Goal: Task Accomplishment & Management: Manage account settings

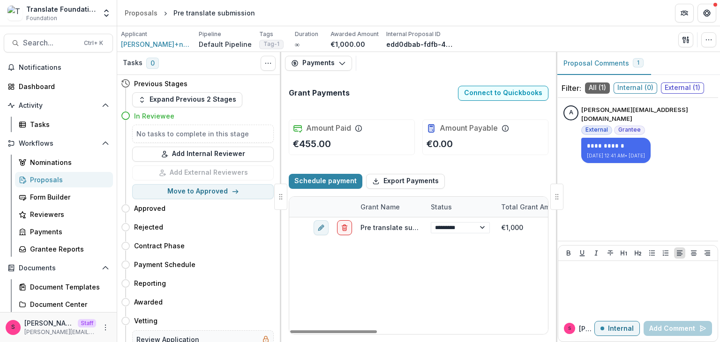
select select "****"
click at [37, 128] on div "Tasks" at bounding box center [67, 125] width 75 height 10
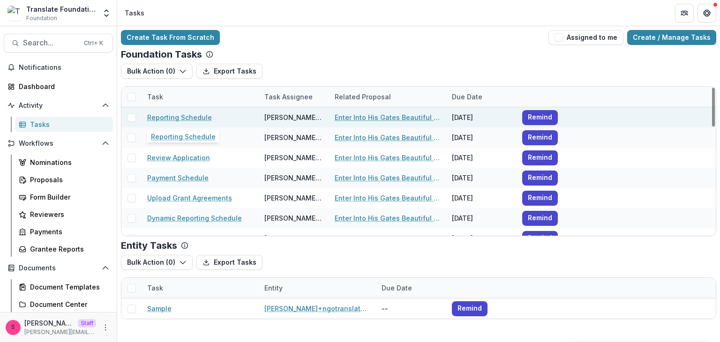
click at [179, 115] on link "Reporting Schedule" at bounding box center [179, 118] width 65 height 10
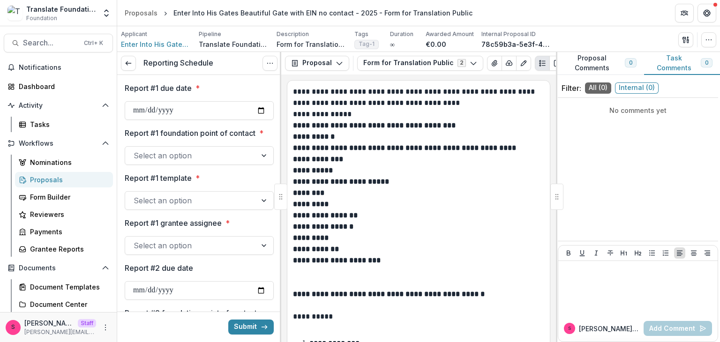
click at [707, 31] on div "Applicant Enter Into His Gates Beautiful Gate with EIN no contact Pipeline Tran…" at bounding box center [418, 39] width 595 height 19
click at [708, 36] on icon "button" at bounding box center [709, 40] width 8 height 8
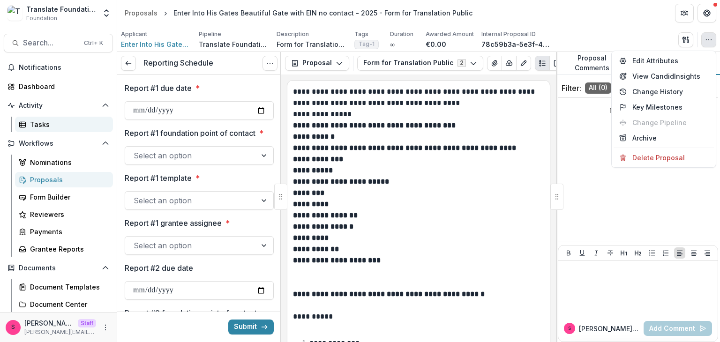
click at [37, 119] on link "Tasks" at bounding box center [64, 124] width 98 height 15
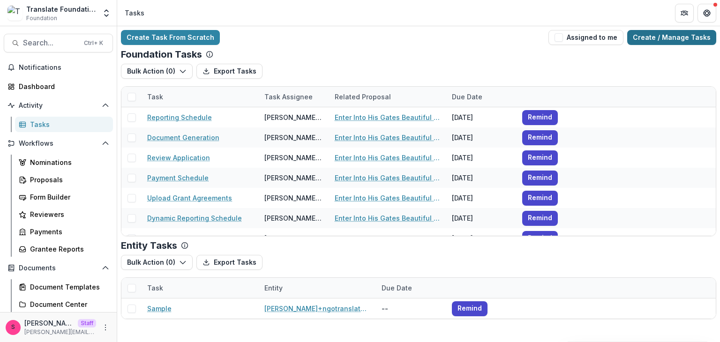
click at [644, 38] on link "Create / Manage Tasks" at bounding box center [671, 37] width 89 height 15
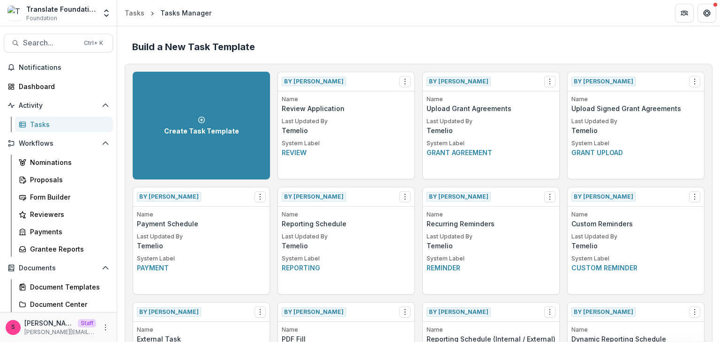
click at [371, 148] on p "Review" at bounding box center [346, 153] width 129 height 10
click at [41, 119] on link "Tasks" at bounding box center [64, 124] width 98 height 15
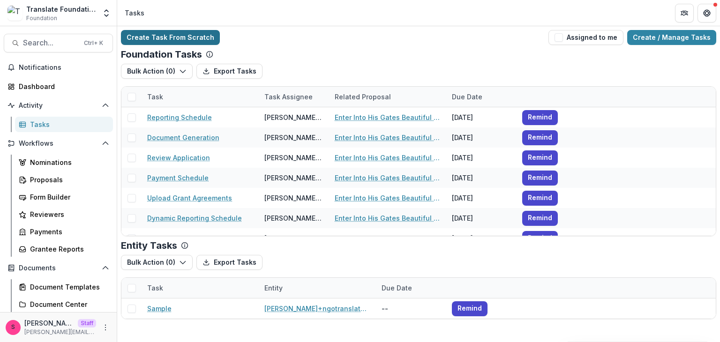
click at [186, 43] on link "Create Task From Scratch" at bounding box center [170, 37] width 99 height 15
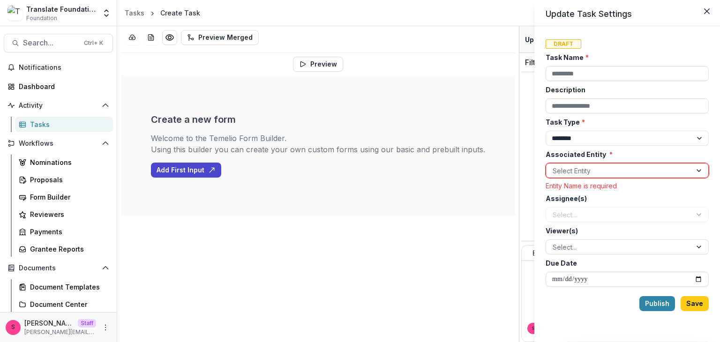
drag, startPoint x: 114, startPoint y: 192, endPoint x: 133, endPoint y: 319, distance: 128.4
click at [143, 333] on div "Update Task Settings Draft Task Name * Description Task Type * ******** *******…" at bounding box center [360, 171] width 720 height 342
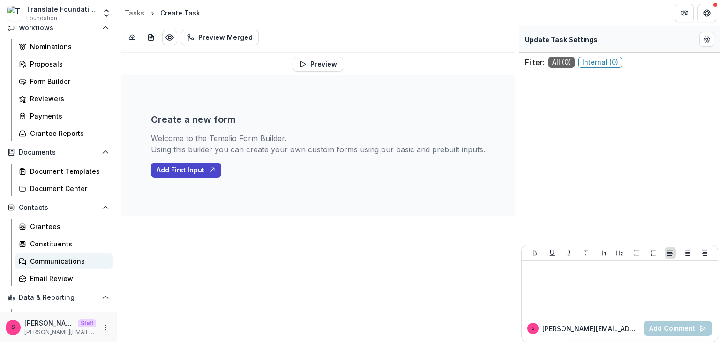
scroll to position [180, 0]
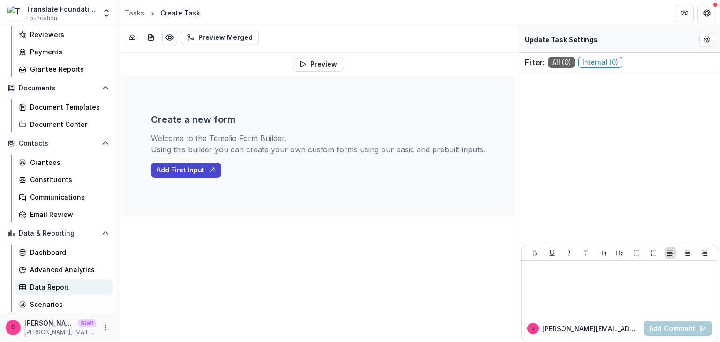
click at [53, 288] on div "Data Report" at bounding box center [67, 287] width 75 height 10
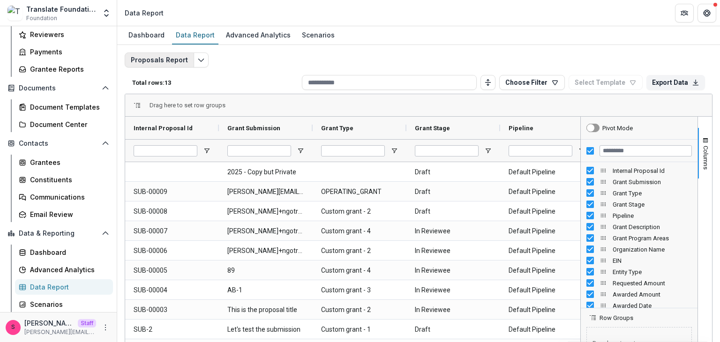
click at [186, 64] on button "Proposals Report" at bounding box center [159, 60] width 69 height 15
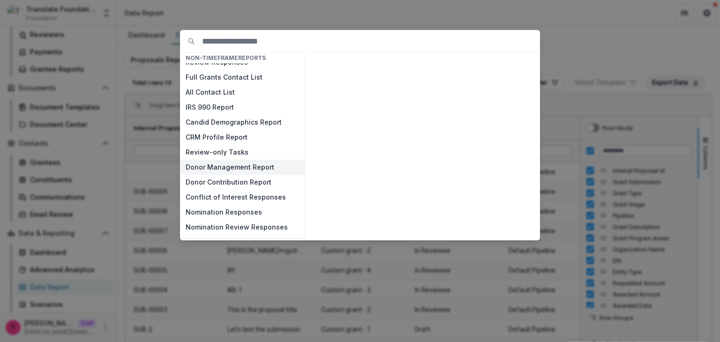
scroll to position [57, 0]
click at [221, 124] on button "Candid Demographics Report" at bounding box center [242, 122] width 125 height 15
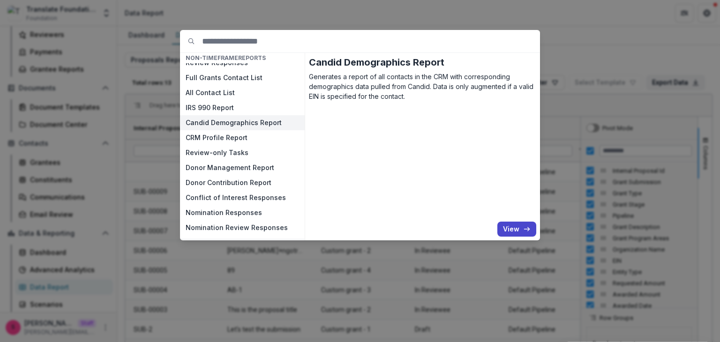
click at [218, 125] on button "Candid Demographics Report" at bounding box center [242, 122] width 125 height 15
click at [524, 231] on icon "button" at bounding box center [527, 230] width 8 height 8
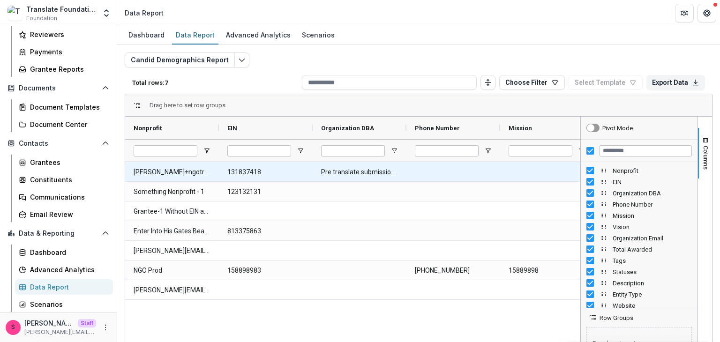
click at [174, 168] on Nonprofit-202 "[PERSON_NAME]+ngotranslatatetest NGO" at bounding box center [172, 172] width 77 height 19
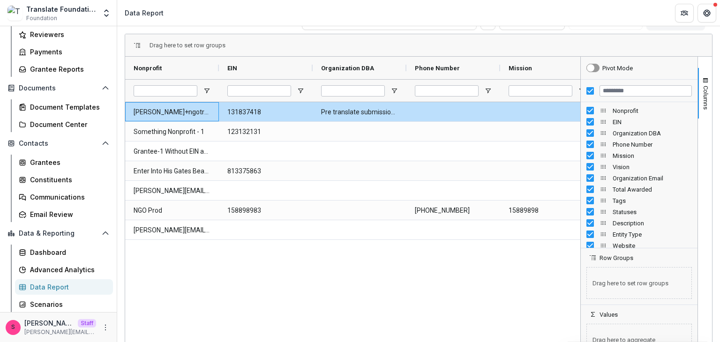
scroll to position [32, 0]
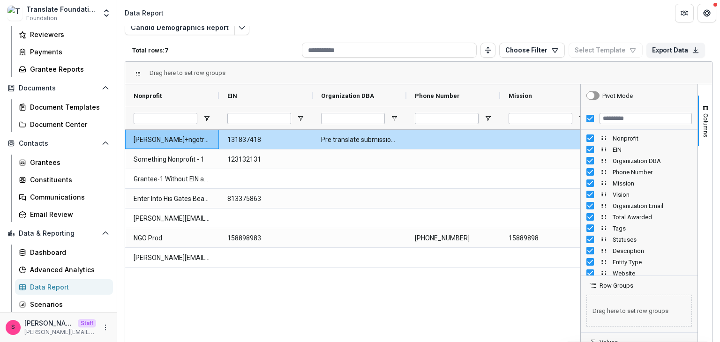
drag, startPoint x: 418, startPoint y: 309, endPoint x: 216, endPoint y: 312, distance: 202.6
click at [216, 314] on div "anveet+ngotranslatatetest NGO 131837418 Pre translate submission - Org DBA bind…" at bounding box center [352, 258] width 455 height 256
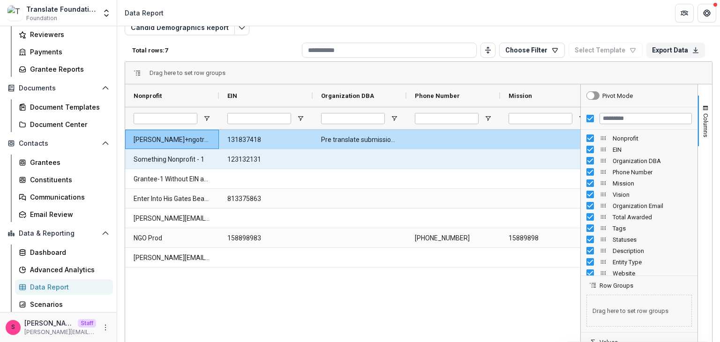
click at [144, 168] on Nonprofit-208 "Something Nonprofit - 1" at bounding box center [172, 159] width 77 height 19
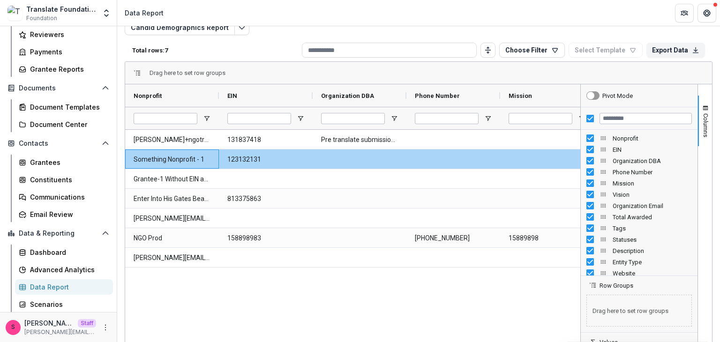
click at [144, 168] on Nonprofit-208 "Something Nonprofit - 1" at bounding box center [172, 159] width 77 height 19
click at [147, 164] on Nonprofit-208 "Something Nonprofit - 1" at bounding box center [172, 159] width 77 height 19
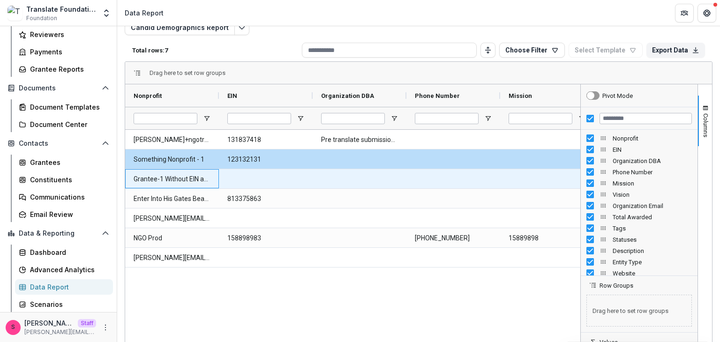
click at [151, 173] on Nonprofit-214 "Grantee-1 Without EIN and contact" at bounding box center [172, 179] width 77 height 19
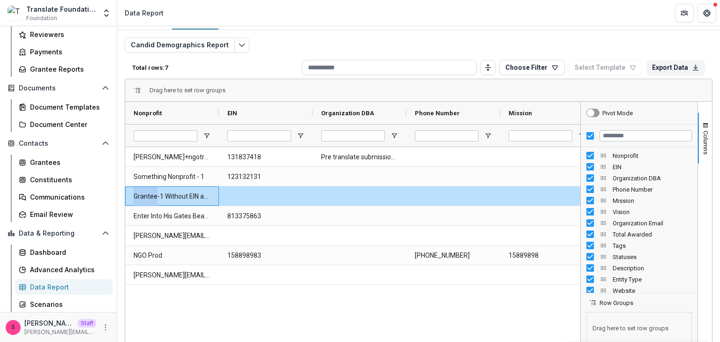
scroll to position [0, 0]
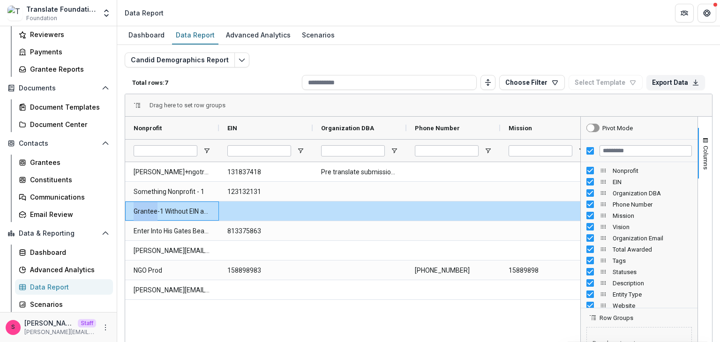
click at [186, 59] on button "Candid Demographics Report" at bounding box center [180, 60] width 110 height 15
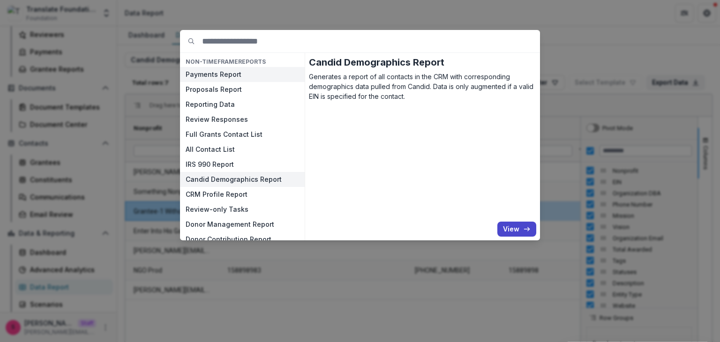
click at [197, 68] on button "Payments Report" at bounding box center [242, 74] width 125 height 15
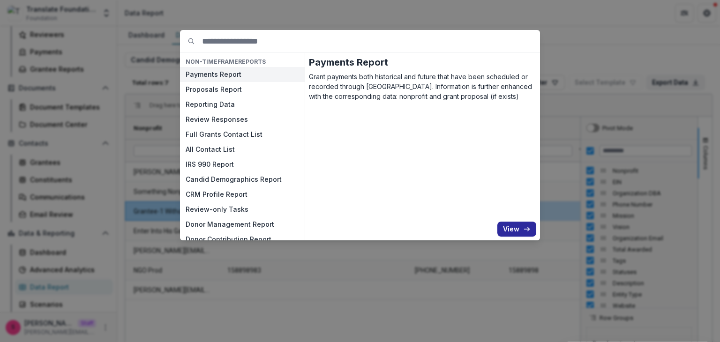
click at [510, 225] on button "View" at bounding box center [516, 229] width 39 height 15
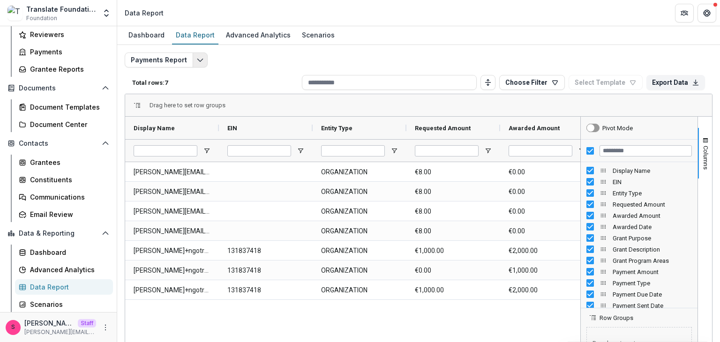
click at [193, 61] on button "Edit selected report" at bounding box center [200, 60] width 15 height 15
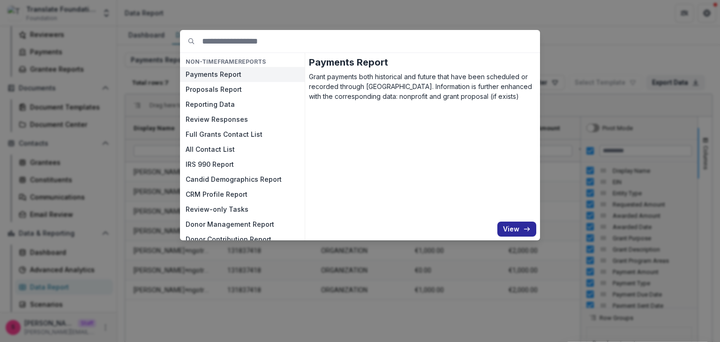
click at [510, 230] on button "View" at bounding box center [516, 229] width 39 height 15
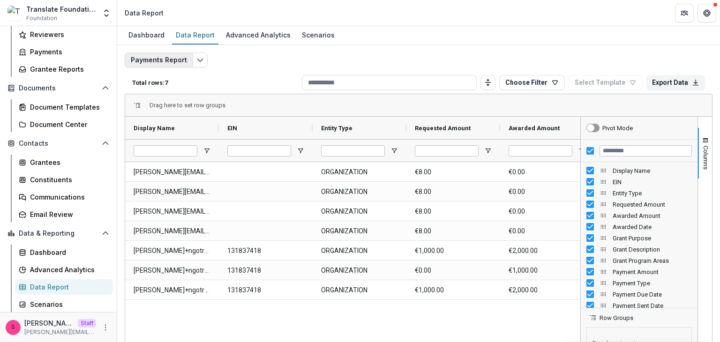
click at [188, 56] on button "Payments Report" at bounding box center [159, 60] width 68 height 15
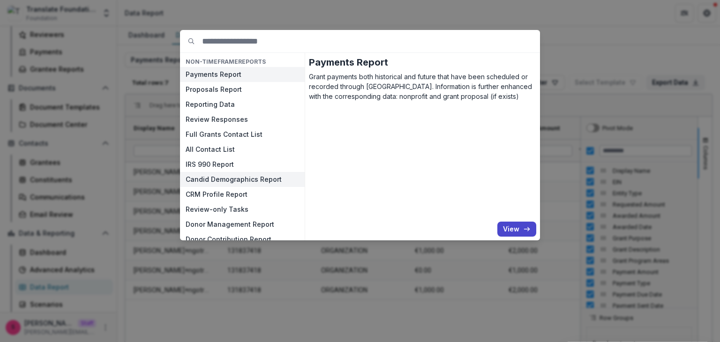
click at [228, 184] on button "Candid Demographics Report" at bounding box center [242, 179] width 125 height 15
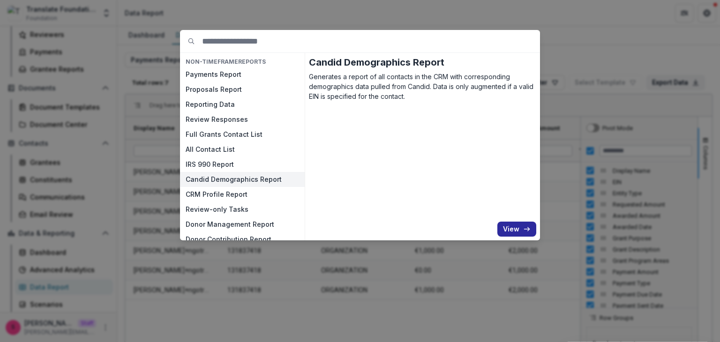
click at [517, 235] on button "View" at bounding box center [516, 229] width 39 height 15
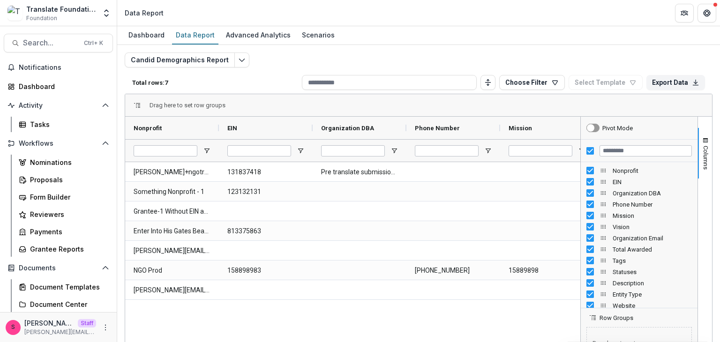
click at [286, 68] on div "Candid Demographics Report Total rows: 7 Choose Filter Personal Filters Team Fi…" at bounding box center [419, 226] width 588 height 347
click at [212, 60] on button "Candid Demographics Report" at bounding box center [180, 60] width 110 height 15
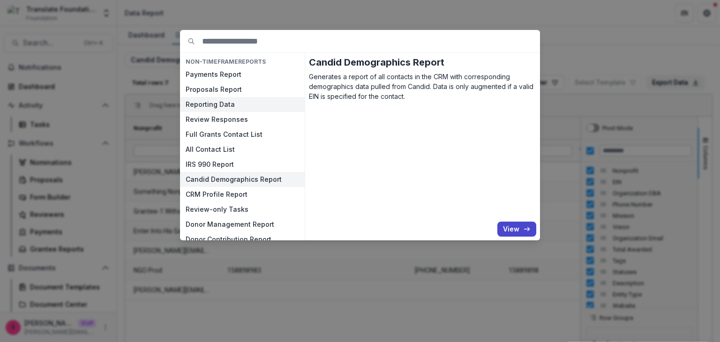
click at [209, 99] on button "Reporting Data" at bounding box center [242, 104] width 125 height 15
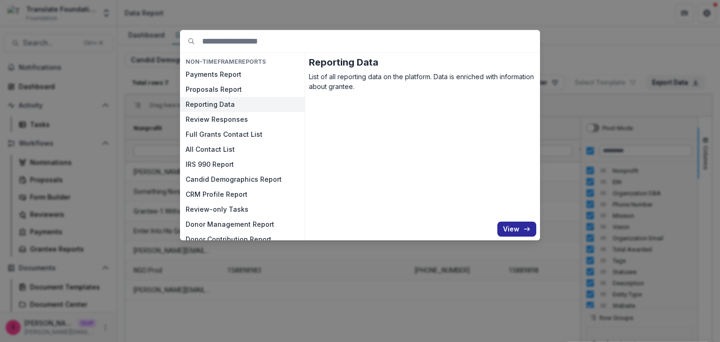
click at [523, 231] on button "View" at bounding box center [516, 229] width 39 height 15
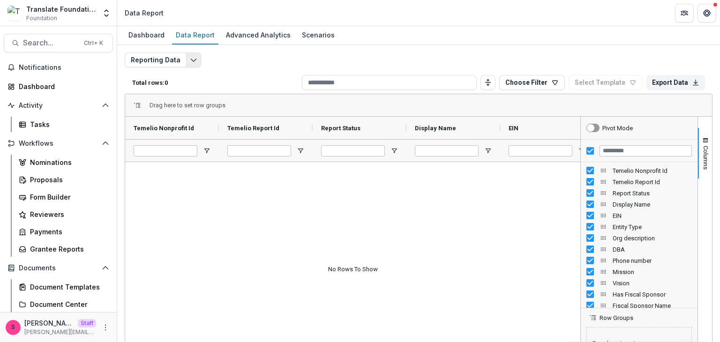
click at [190, 66] on button "Edit selected report" at bounding box center [193, 60] width 15 height 15
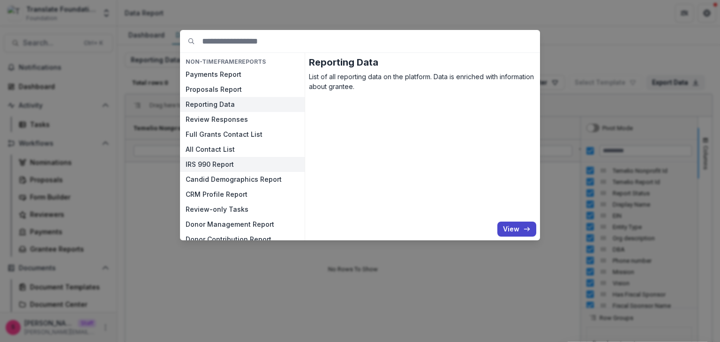
click at [225, 171] on button "IRS 990 Report" at bounding box center [242, 164] width 125 height 15
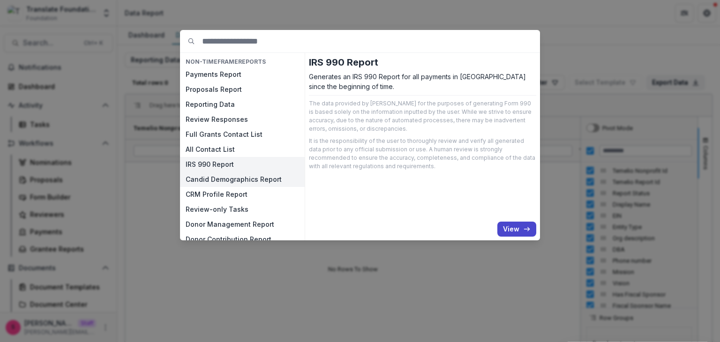
click at [219, 176] on button "Candid Demographics Report" at bounding box center [242, 179] width 125 height 15
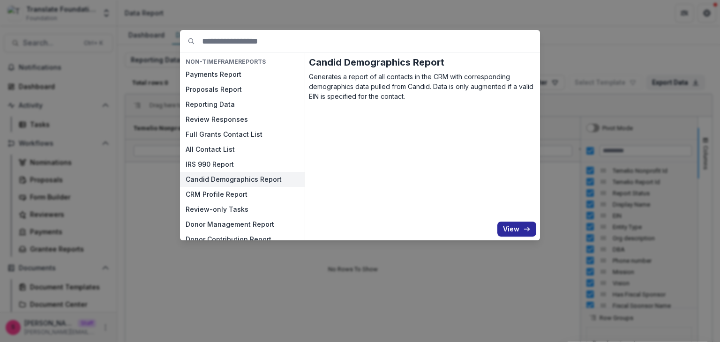
click at [520, 224] on button "View" at bounding box center [516, 229] width 39 height 15
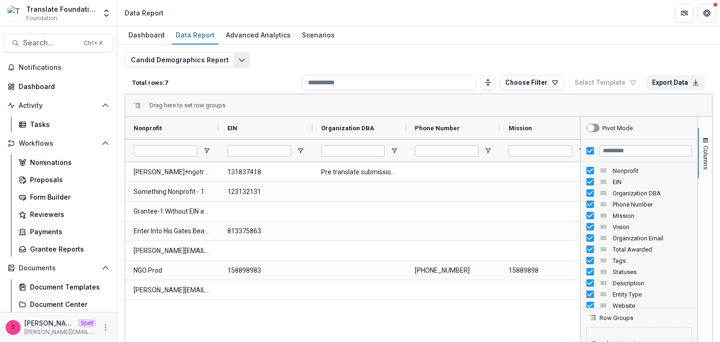
click at [234, 58] on button "Edit selected report" at bounding box center [241, 60] width 15 height 15
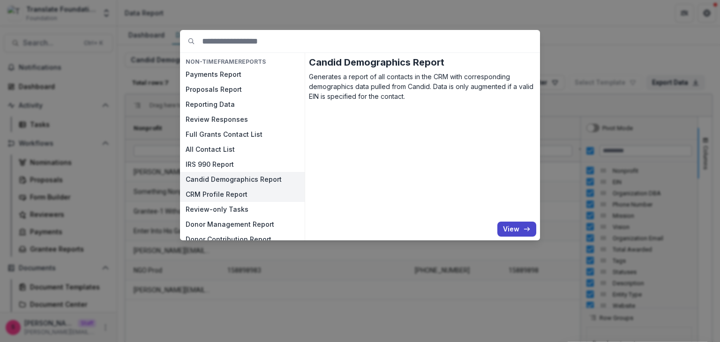
scroll to position [104, 0]
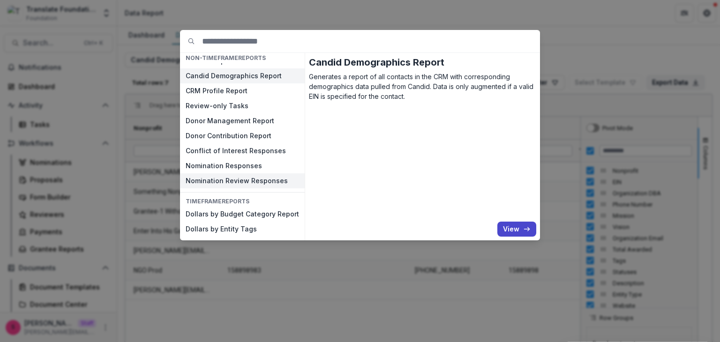
click at [226, 175] on button "Nomination Review Responses" at bounding box center [242, 180] width 125 height 15
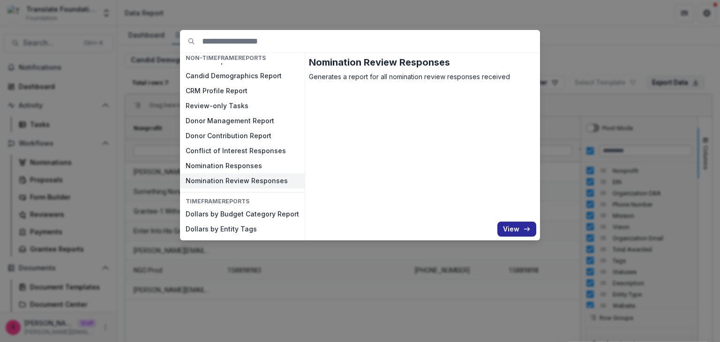
click at [508, 227] on button "View" at bounding box center [516, 229] width 39 height 15
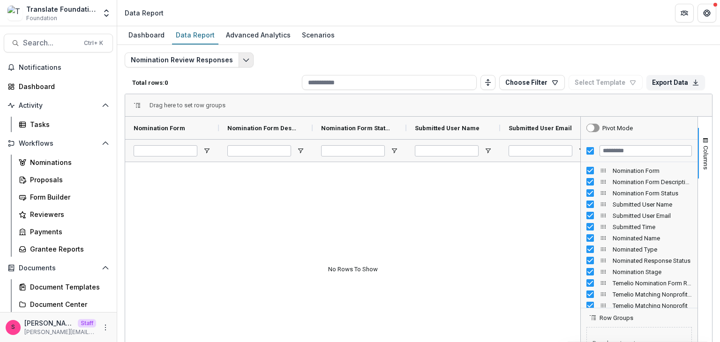
click at [242, 60] on icon "Edit selected report" at bounding box center [246, 60] width 8 height 8
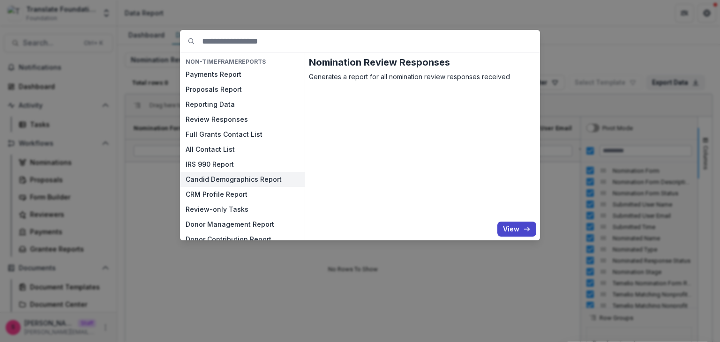
click at [210, 173] on button "Candid Demographics Report" at bounding box center [242, 179] width 125 height 15
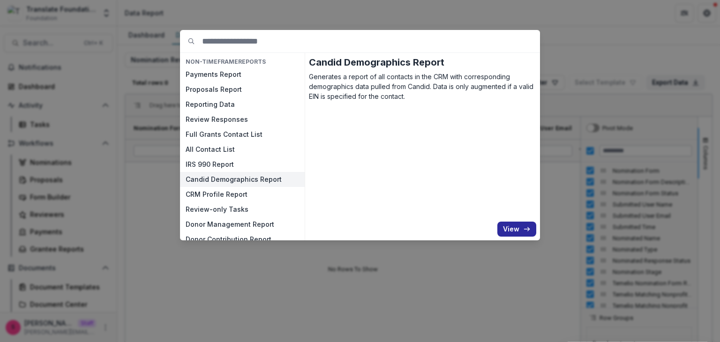
click at [512, 234] on button "View" at bounding box center [516, 229] width 39 height 15
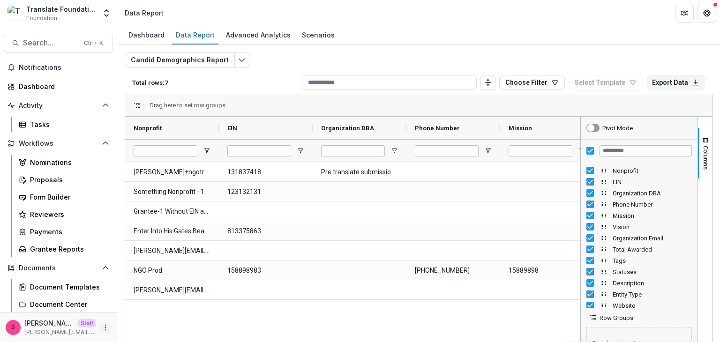
click at [105, 324] on icon "More" at bounding box center [106, 328] width 8 height 8
click at [158, 312] on link "User Settings" at bounding box center [165, 307] width 100 height 15
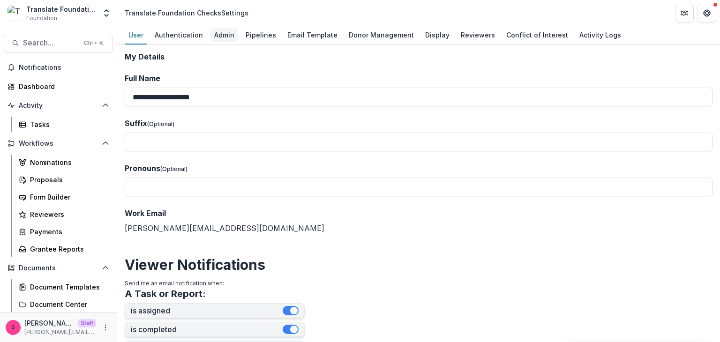
click at [224, 34] on div "Admin" at bounding box center [225, 35] width 28 height 14
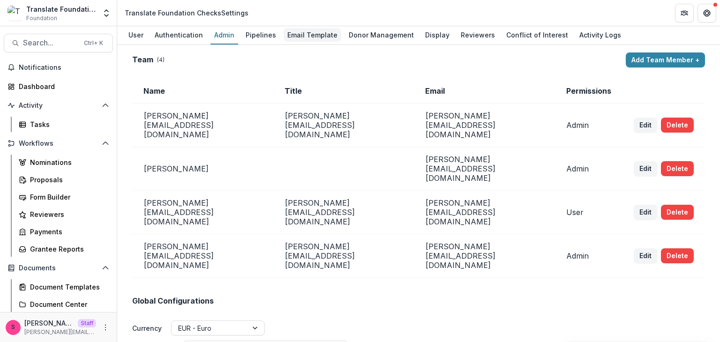
click at [315, 34] on div "Email Template" at bounding box center [313, 35] width 58 height 14
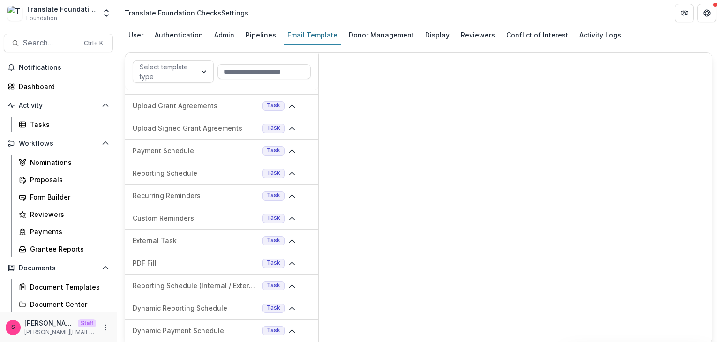
scroll to position [116, 0]
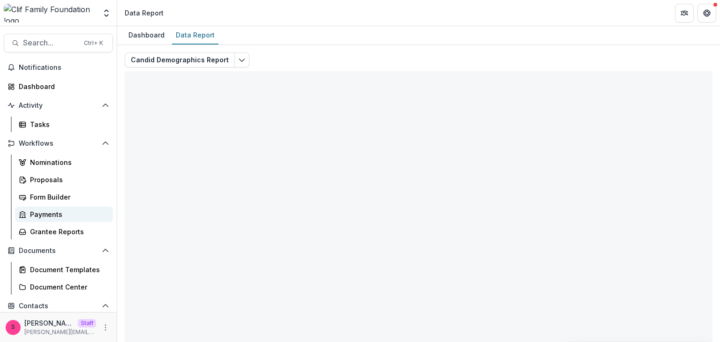
scroll to position [93, 0]
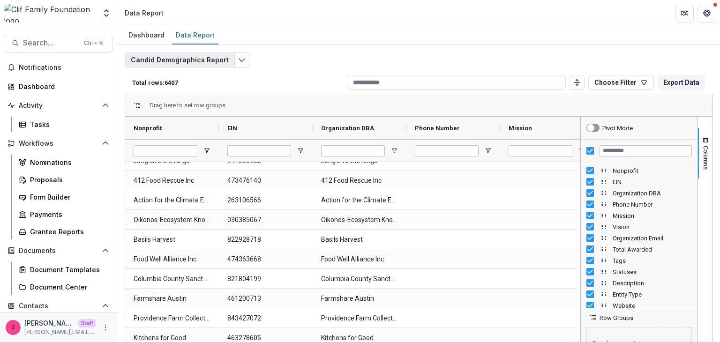
click at [228, 58] on button "Candid Demographics Report" at bounding box center [180, 60] width 110 height 15
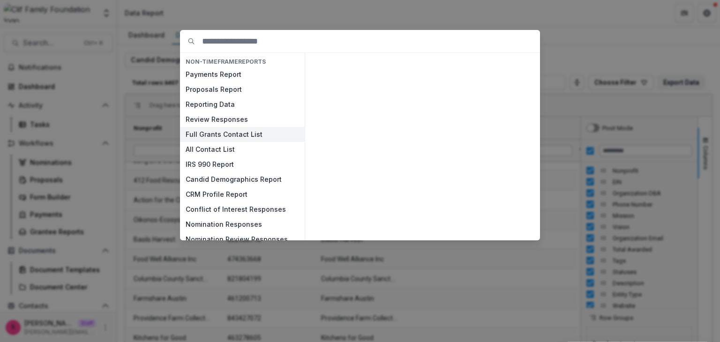
click at [216, 138] on button "Full Grants Contact List" at bounding box center [242, 134] width 125 height 15
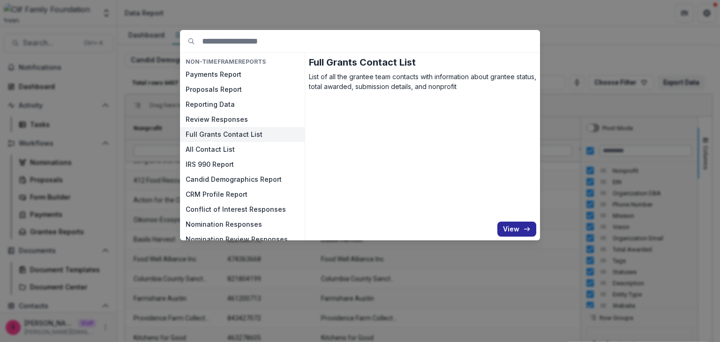
click at [512, 227] on button "View" at bounding box center [516, 229] width 39 height 15
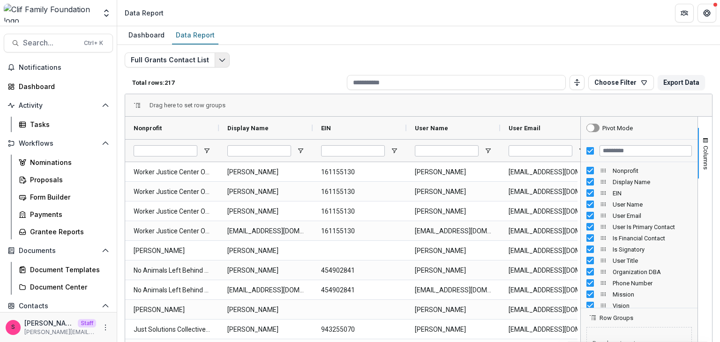
click at [215, 55] on button "Edit selected report" at bounding box center [222, 60] width 15 height 15
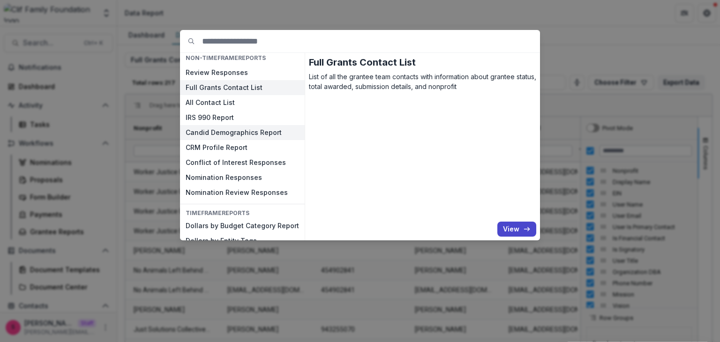
click at [211, 135] on button "Candid Demographics Report" at bounding box center [242, 132] width 125 height 15
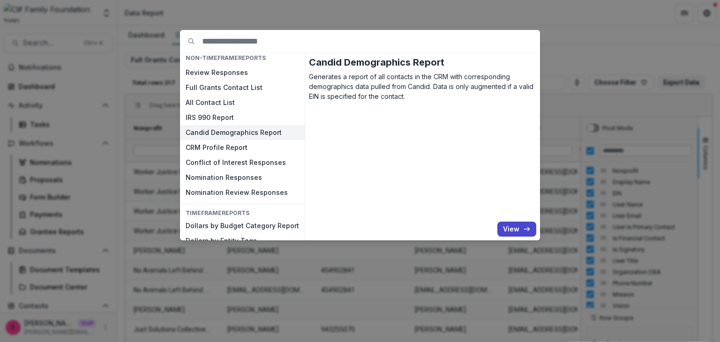
click at [508, 226] on button "View" at bounding box center [516, 229] width 39 height 15
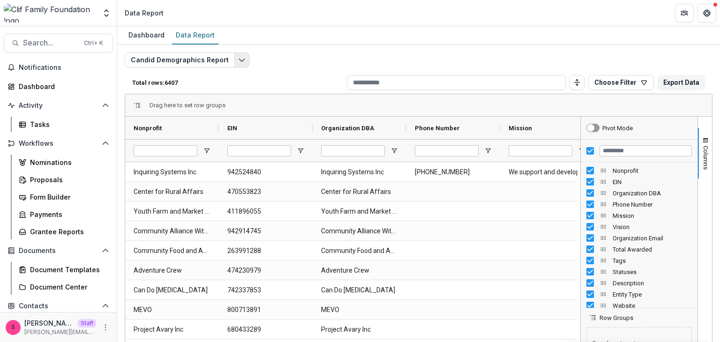
click at [238, 56] on icon "Edit selected report" at bounding box center [242, 60] width 8 height 8
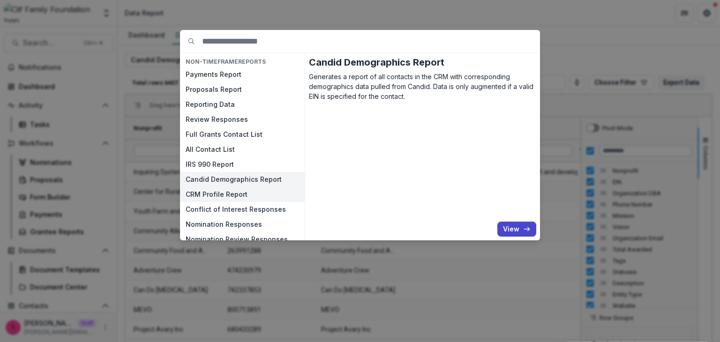
click at [223, 191] on button "CRM Profile Report" at bounding box center [242, 194] width 125 height 15
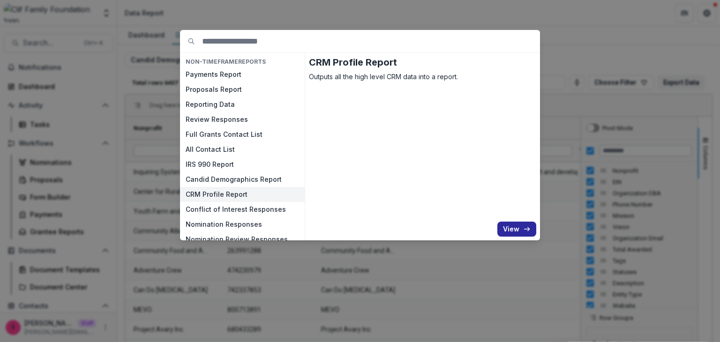
click at [513, 227] on button "View" at bounding box center [516, 229] width 39 height 15
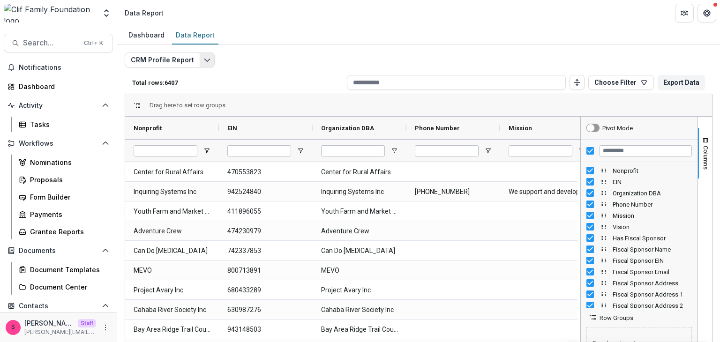
click at [204, 60] on polyline "Edit selected report" at bounding box center [206, 60] width 5 height 3
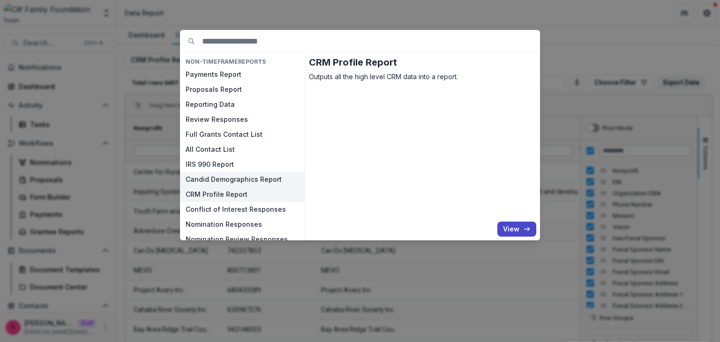
click at [212, 179] on button "Candid Demographics Report" at bounding box center [242, 179] width 125 height 15
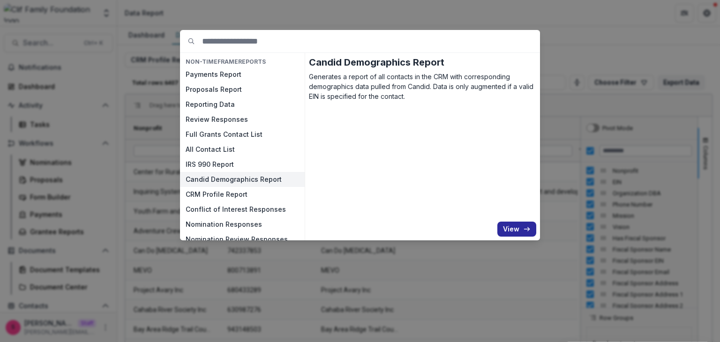
click at [519, 226] on button "View" at bounding box center [516, 229] width 39 height 15
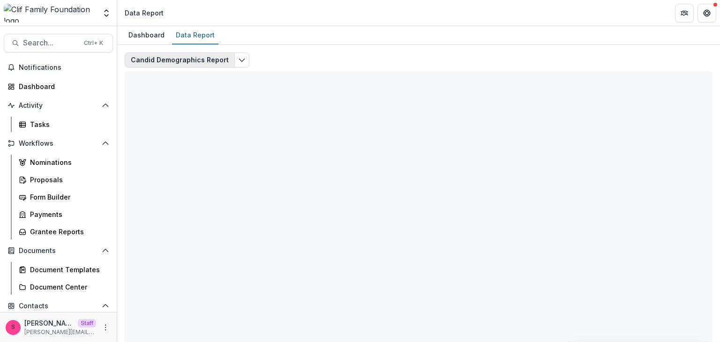
click at [200, 55] on button "Candid Demographics Report" at bounding box center [180, 60] width 110 height 15
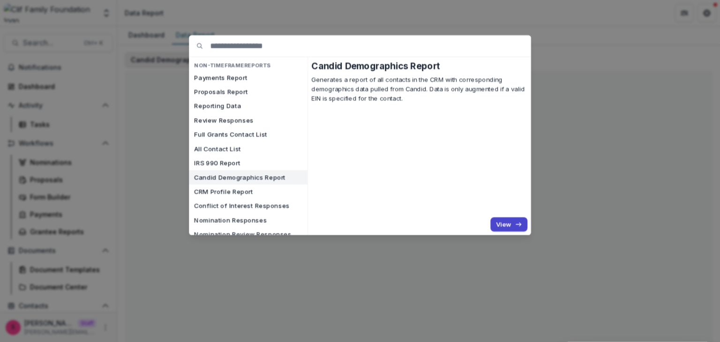
click at [287, 48] on input at bounding box center [370, 46] width 321 height 22
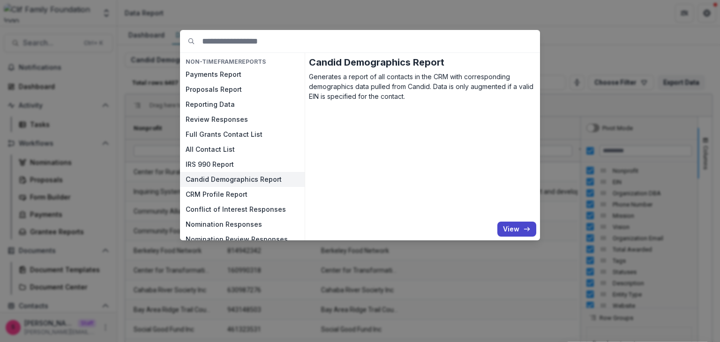
click at [277, 17] on div "NON-TIMEFRAME Reports Payments Report Proposals Report Reporting Data Review Re…" at bounding box center [360, 171] width 720 height 342
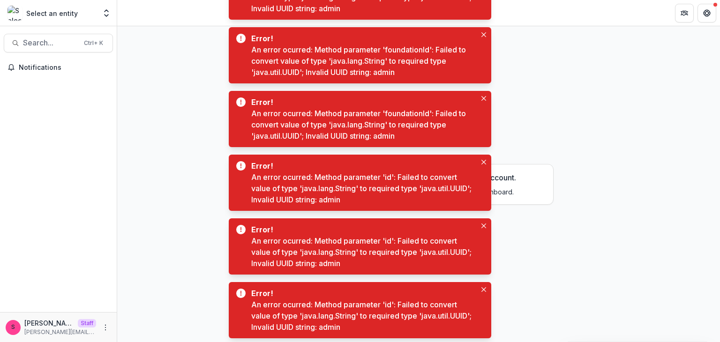
click at [155, 136] on div "No dashboard has been configured for this account. Contact your account adminis…" at bounding box center [418, 184] width 603 height 316
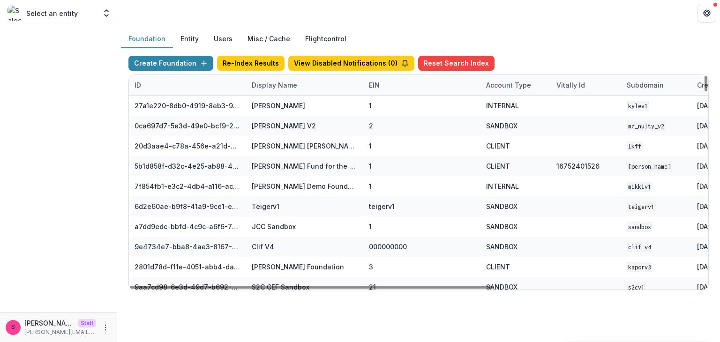
click at [277, 86] on div "Display Name" at bounding box center [274, 85] width 57 height 10
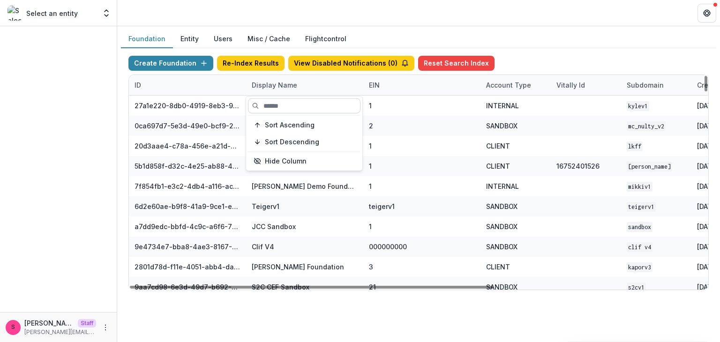
click at [283, 100] on input at bounding box center [304, 105] width 113 height 15
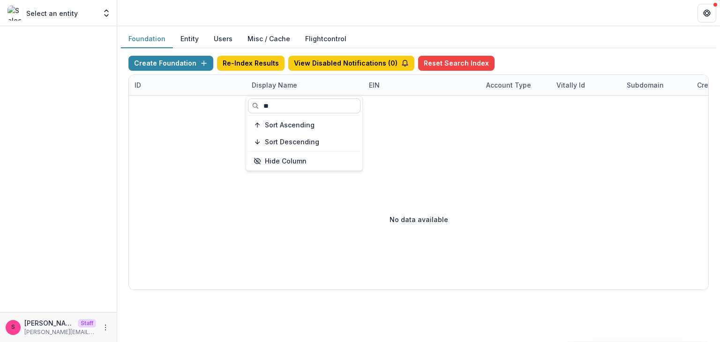
type input "*"
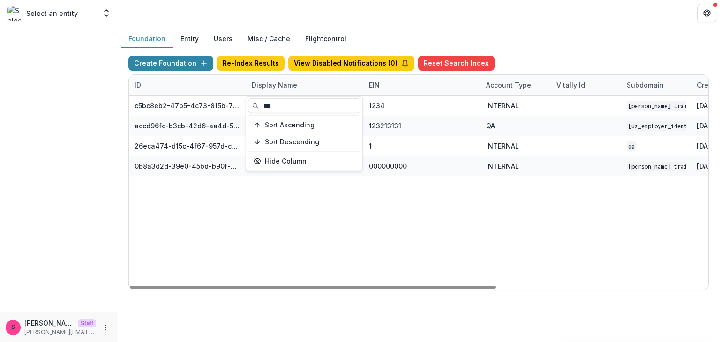
type input "***"
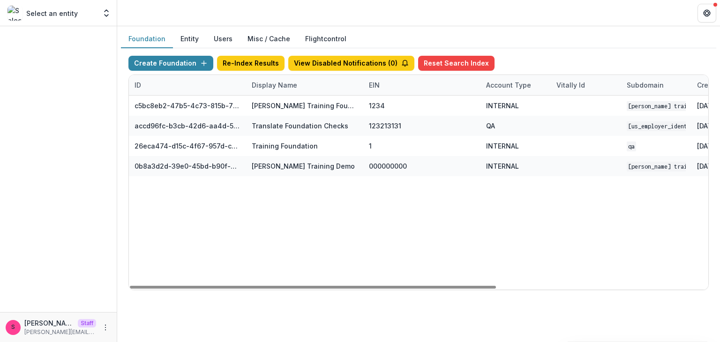
click at [266, 264] on div "c5bc8eb2-47b5-4c73-815b-797c3f8d31d2 [PERSON_NAME] Training Foundation 1234 INT…" at bounding box center [586, 193] width 914 height 194
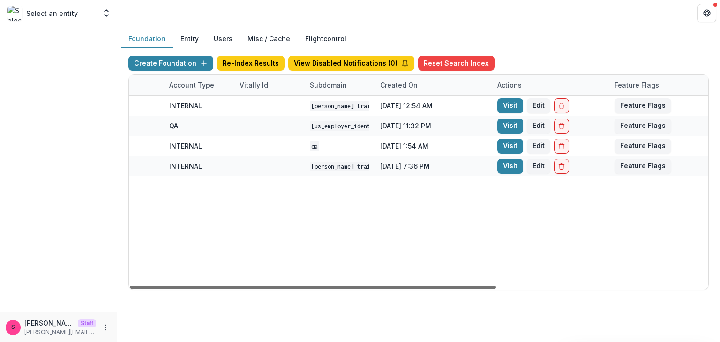
scroll to position [0, 324]
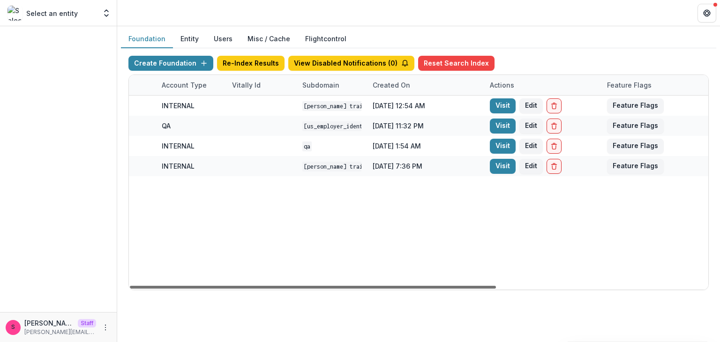
drag, startPoint x: 330, startPoint y: 287, endPoint x: 535, endPoint y: 277, distance: 205.2
click at [496, 286] on div at bounding box center [313, 287] width 366 height 3
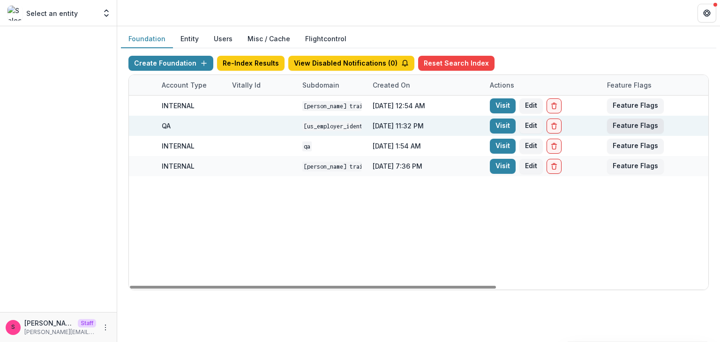
click at [618, 125] on button "Feature Flags" at bounding box center [635, 126] width 57 height 15
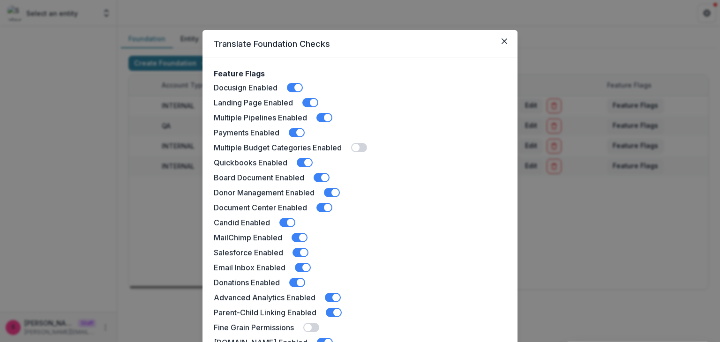
scroll to position [265, 0]
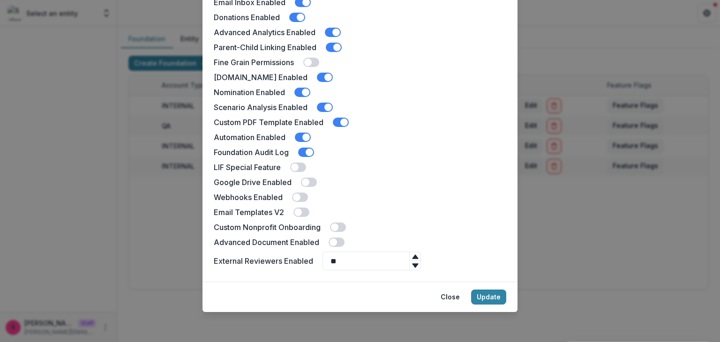
click at [296, 212] on span at bounding box center [298, 213] width 8 height 8
click at [492, 297] on button "Update" at bounding box center [488, 297] width 35 height 15
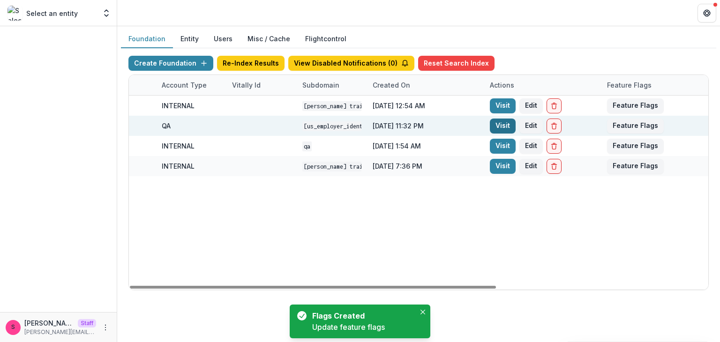
click at [502, 124] on link "Visit" at bounding box center [503, 126] width 26 height 15
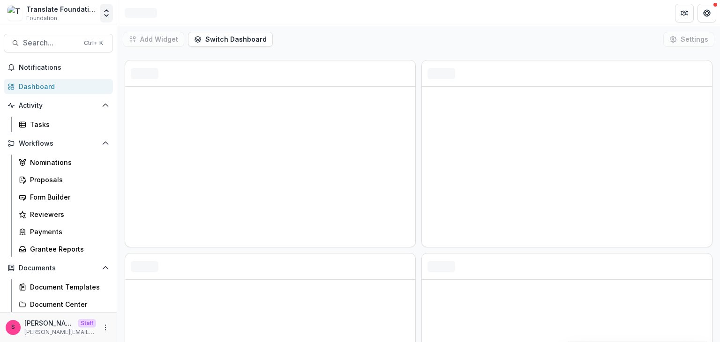
click at [104, 10] on icon "Open entity switcher" at bounding box center [106, 12] width 9 height 9
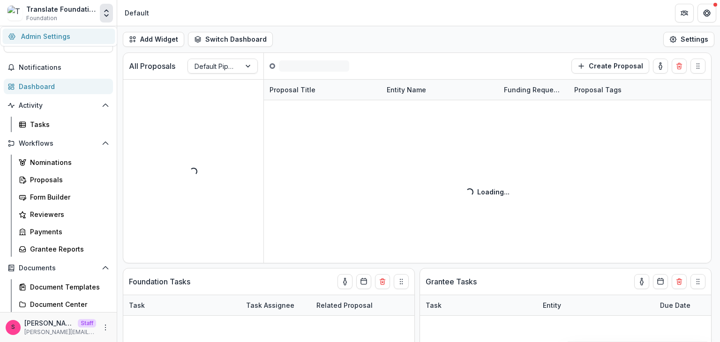
click at [47, 37] on link "Admin Settings" at bounding box center [58, 36] width 113 height 15
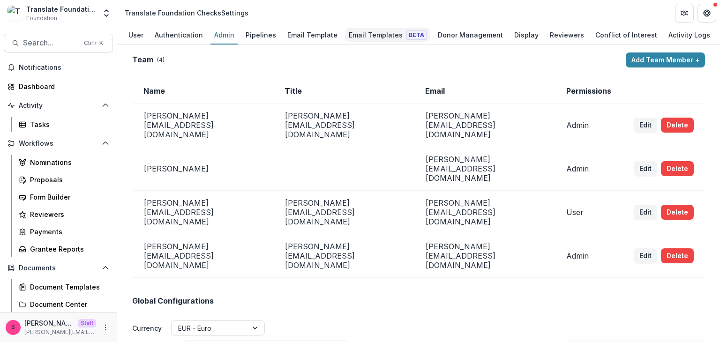
click at [369, 36] on div "Email Templates Beta" at bounding box center [387, 35] width 85 height 14
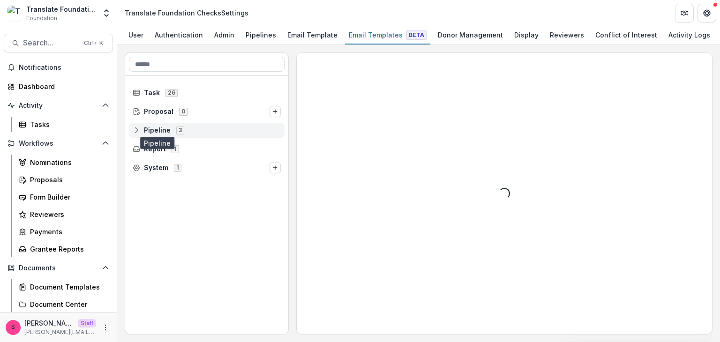
click at [166, 130] on span "Pipeline" at bounding box center [157, 131] width 27 height 8
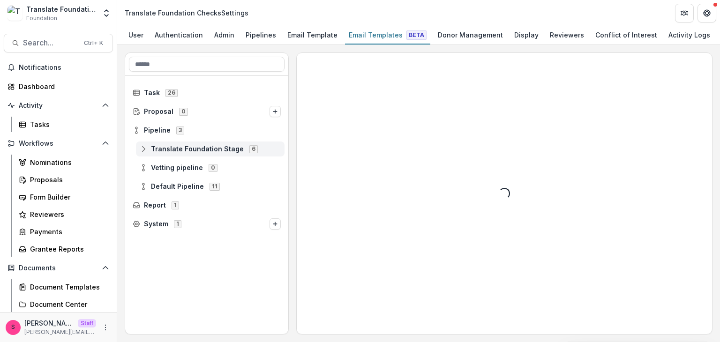
click at [141, 146] on icon at bounding box center [144, 149] width 8 height 8
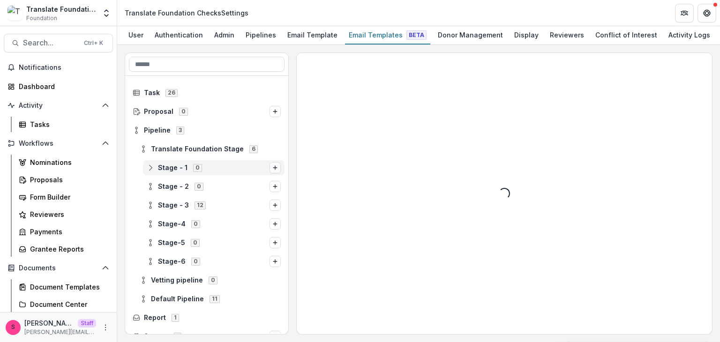
click at [273, 170] on button "Options" at bounding box center [275, 167] width 11 height 11
click at [197, 163] on button "Stage Change Message" at bounding box center [200, 161] width 127 height 14
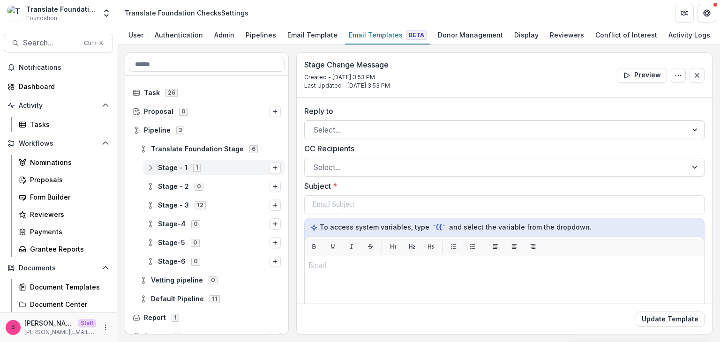
click at [321, 127] on div at bounding box center [496, 129] width 366 height 13
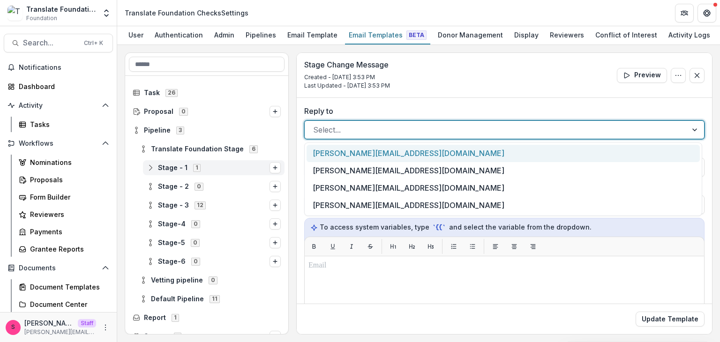
click at [321, 127] on div at bounding box center [496, 129] width 366 height 13
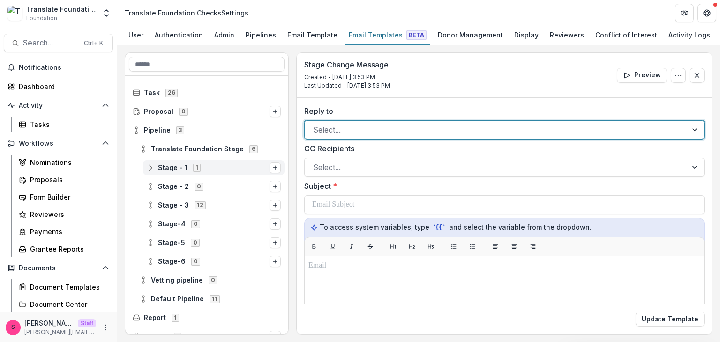
click at [321, 127] on div at bounding box center [496, 129] width 366 height 13
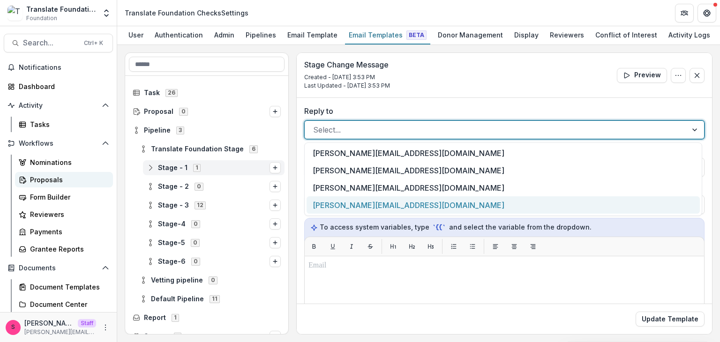
click at [56, 177] on div "Proposals" at bounding box center [67, 180] width 75 height 10
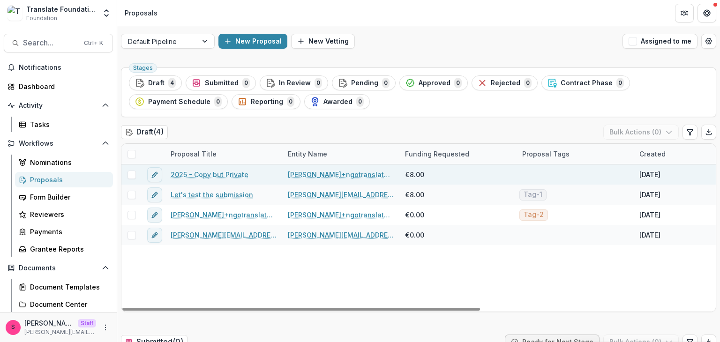
click at [226, 177] on link "2025 - Copy but Private" at bounding box center [210, 175] width 78 height 10
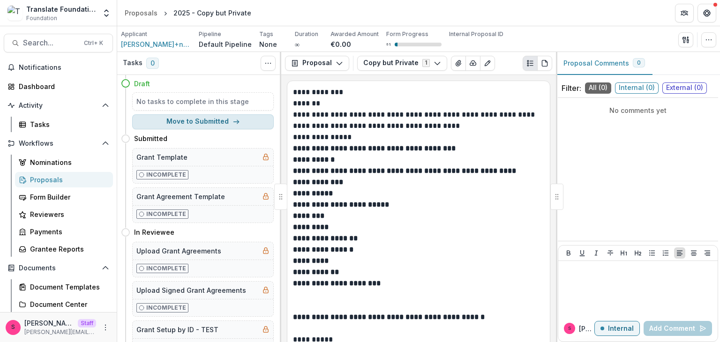
click at [193, 117] on button "Move to Submitted" at bounding box center [203, 121] width 142 height 15
select select "*********"
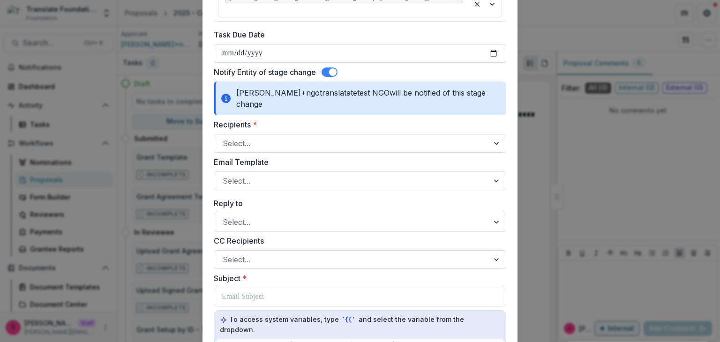
scroll to position [234, 0]
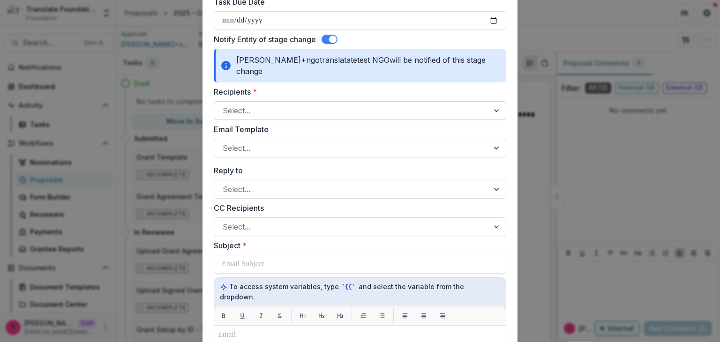
click at [254, 104] on div at bounding box center [352, 110] width 258 height 13
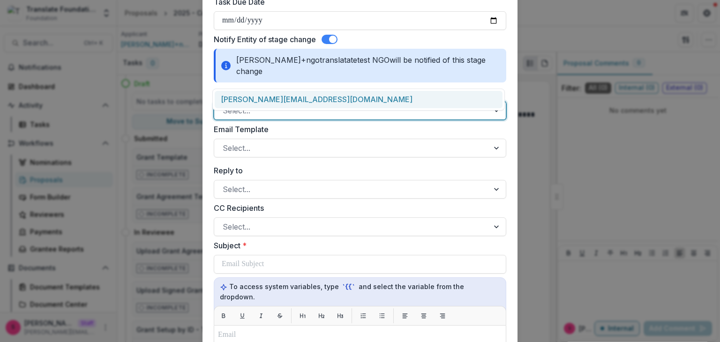
click at [254, 104] on div at bounding box center [352, 110] width 258 height 13
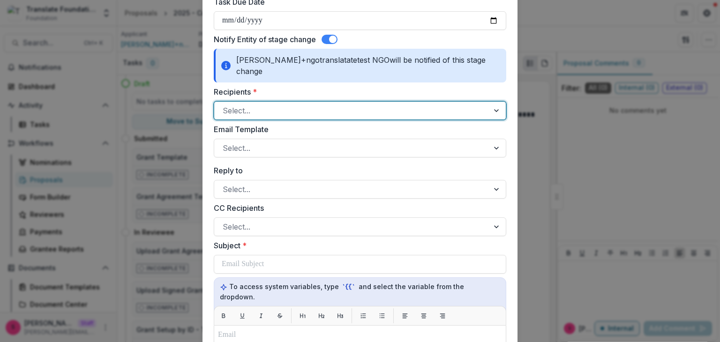
click at [254, 104] on div at bounding box center [352, 110] width 258 height 13
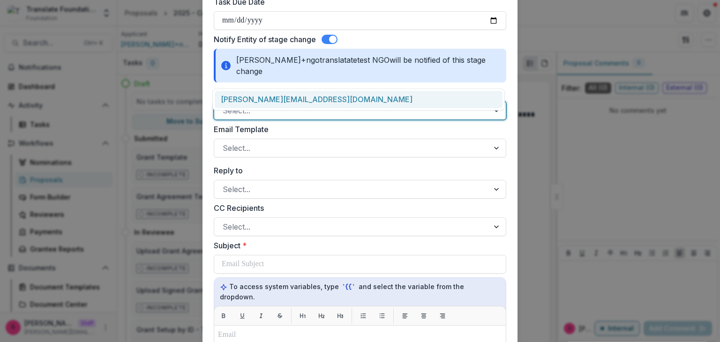
click at [254, 104] on div at bounding box center [352, 110] width 258 height 13
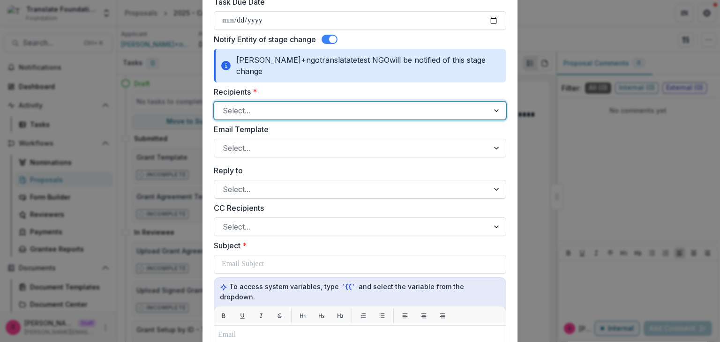
click at [246, 183] on div at bounding box center [352, 189] width 258 height 13
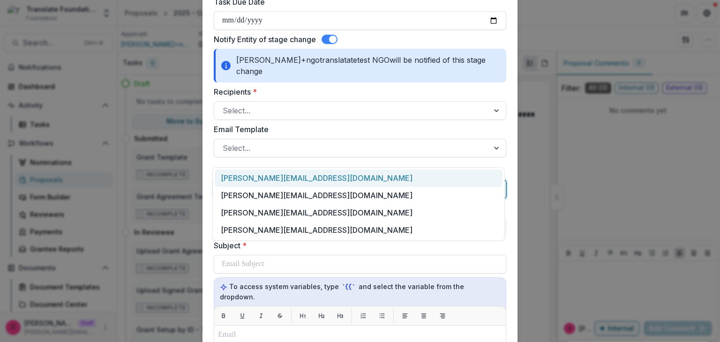
click at [246, 183] on div at bounding box center [352, 189] width 258 height 13
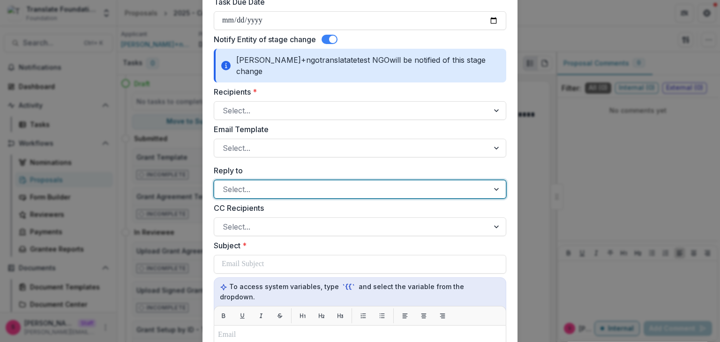
click at [578, 14] on div "**********" at bounding box center [360, 171] width 720 height 342
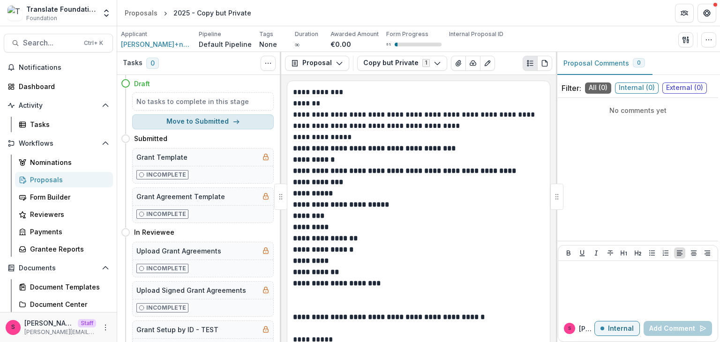
click at [229, 121] on button "Move to Submitted" at bounding box center [203, 121] width 142 height 15
select select "*********"
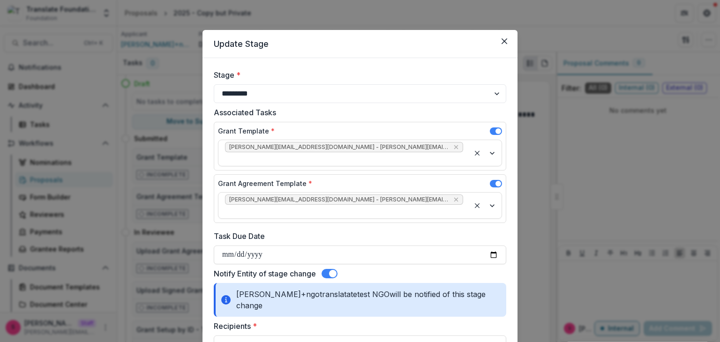
scroll to position [188, 0]
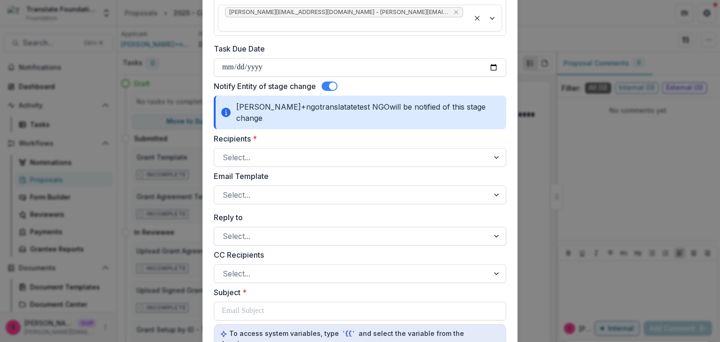
click at [260, 230] on div at bounding box center [352, 236] width 258 height 13
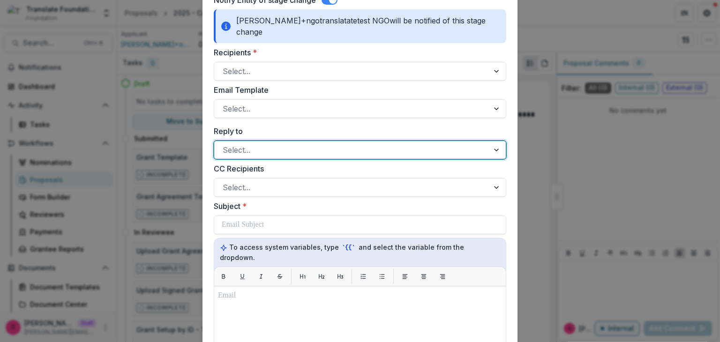
scroll to position [281, 0]
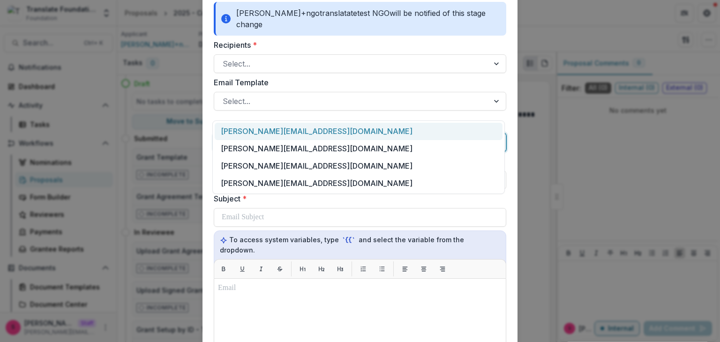
click at [17, 48] on div "**********" at bounding box center [360, 171] width 720 height 342
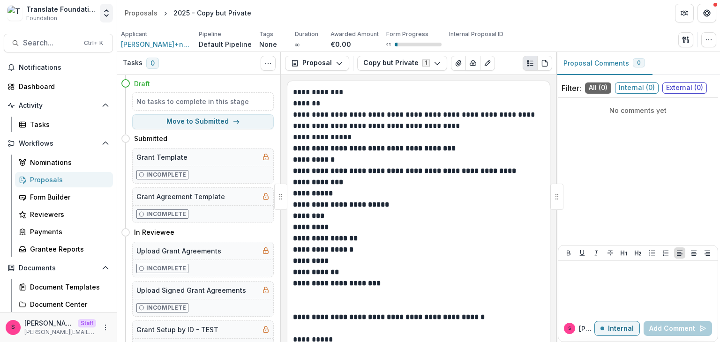
click at [106, 12] on icon "Open entity switcher" at bounding box center [106, 12] width 9 height 9
click at [48, 32] on link "Admin Settings" at bounding box center [58, 36] width 113 height 15
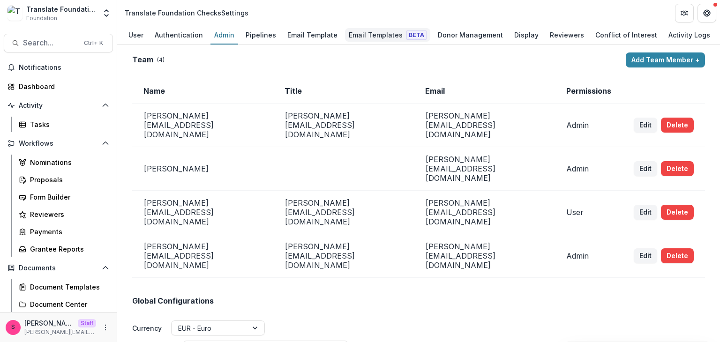
click at [369, 34] on div "Email Templates Beta" at bounding box center [387, 35] width 85 height 14
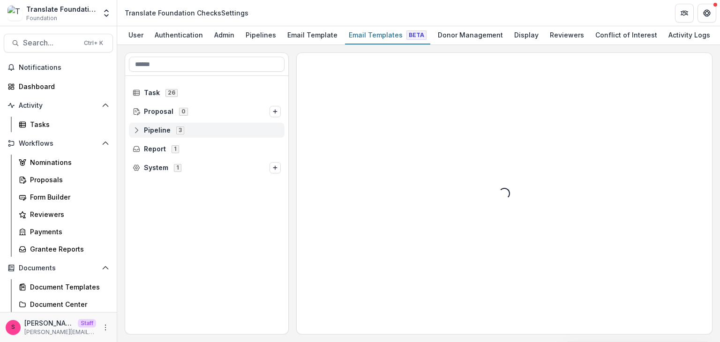
click at [140, 130] on span "Pipeline 3" at bounding box center [207, 130] width 148 height 8
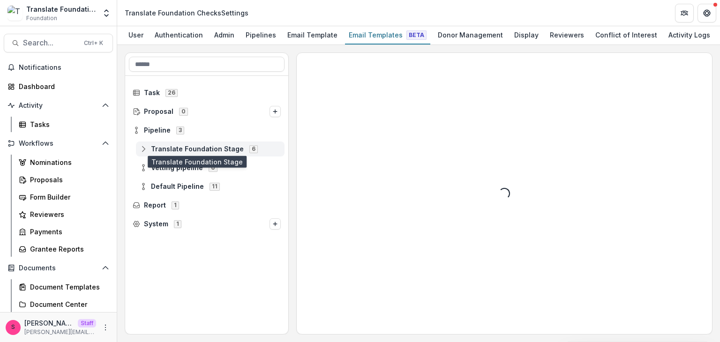
click at [164, 147] on span "Translate Foundation Stage" at bounding box center [197, 149] width 93 height 8
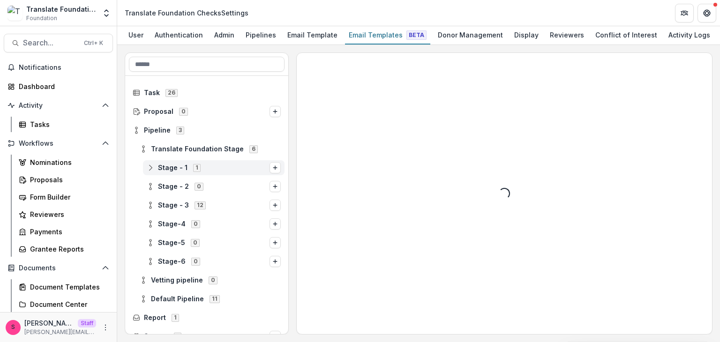
click at [149, 166] on icon at bounding box center [151, 168] width 8 height 8
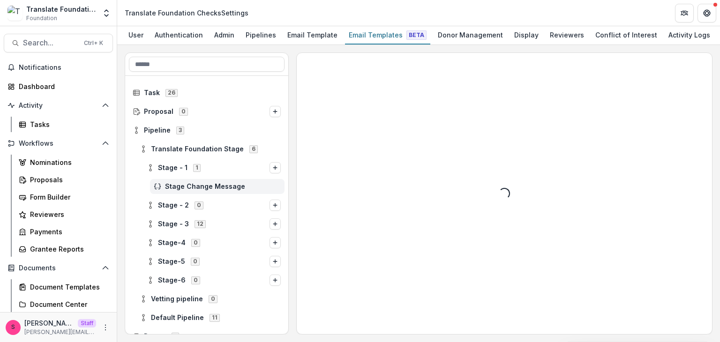
click at [188, 181] on div "Stage Change Message" at bounding box center [217, 186] width 135 height 15
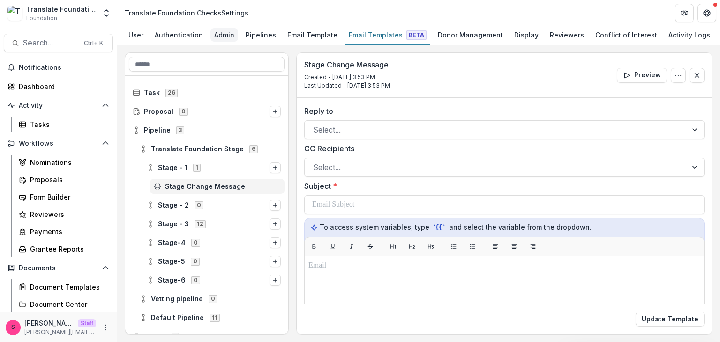
click at [217, 33] on div "Admin" at bounding box center [225, 35] width 28 height 14
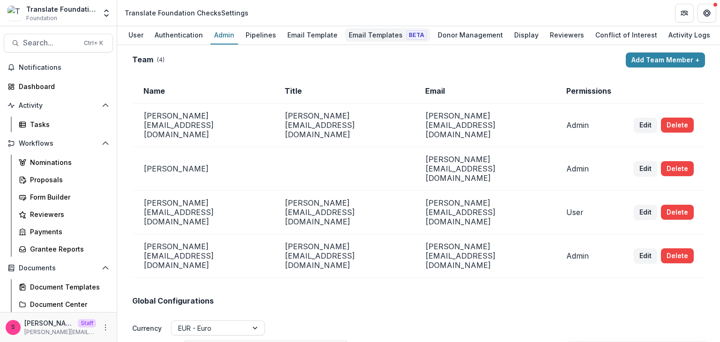
click at [358, 32] on div "Email Templates Beta" at bounding box center [387, 35] width 85 height 14
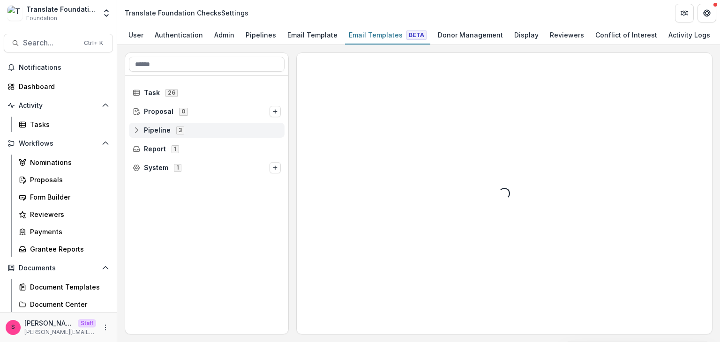
click at [138, 130] on icon at bounding box center [137, 131] width 8 height 8
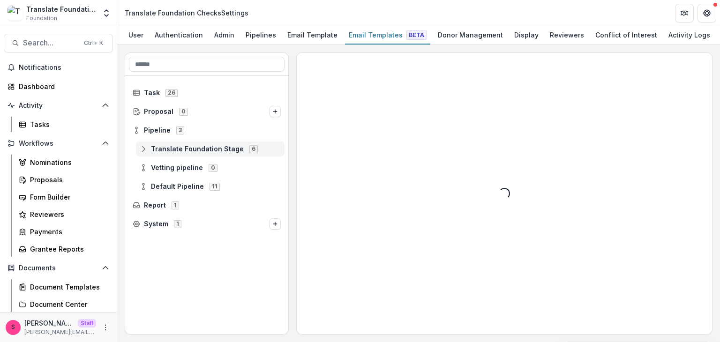
click at [143, 149] on line at bounding box center [143, 149] width 0 height 3
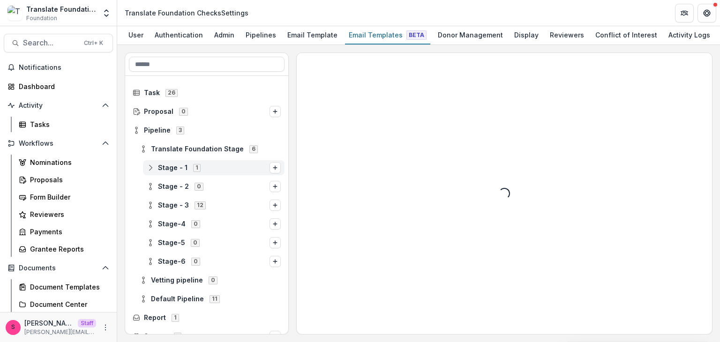
click at [150, 167] on icon at bounding box center [151, 168] width 8 height 8
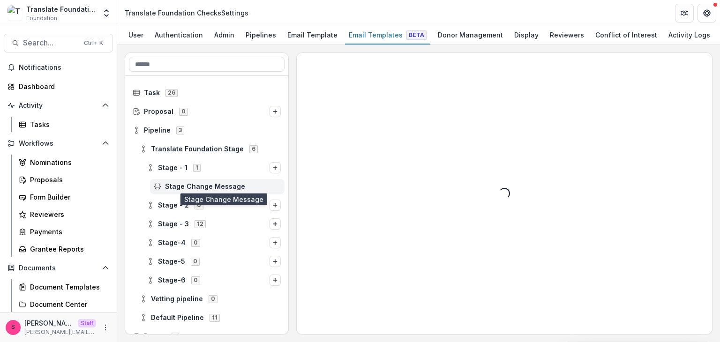
click at [184, 186] on span "Stage Change Message" at bounding box center [223, 187] width 116 height 8
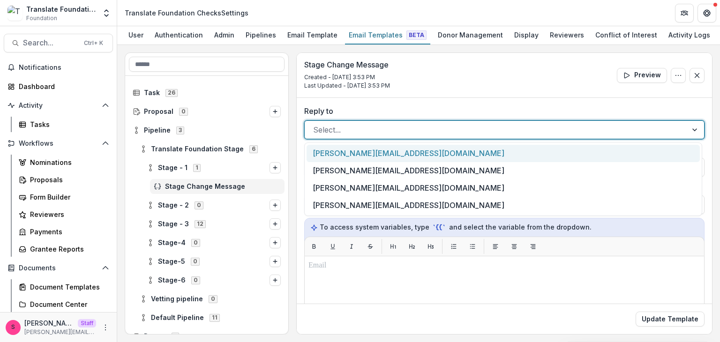
click at [334, 125] on div at bounding box center [496, 129] width 366 height 13
click at [54, 177] on div "Proposals" at bounding box center [67, 180] width 75 height 10
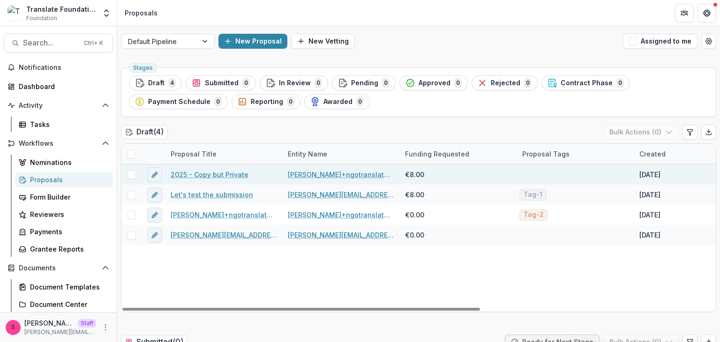
click at [190, 175] on link "2025 - Copy but Private" at bounding box center [210, 175] width 78 height 10
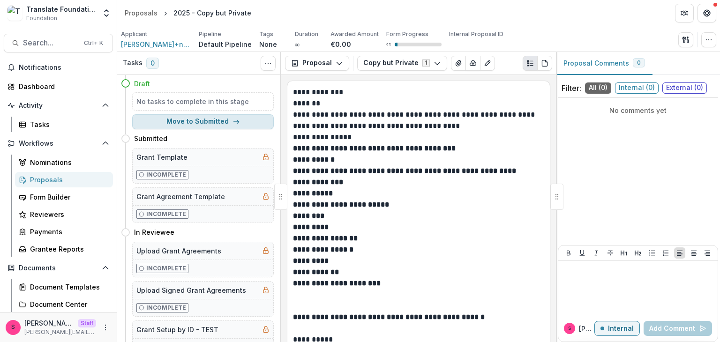
click at [200, 123] on button "Move to Submitted" at bounding box center [203, 121] width 142 height 15
select select "*********"
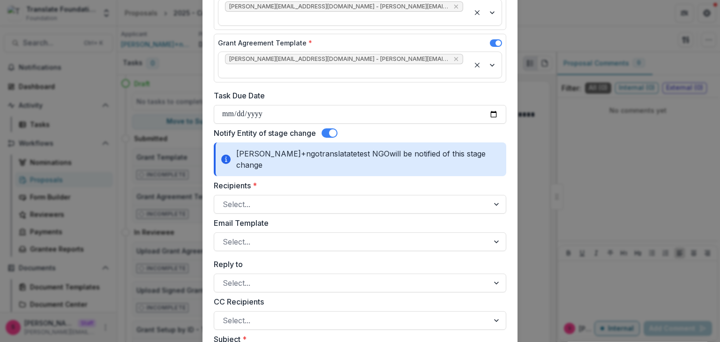
scroll to position [188, 0]
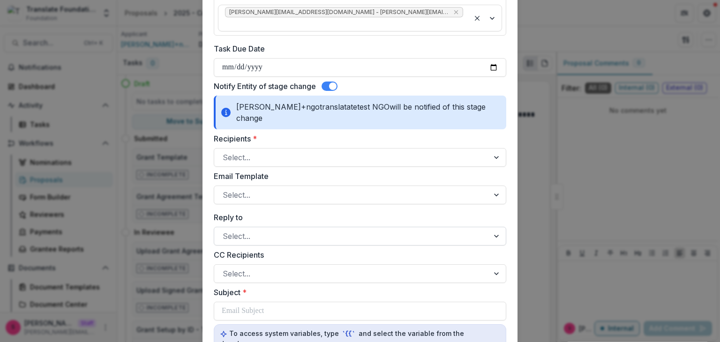
click at [246, 227] on div "Select..." at bounding box center [360, 236] width 293 height 19
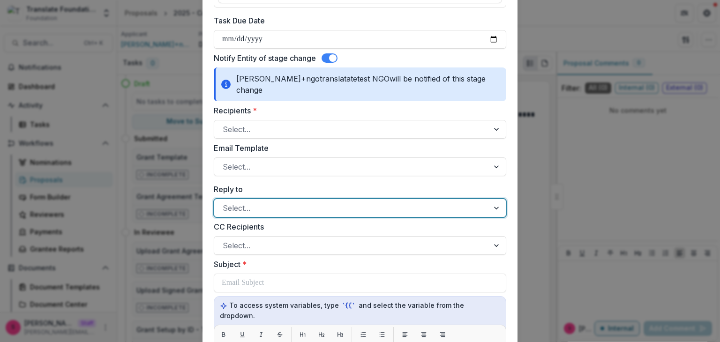
scroll to position [0, 0]
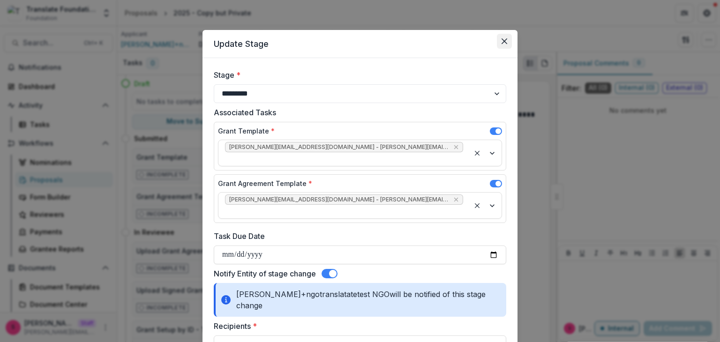
click at [500, 45] on button "Close" at bounding box center [504, 41] width 15 height 15
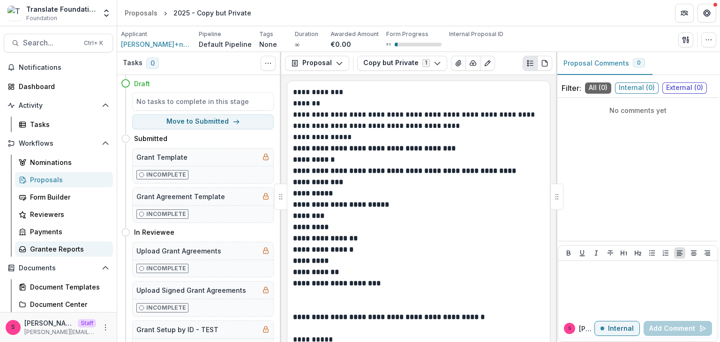
scroll to position [180, 0]
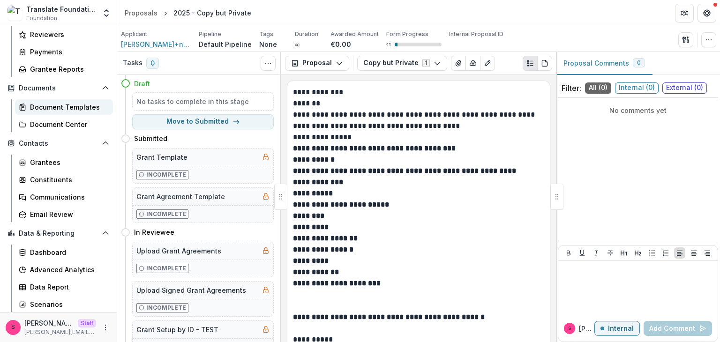
click at [75, 111] on div "Document Templates" at bounding box center [67, 107] width 75 height 10
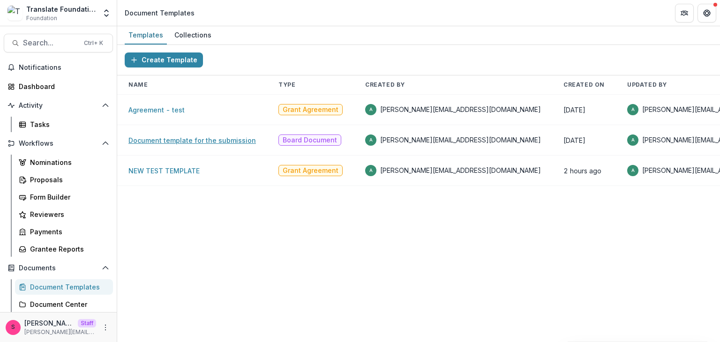
click at [154, 141] on link "Document template for the submission" at bounding box center [192, 140] width 128 height 8
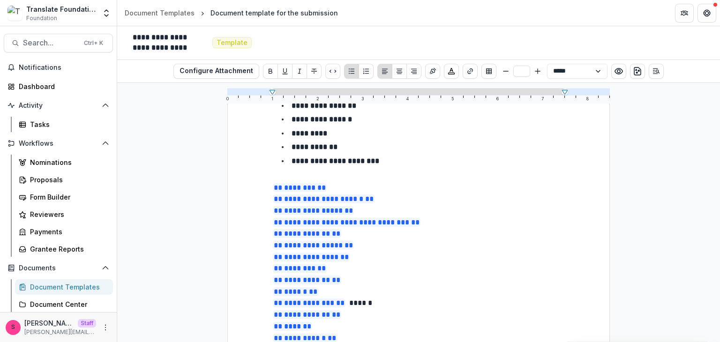
scroll to position [649, 0]
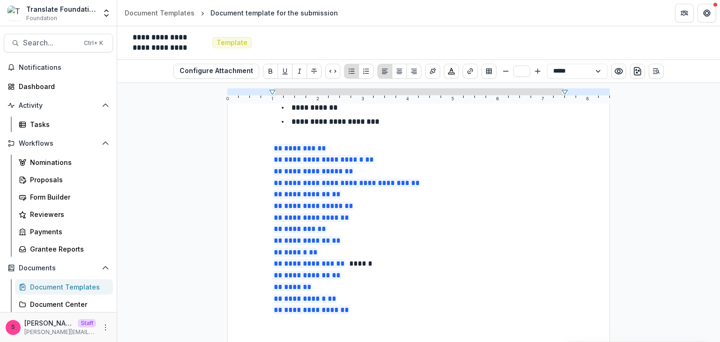
click at [361, 305] on p "**********" at bounding box center [419, 311] width 292 height 12
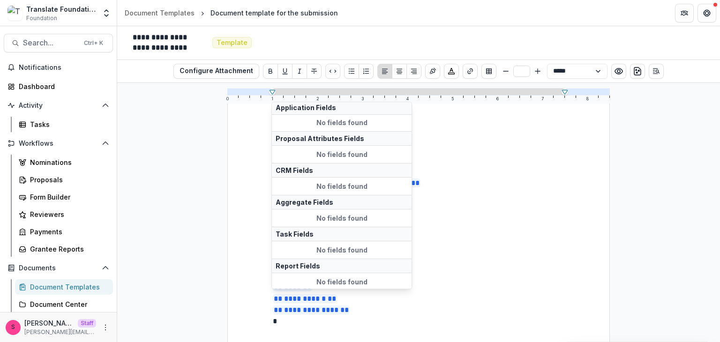
scroll to position [19, 0]
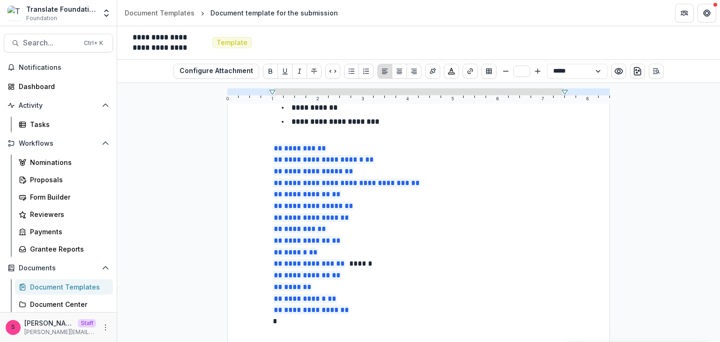
click at [274, 318] on span "*" at bounding box center [275, 321] width 4 height 7
drag, startPoint x: 278, startPoint y: 298, endPoint x: 266, endPoint y: 299, distance: 11.8
click at [102, 13] on icon "Open entity switcher" at bounding box center [106, 12] width 9 height 9
click at [61, 38] on link "Admin Settings" at bounding box center [58, 36] width 113 height 15
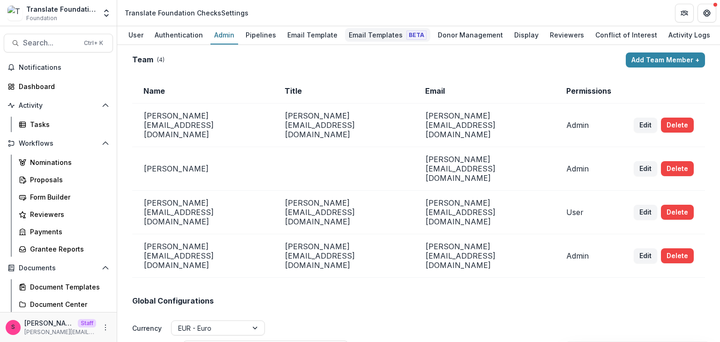
click at [365, 29] on div "Email Templates Beta" at bounding box center [387, 35] width 85 height 14
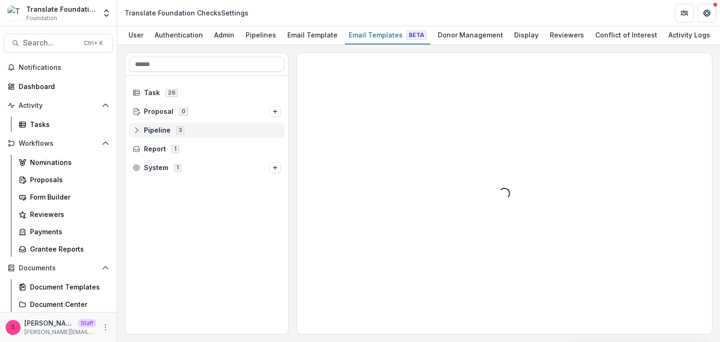
click at [135, 130] on icon at bounding box center [137, 131] width 8 height 8
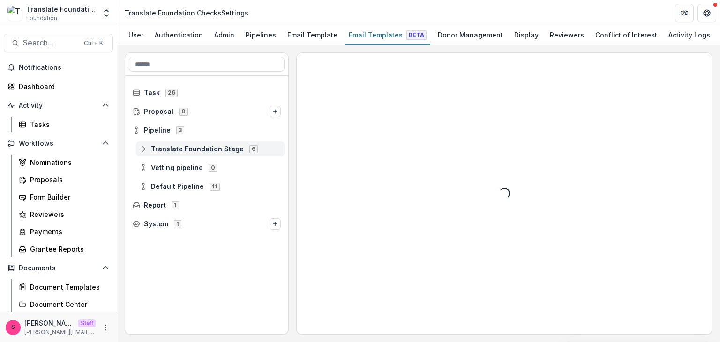
click at [144, 150] on icon at bounding box center [144, 149] width 8 height 8
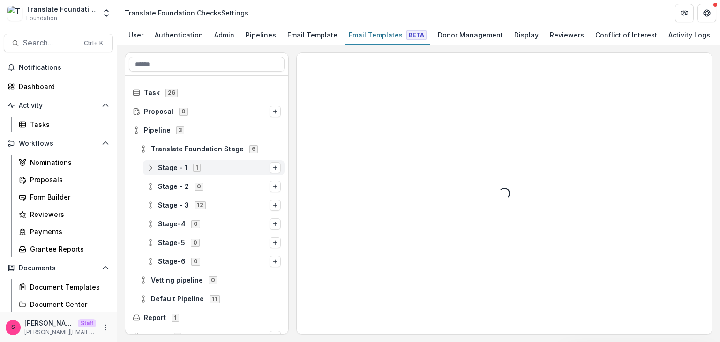
click at [154, 166] on icon at bounding box center [151, 168] width 8 height 8
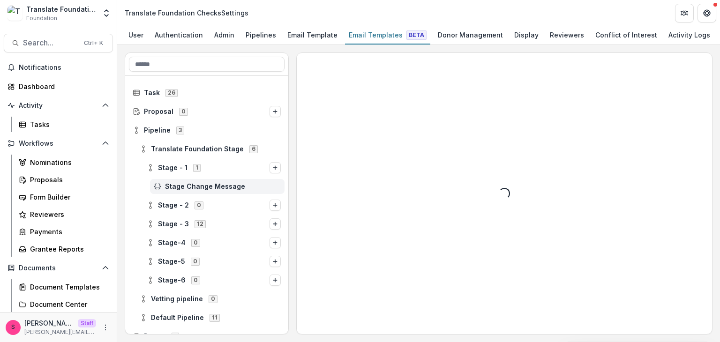
click at [189, 190] on div "Stage Change Message" at bounding box center [217, 186] width 135 height 15
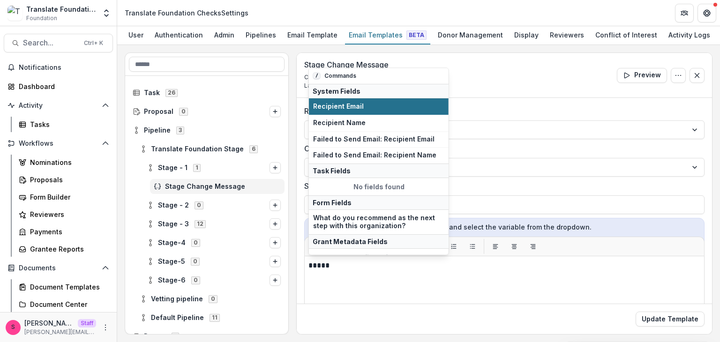
click at [362, 105] on span "Recipient Email" at bounding box center [378, 107] width 131 height 8
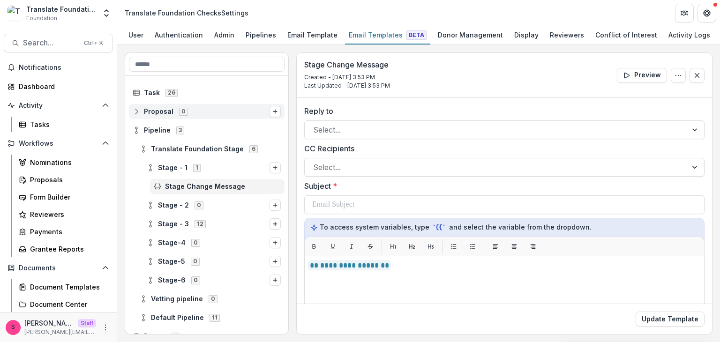
click at [138, 111] on icon at bounding box center [137, 112] width 8 height 8
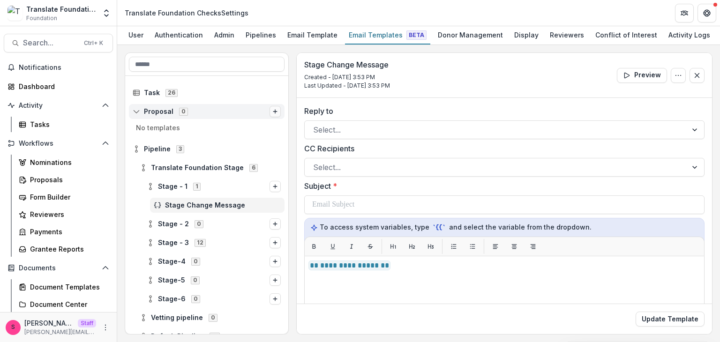
click at [272, 112] on icon "Options" at bounding box center [275, 112] width 6 height 6
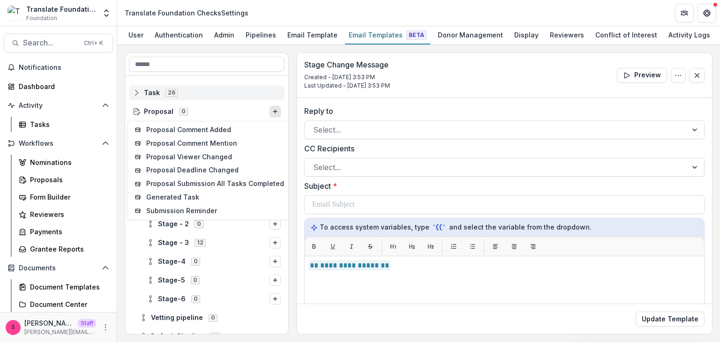
click at [218, 93] on span "Task 26" at bounding box center [207, 93] width 148 height 8
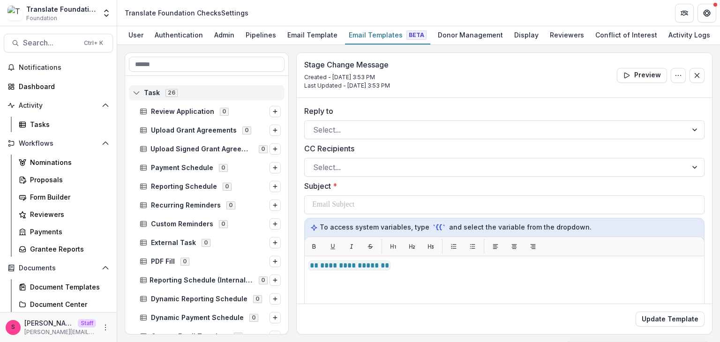
click at [139, 94] on rect at bounding box center [137, 92] width 6 height 5
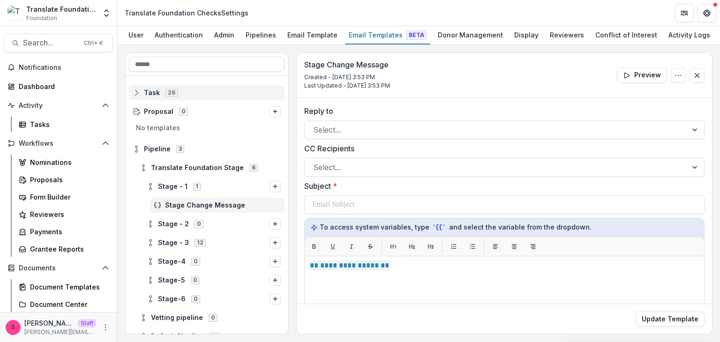
click at [137, 92] on line at bounding box center [137, 92] width 6 height 0
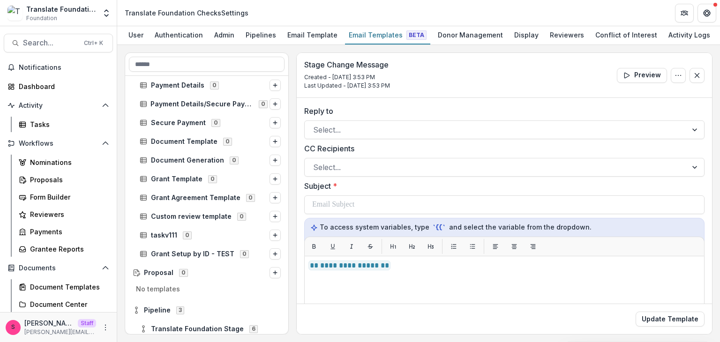
scroll to position [328, 0]
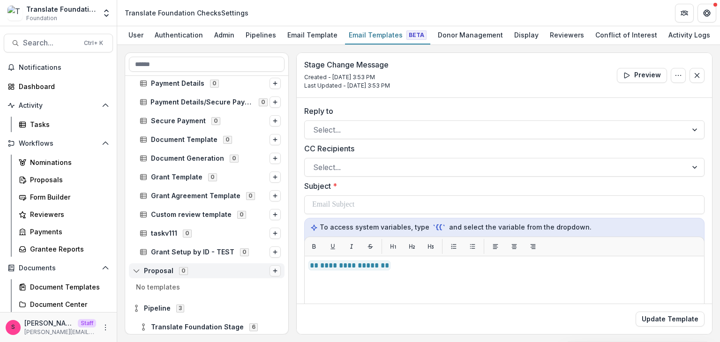
click at [276, 268] on button "Options" at bounding box center [275, 270] width 11 height 11
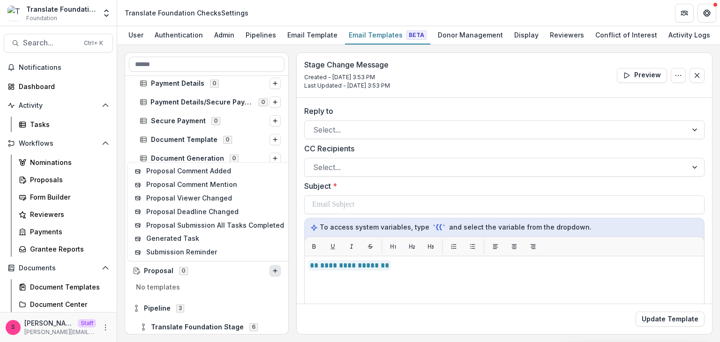
click at [172, 285] on p "No templates" at bounding box center [207, 289] width 156 height 15
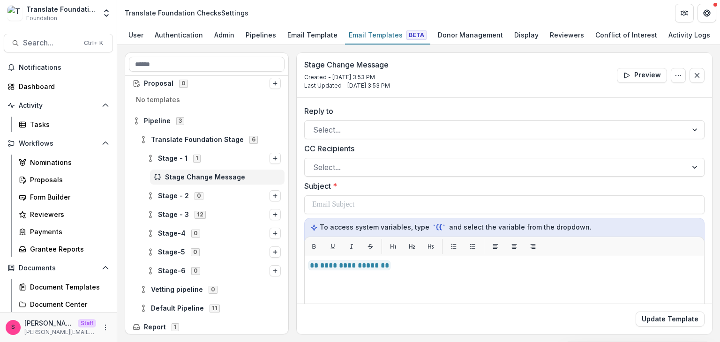
scroll to position [536, 0]
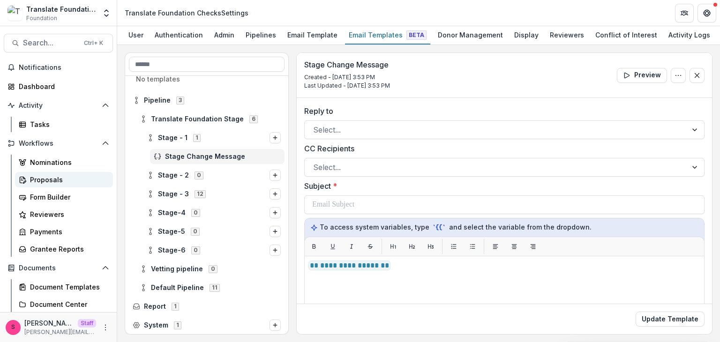
click at [49, 182] on div "Proposals" at bounding box center [67, 180] width 75 height 10
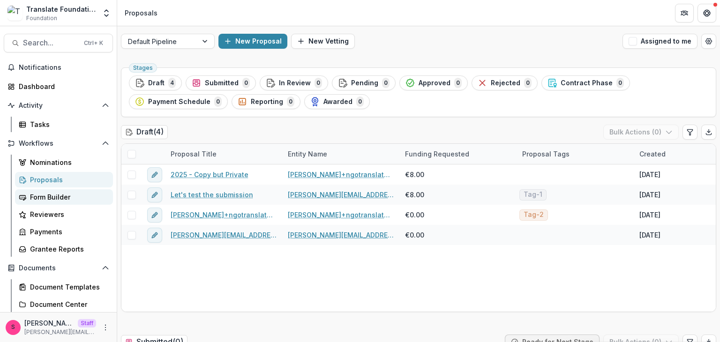
click at [57, 198] on div "Form Builder" at bounding box center [67, 197] width 75 height 10
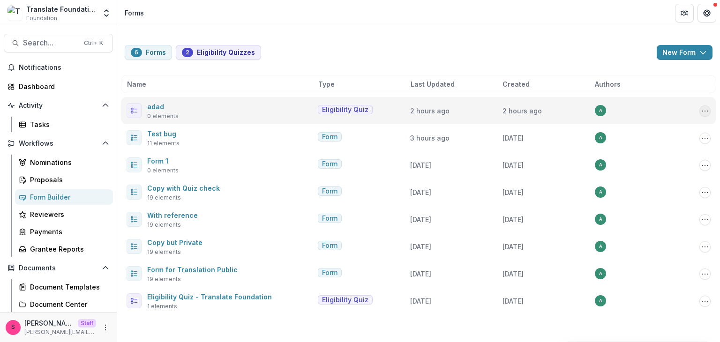
click at [707, 112] on icon "Options" at bounding box center [705, 111] width 8 height 8
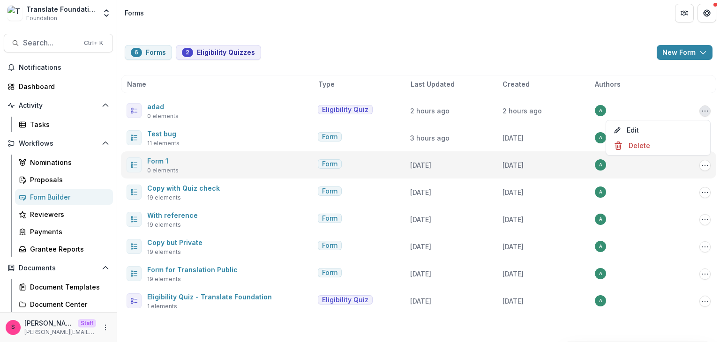
click at [488, 177] on div "Form 1 0 elements Form 4 months ago 4 months ago a Copy Public Link Edit Duplic…" at bounding box center [418, 164] width 595 height 27
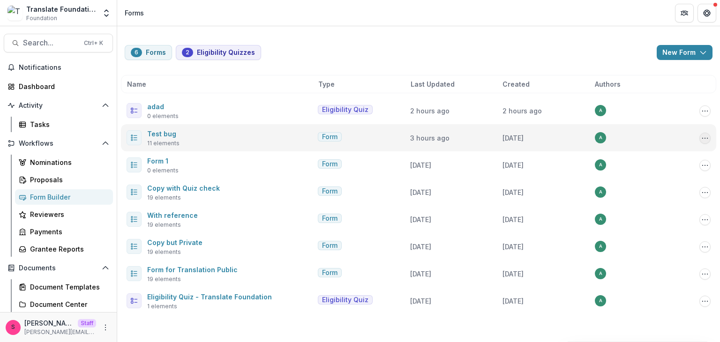
click at [705, 143] on button "Options" at bounding box center [705, 138] width 11 height 11
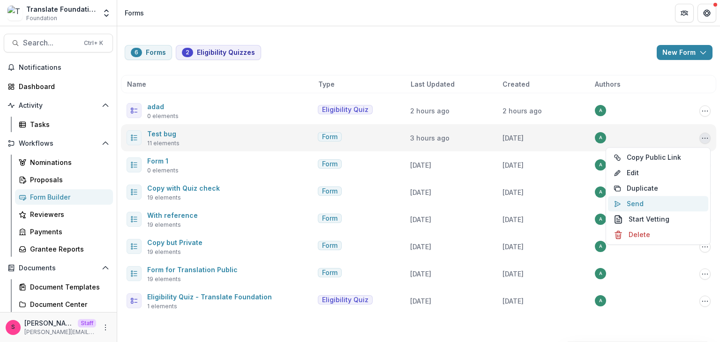
click at [642, 202] on button "Send" at bounding box center [658, 203] width 100 height 15
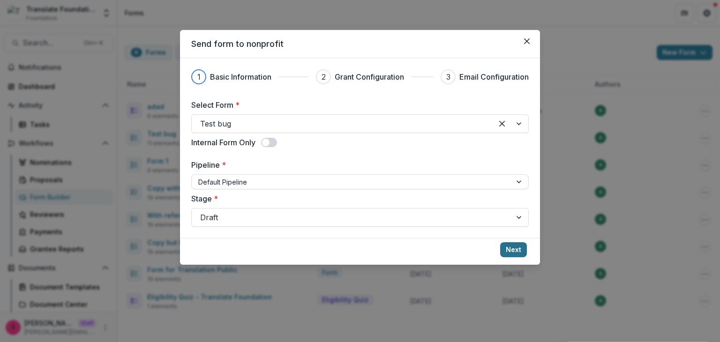
click at [511, 251] on button "Next" at bounding box center [513, 249] width 27 height 15
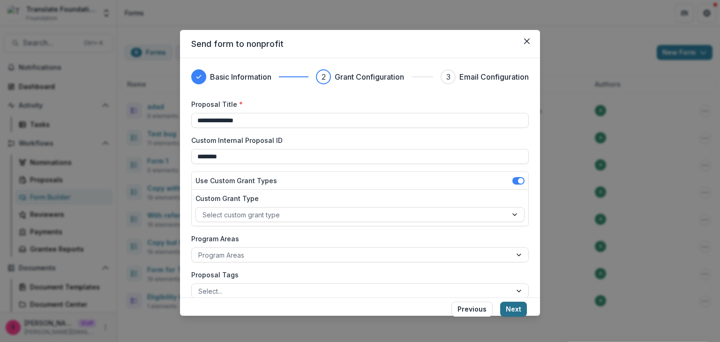
click at [517, 307] on button "Next" at bounding box center [513, 309] width 27 height 15
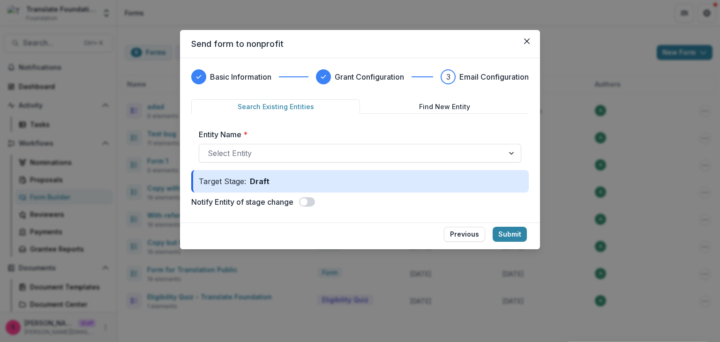
click at [308, 206] on span at bounding box center [307, 201] width 16 height 9
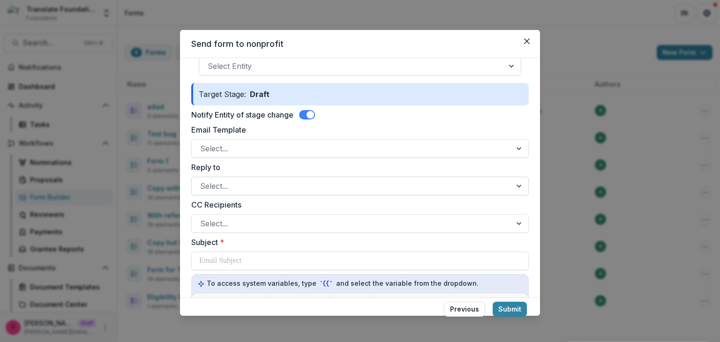
scroll to position [94, 0]
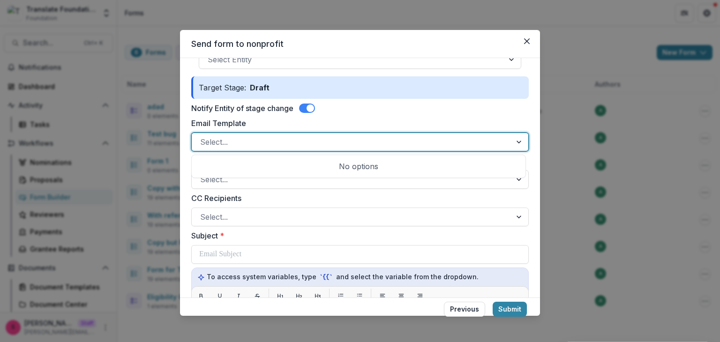
click at [231, 149] on div "Select..." at bounding box center [352, 142] width 320 height 15
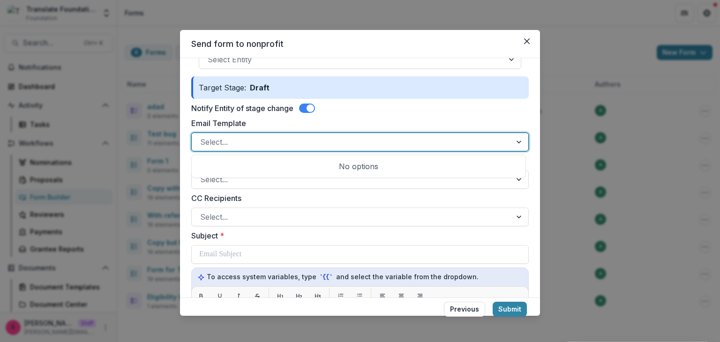
click at [231, 149] on div "Select..." at bounding box center [352, 142] width 320 height 15
drag, startPoint x: 238, startPoint y: 143, endPoint x: 233, endPoint y: 147, distance: 6.0
click at [233, 147] on div at bounding box center [351, 142] width 303 height 13
click at [229, 153] on form "Search Existing Entities Find New Entity Entity Name * Select Entity Target Sta…" at bounding box center [360, 308] width 338 height 605
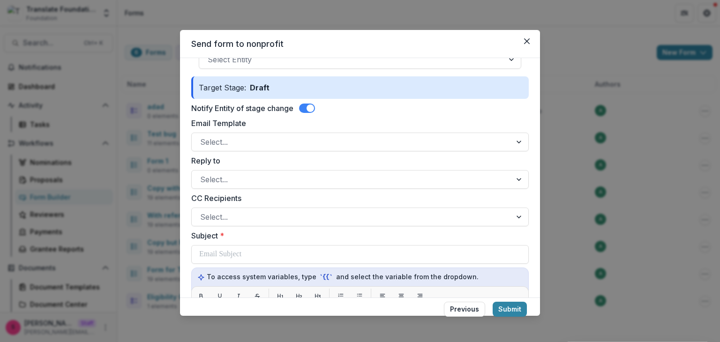
click at [229, 153] on form "Search Existing Entities Find New Entity Entity Name * Select Entity Target Sta…" at bounding box center [360, 308] width 338 height 605
click at [220, 172] on div "Select..." at bounding box center [352, 179] width 320 height 15
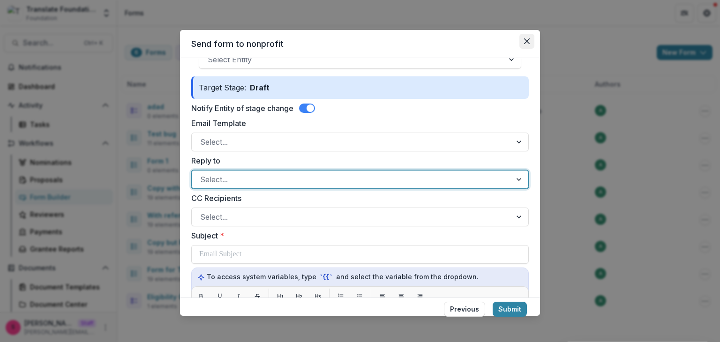
click at [522, 36] on button "Close" at bounding box center [527, 41] width 15 height 15
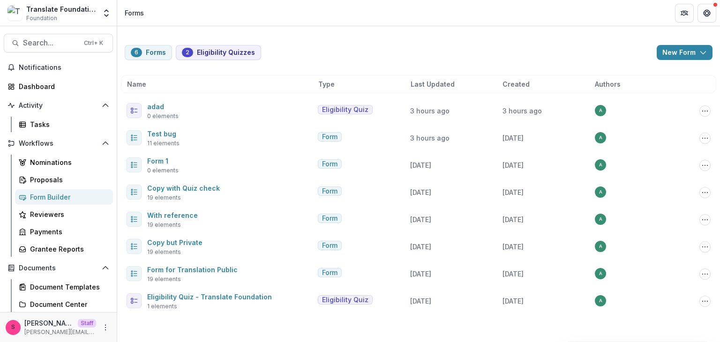
scroll to position [0, 0]
click at [101, 19] on button "Open entity switcher" at bounding box center [106, 13] width 13 height 19
click at [41, 32] on link "Admin Settings" at bounding box center [58, 36] width 113 height 15
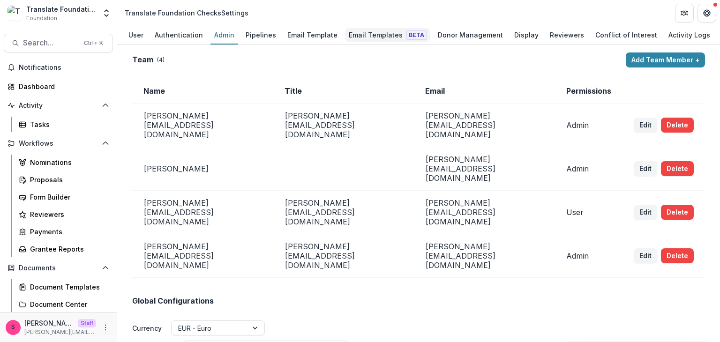
click at [372, 30] on div "Email Templates Beta" at bounding box center [387, 35] width 85 height 14
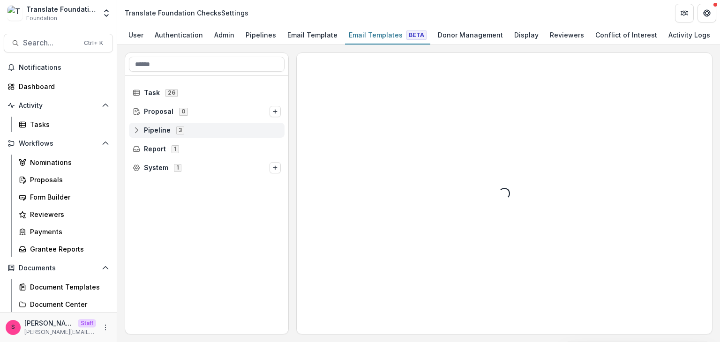
click at [135, 130] on icon at bounding box center [137, 131] width 8 height 8
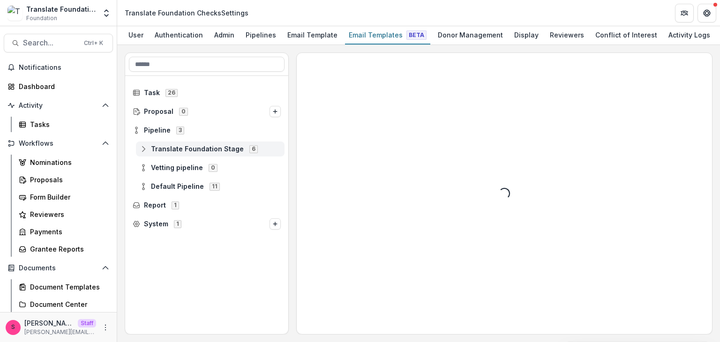
click at [146, 147] on icon at bounding box center [144, 149] width 8 height 8
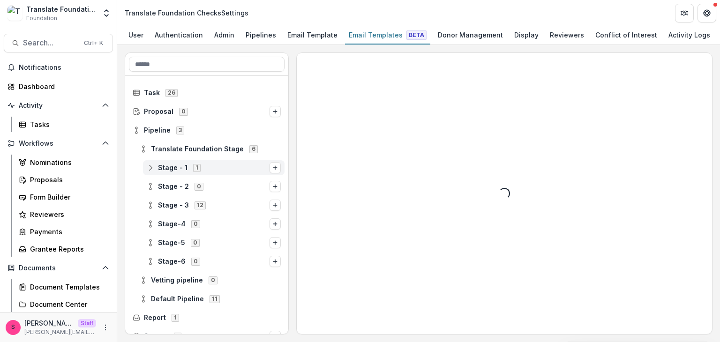
click at [151, 166] on line at bounding box center [151, 167] width 0 height 3
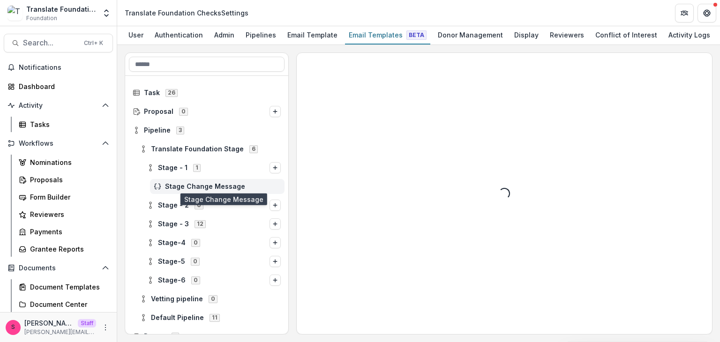
click at [174, 183] on span "Stage Change Message" at bounding box center [223, 187] width 116 height 8
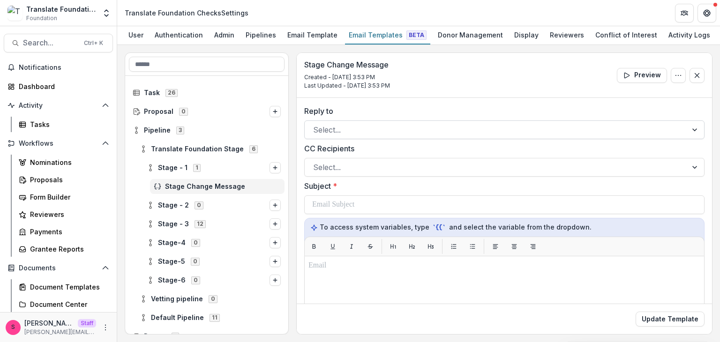
click at [329, 125] on div at bounding box center [496, 129] width 366 height 13
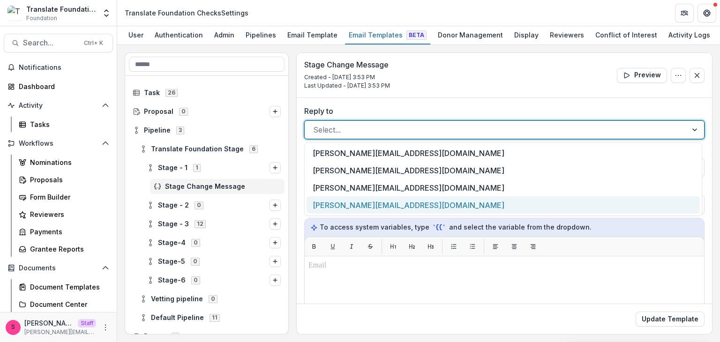
click at [348, 199] on div "[PERSON_NAME][EMAIL_ADDRESS][DOMAIN_NAME]" at bounding box center [503, 204] width 393 height 17
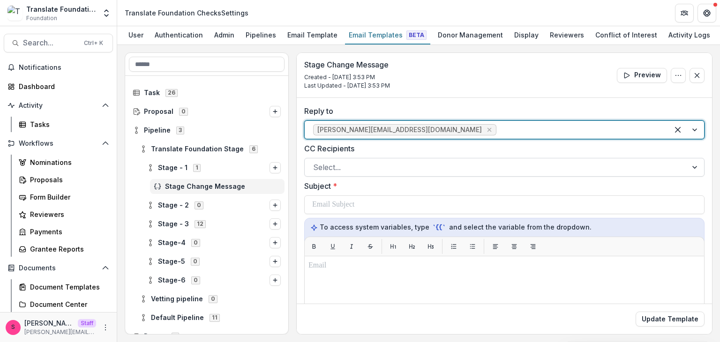
click at [351, 164] on div at bounding box center [496, 167] width 366 height 13
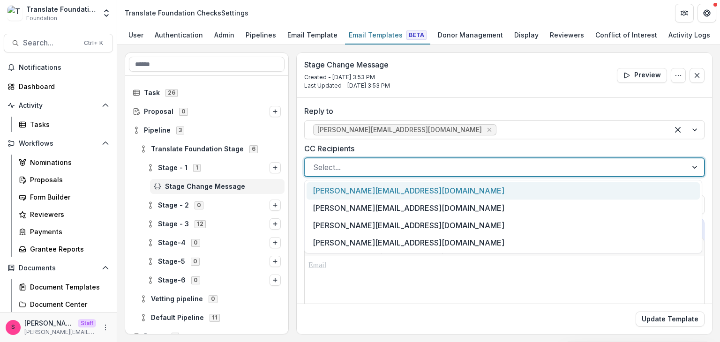
click at [351, 164] on div at bounding box center [496, 167] width 366 height 13
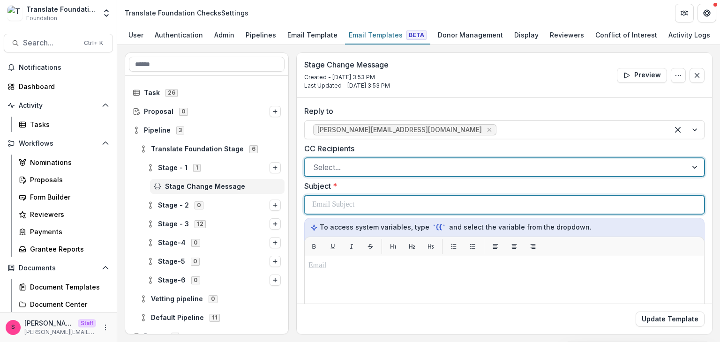
click at [344, 203] on p at bounding box center [333, 204] width 42 height 11
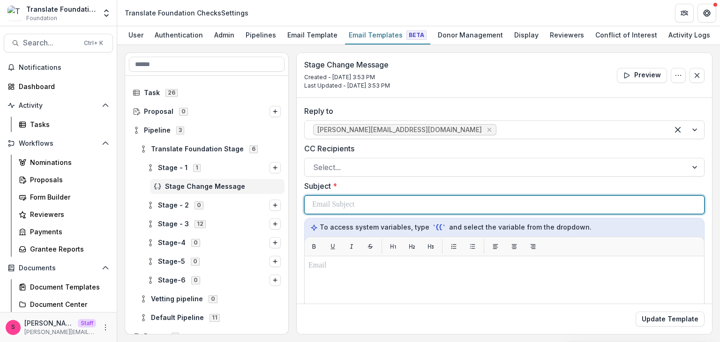
click at [344, 203] on p at bounding box center [333, 204] width 42 height 11
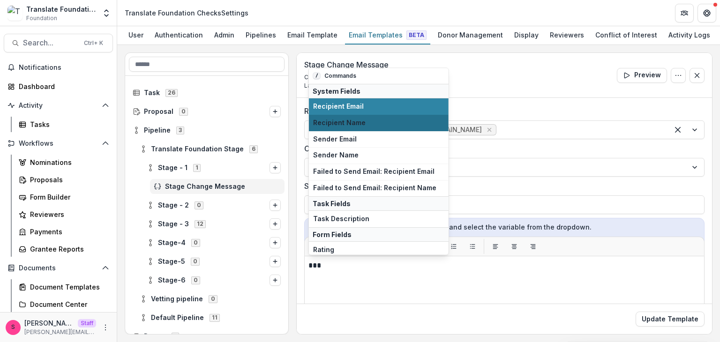
click at [339, 119] on span "Recipient Name" at bounding box center [378, 123] width 131 height 8
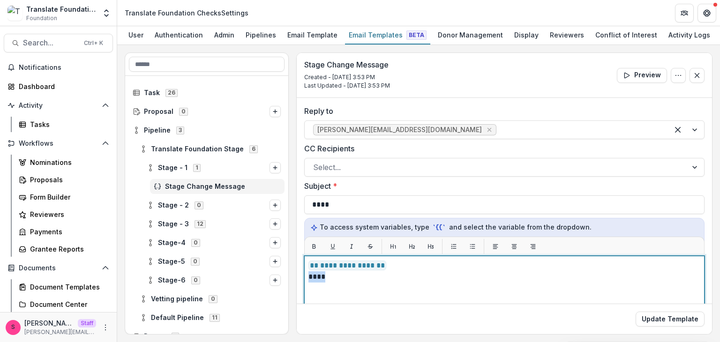
drag, startPoint x: 332, startPoint y: 280, endPoint x: 305, endPoint y: 280, distance: 27.2
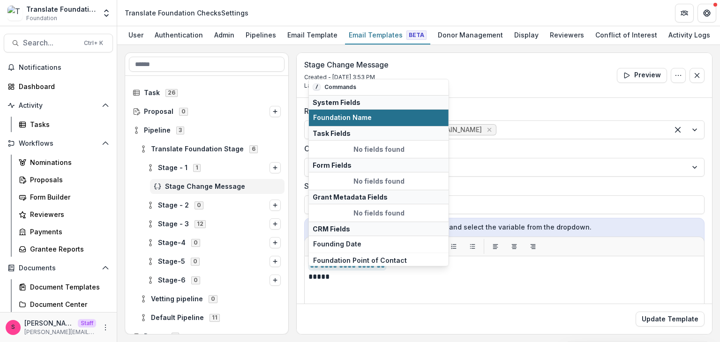
click at [346, 121] on span "Foundation Name" at bounding box center [378, 118] width 131 height 8
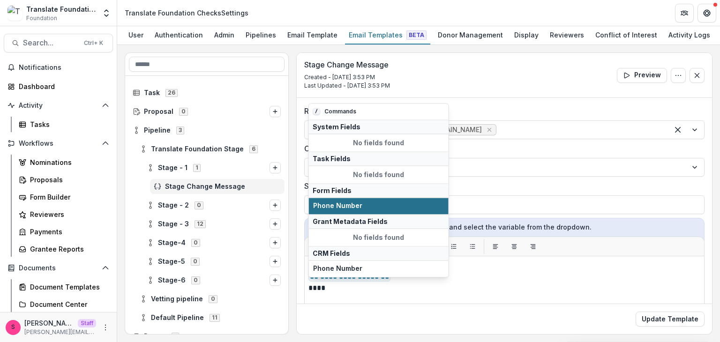
click at [359, 201] on button "Phone Number" at bounding box center [379, 206] width 140 height 16
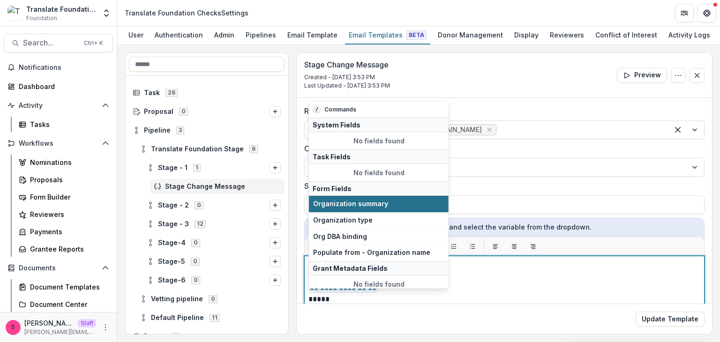
scroll to position [94, 0]
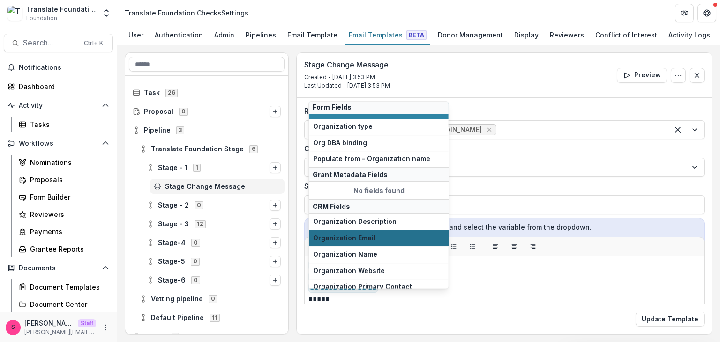
click at [377, 240] on span "Organization Email" at bounding box center [378, 238] width 131 height 8
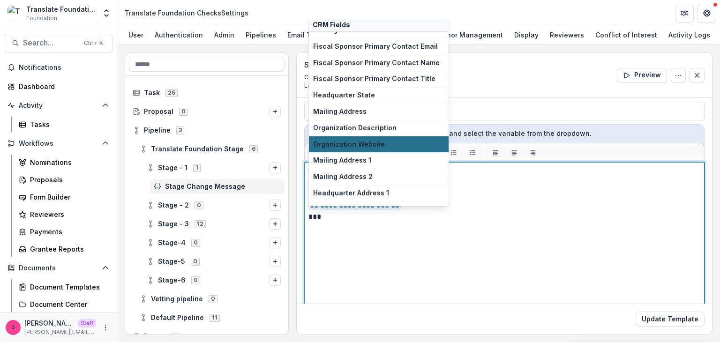
scroll to position [1141, 0]
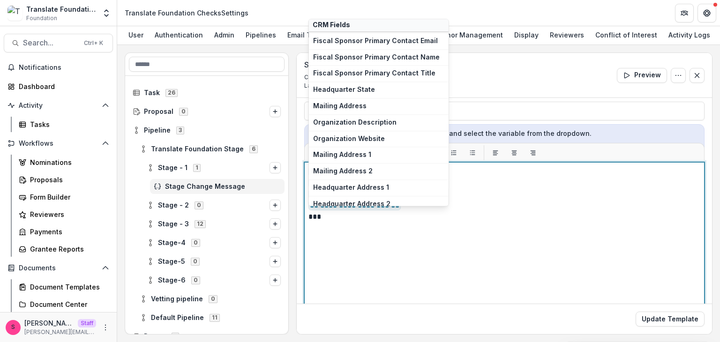
click at [341, 232] on div "**********" at bounding box center [505, 279] width 392 height 226
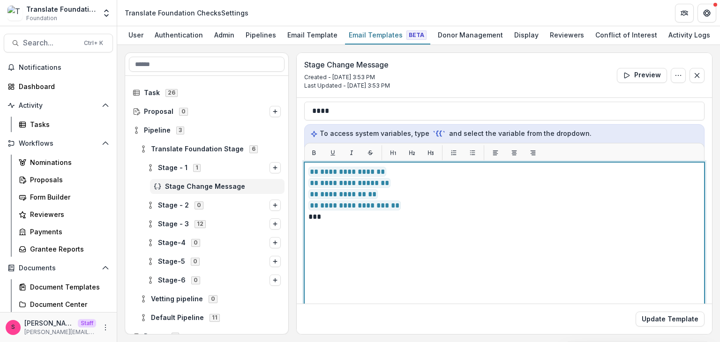
drag, startPoint x: 335, startPoint y: 223, endPoint x: 293, endPoint y: 223, distance: 42.2
click at [293, 223] on div "**********" at bounding box center [419, 194] width 588 height 282
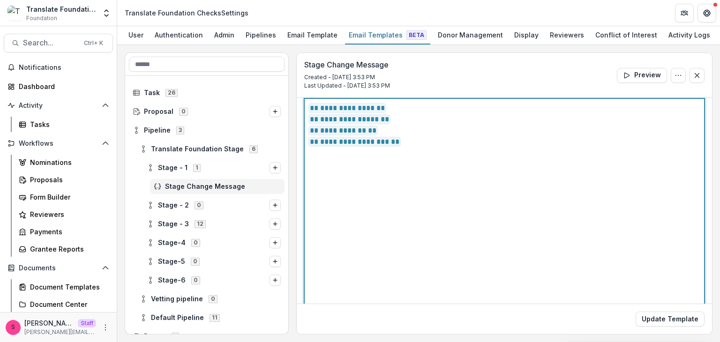
scroll to position [227, 0]
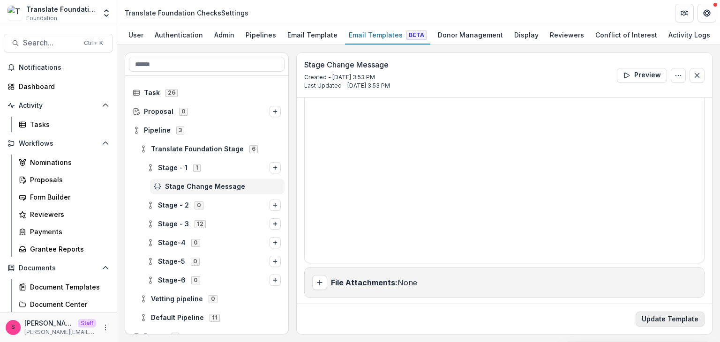
click at [665, 316] on button "Update Template" at bounding box center [670, 319] width 69 height 15
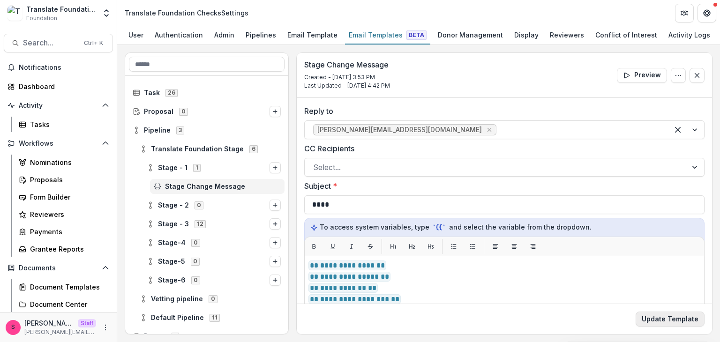
click at [678, 313] on button "Update Template" at bounding box center [670, 319] width 69 height 15
click at [203, 185] on span "Stage Change Message" at bounding box center [223, 187] width 116 height 8
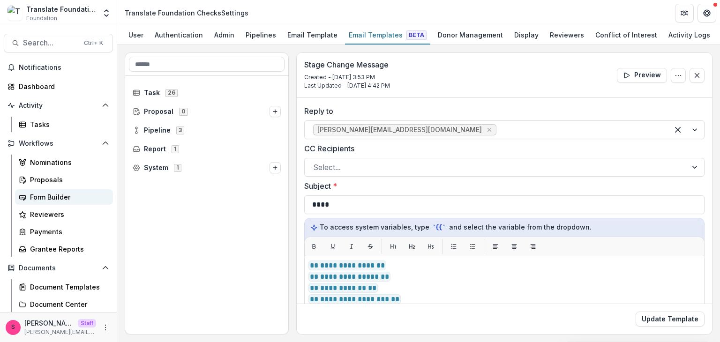
click at [45, 203] on link "Form Builder" at bounding box center [64, 196] width 98 height 15
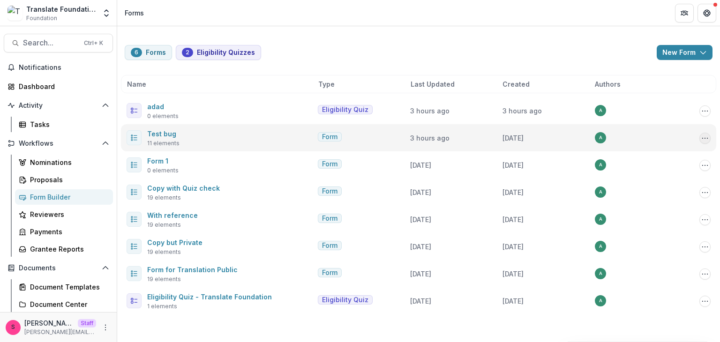
click at [706, 143] on button "Options" at bounding box center [705, 138] width 11 height 11
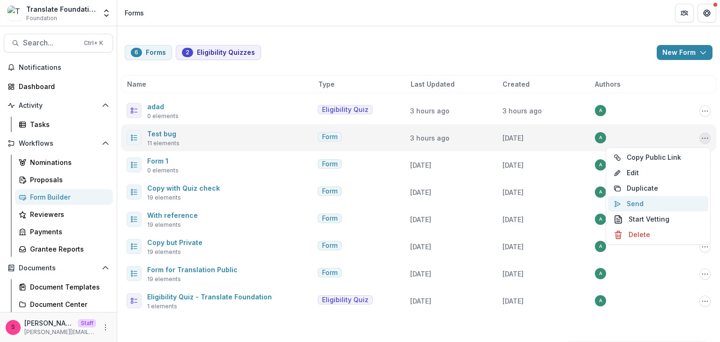
click at [637, 199] on button "Send" at bounding box center [658, 203] width 100 height 15
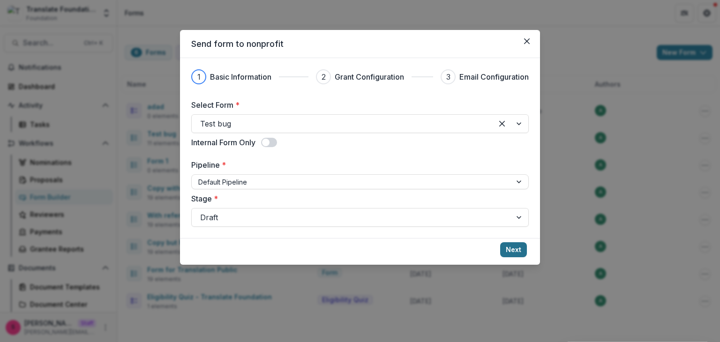
click at [510, 252] on button "Next" at bounding box center [513, 249] width 27 height 15
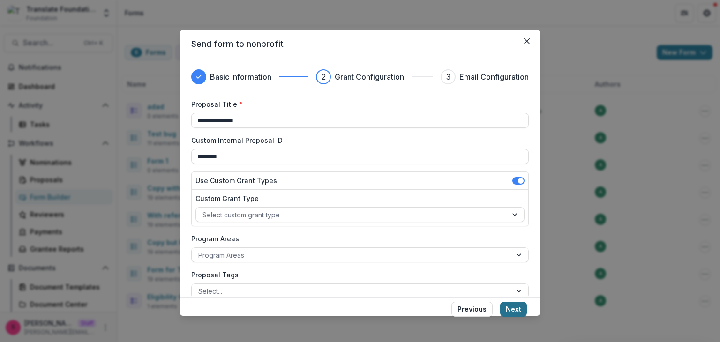
click at [512, 310] on button "Next" at bounding box center [513, 309] width 27 height 15
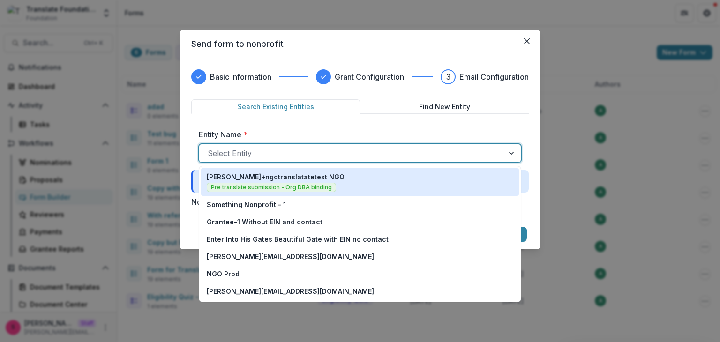
click at [272, 159] on div "Select Entity" at bounding box center [351, 153] width 305 height 15
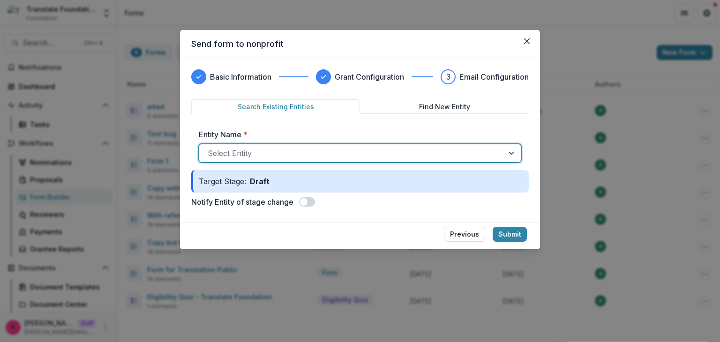
click at [272, 159] on div "Select Entity" at bounding box center [351, 153] width 305 height 15
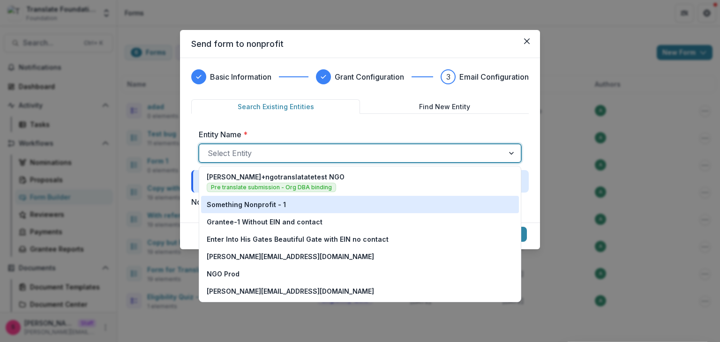
click at [250, 208] on p "Something Nonprofit - 1" at bounding box center [246, 205] width 79 height 10
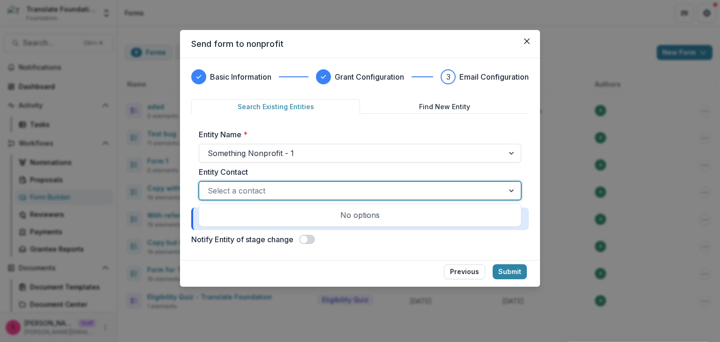
click at [258, 193] on div at bounding box center [352, 190] width 288 height 13
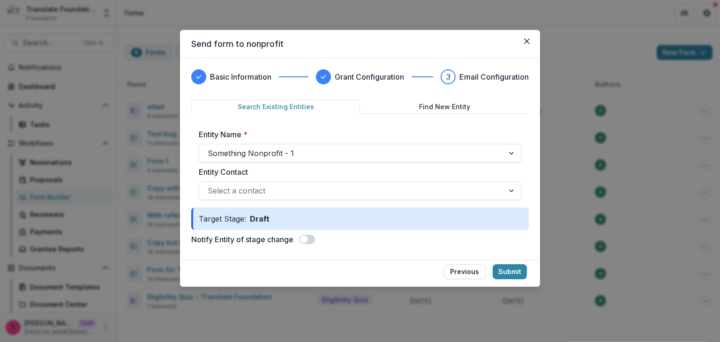
click at [310, 239] on span at bounding box center [307, 239] width 16 height 9
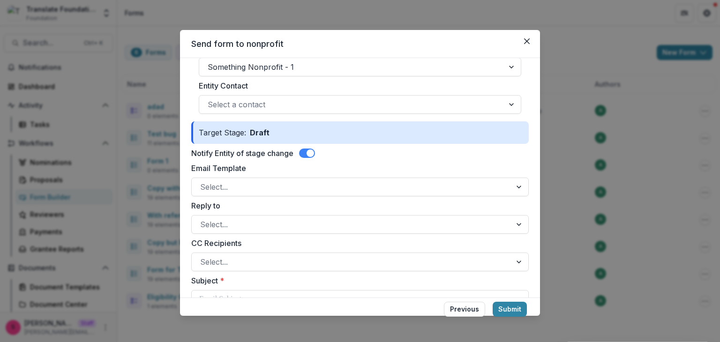
scroll to position [94, 0]
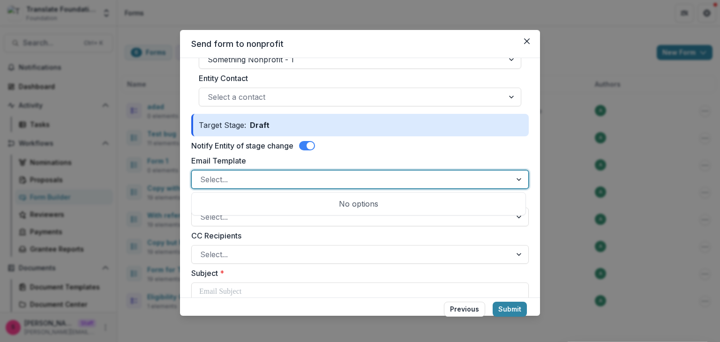
click at [212, 177] on div at bounding box center [351, 179] width 303 height 13
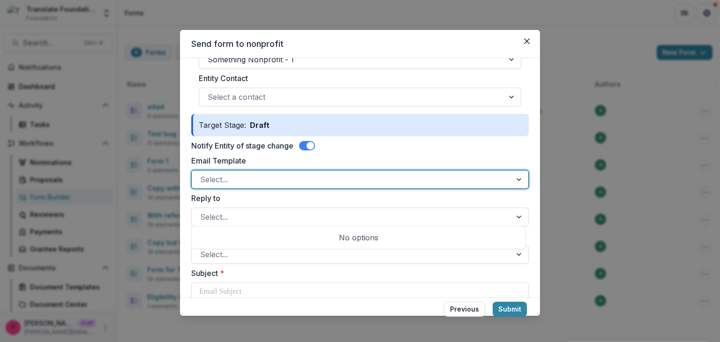
scroll to position [0, 0]
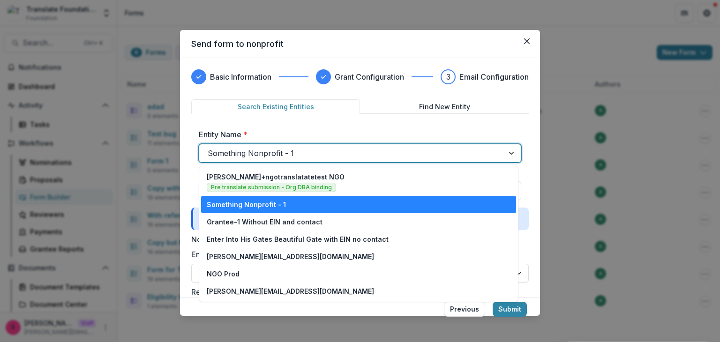
click at [262, 151] on div at bounding box center [352, 153] width 288 height 13
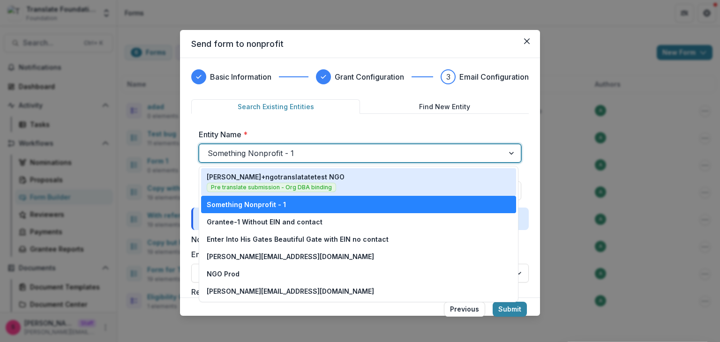
click at [251, 186] on span "Pre translate submission - Org DBA binding" at bounding box center [271, 187] width 129 height 9
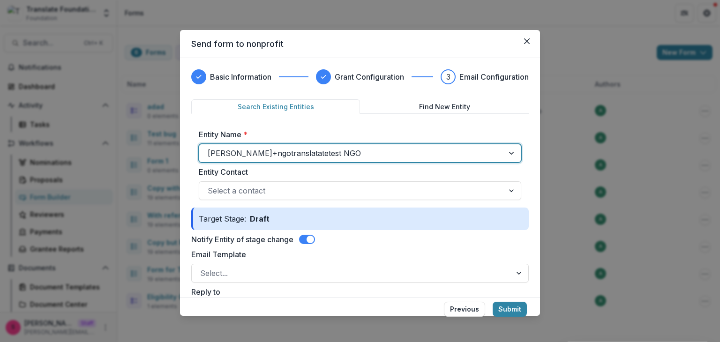
scroll to position [94, 0]
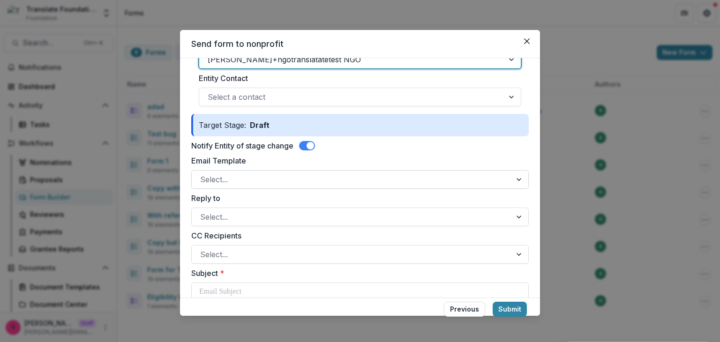
click at [221, 177] on div at bounding box center [351, 179] width 303 height 13
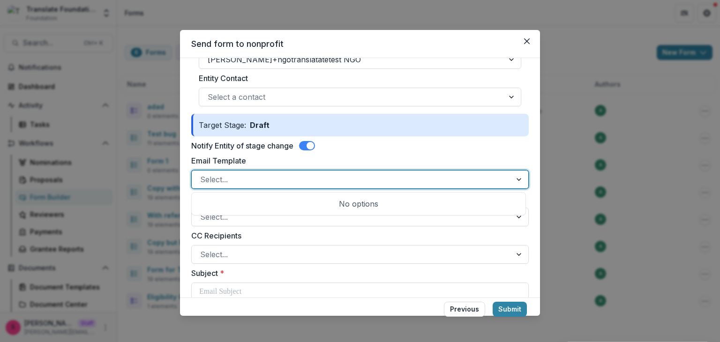
click at [221, 177] on div at bounding box center [351, 179] width 303 height 13
click at [215, 216] on div at bounding box center [351, 217] width 303 height 13
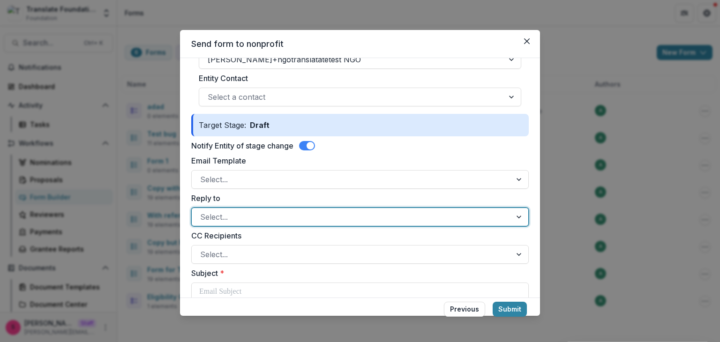
click at [215, 216] on div at bounding box center [351, 217] width 303 height 13
click at [240, 179] on div at bounding box center [351, 179] width 303 height 13
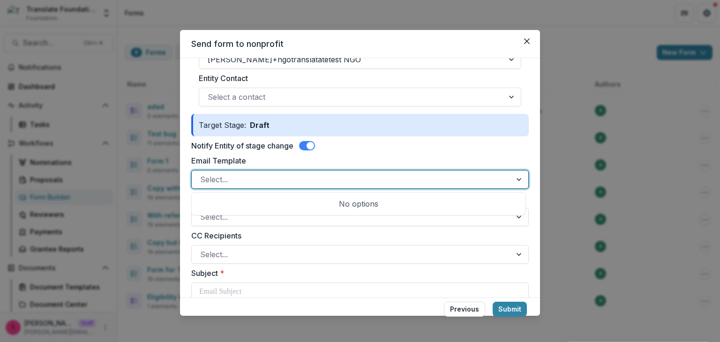
click at [240, 179] on div at bounding box center [351, 179] width 303 height 13
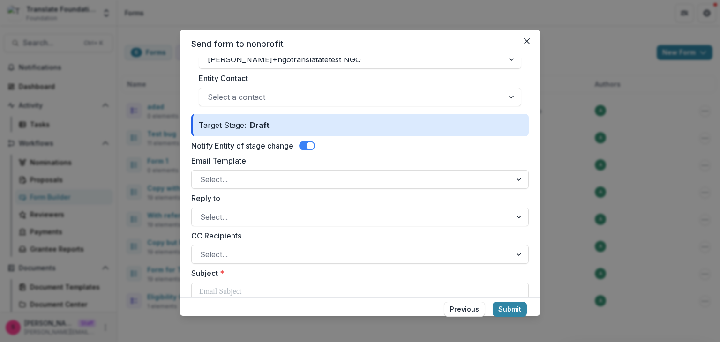
click at [185, 98] on div "Basic Information Grant Configuration 3 Email Configuration Search Existing Ent…" at bounding box center [360, 178] width 360 height 240
click at [176, 89] on div "Send form to nonprofit Basic Information Grant Configuration 3 Email Configurat…" at bounding box center [360, 171] width 720 height 342
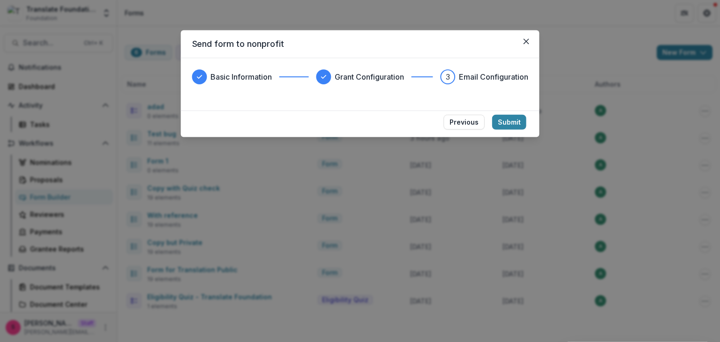
scroll to position [0, 0]
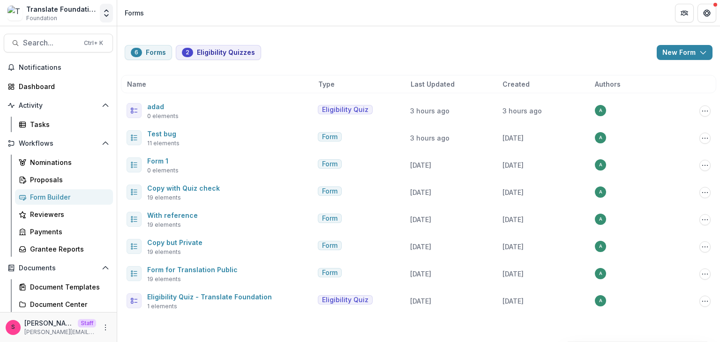
click at [107, 6] on button "Open entity switcher" at bounding box center [106, 13] width 13 height 19
click at [107, 13] on icon "Open entity switcher" at bounding box center [106, 12] width 9 height 9
click at [113, 14] on button "Open entity switcher" at bounding box center [106, 13] width 13 height 19
click at [69, 45] on div "Team Settings Admin Settings" at bounding box center [58, 36] width 117 height 20
click at [69, 38] on link "Admin Settings" at bounding box center [58, 36] width 113 height 15
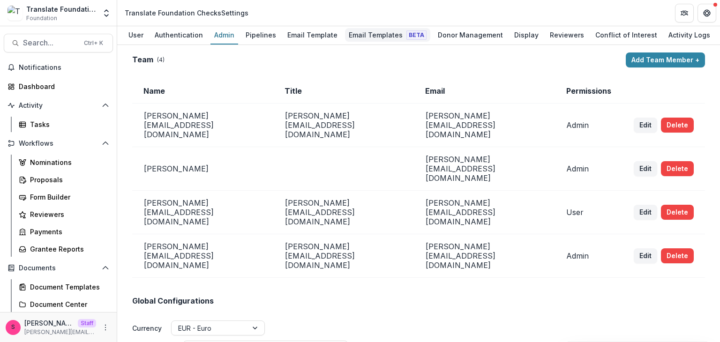
click at [389, 34] on div "Email Templates Beta" at bounding box center [387, 35] width 85 height 14
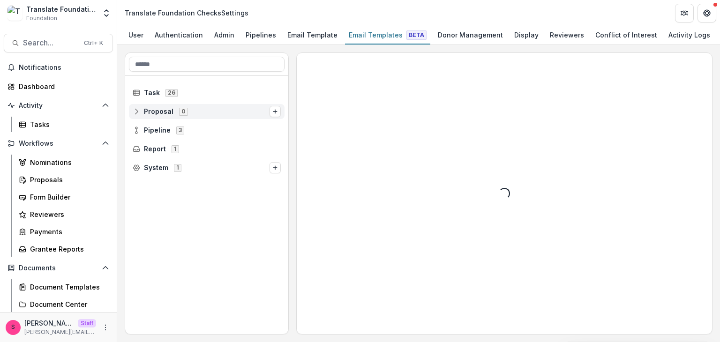
click at [138, 110] on icon at bounding box center [137, 112] width 8 height 8
click at [278, 109] on icon "Options" at bounding box center [275, 112] width 6 height 6
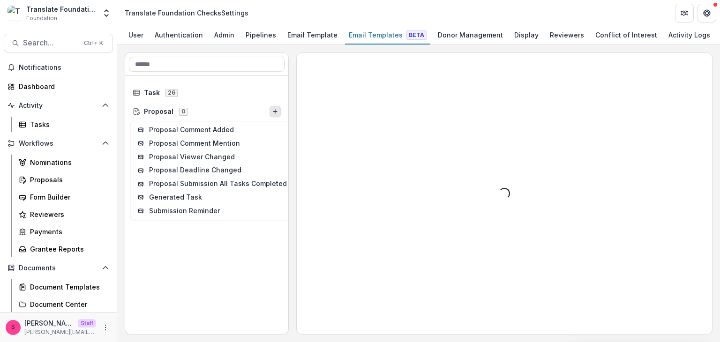
click at [193, 244] on div "Task 26 Proposal 0 Proposal Comment Added Proposal Comment Mention Proposal Vie…" at bounding box center [206, 205] width 163 height 259
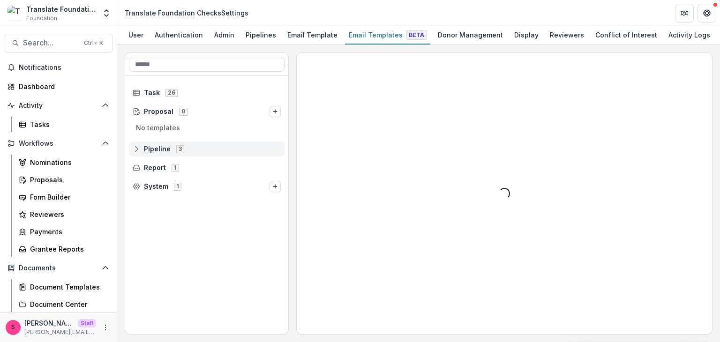
click at [131, 145] on div "Pipeline 3" at bounding box center [207, 149] width 156 height 15
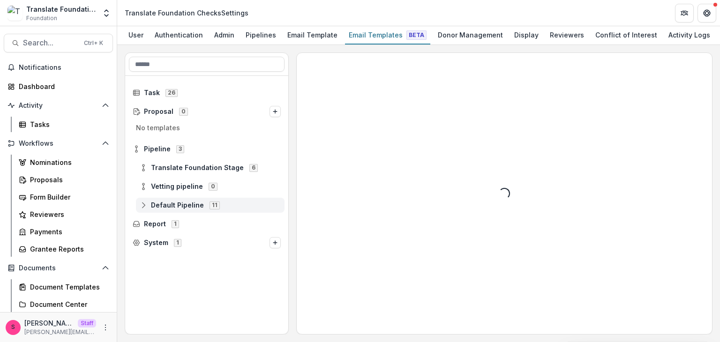
click at [141, 203] on icon at bounding box center [144, 206] width 8 height 8
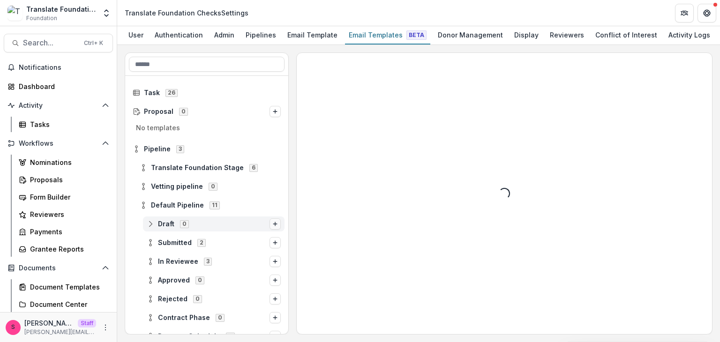
click at [275, 222] on icon "Options" at bounding box center [275, 224] width 6 height 6
click at [218, 220] on button "Stage Change Message" at bounding box center [200, 218] width 127 height 14
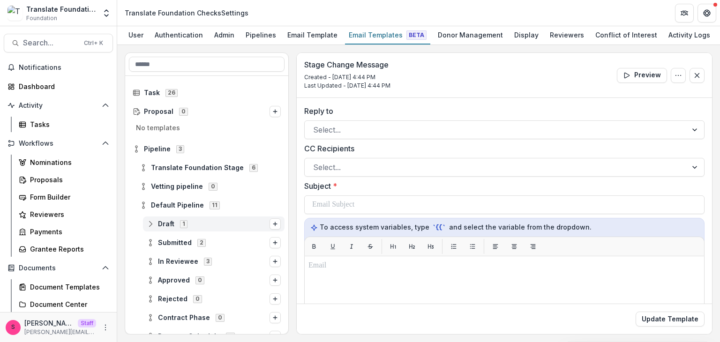
click at [149, 226] on icon at bounding box center [151, 224] width 8 height 8
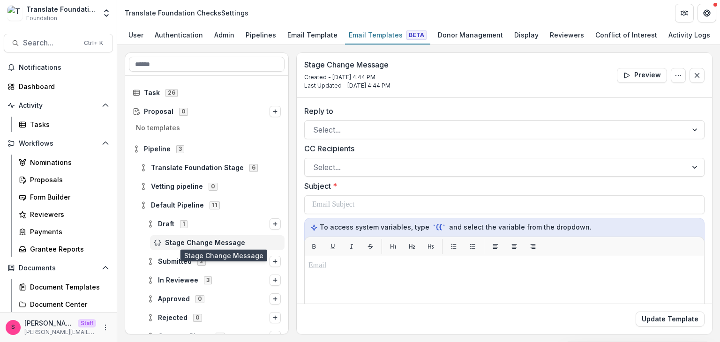
click at [178, 241] on span "Stage Change Message" at bounding box center [223, 243] width 116 height 8
click at [333, 128] on div at bounding box center [496, 129] width 366 height 13
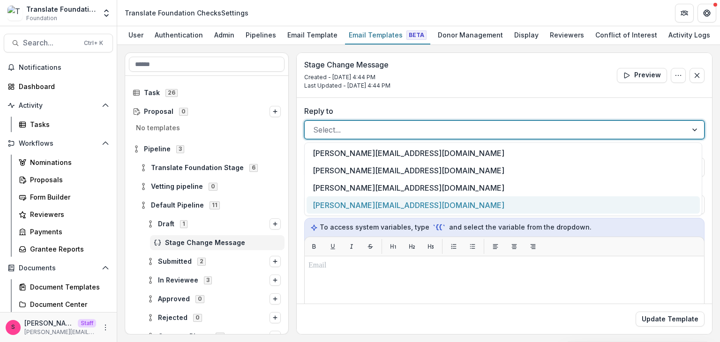
click at [346, 203] on div "[PERSON_NAME][EMAIL_ADDRESS][DOMAIN_NAME]" at bounding box center [503, 204] width 393 height 17
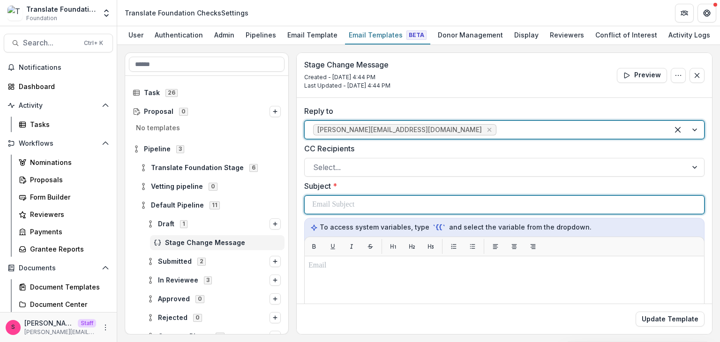
click at [337, 201] on p at bounding box center [333, 204] width 42 height 11
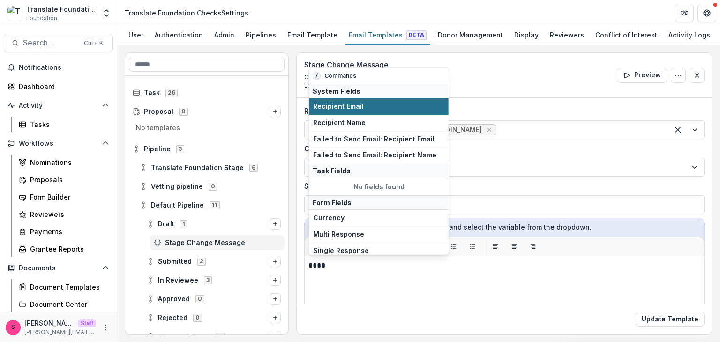
click at [332, 111] on button "Recipient Email" at bounding box center [379, 106] width 140 height 16
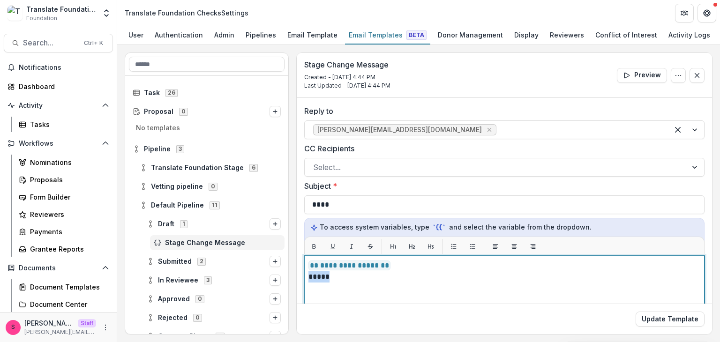
drag, startPoint x: 342, startPoint y: 276, endPoint x: 301, endPoint y: 282, distance: 40.8
click at [301, 282] on div "**********" at bounding box center [504, 315] width 415 height 435
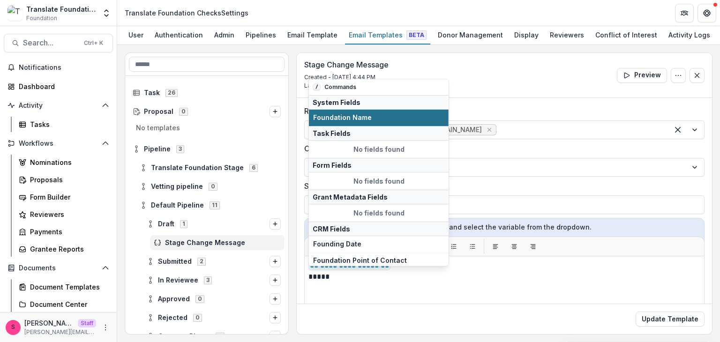
click at [326, 123] on button "Foundation Name" at bounding box center [379, 118] width 140 height 16
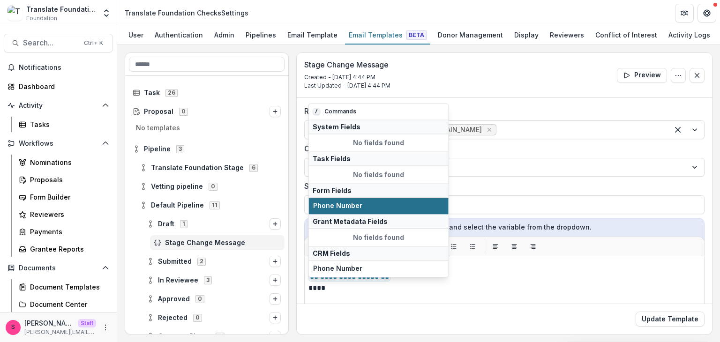
click at [326, 204] on span "Phone Number" at bounding box center [378, 207] width 131 height 8
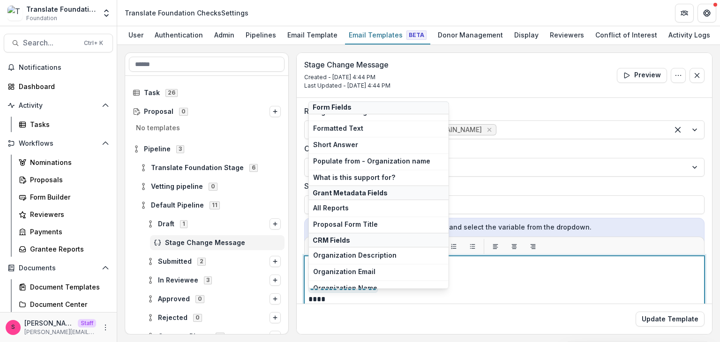
scroll to position [188, 0]
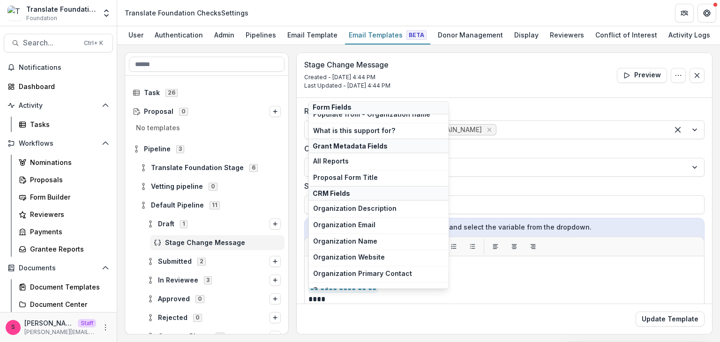
click at [359, 226] on button "Organization Email" at bounding box center [379, 225] width 140 height 16
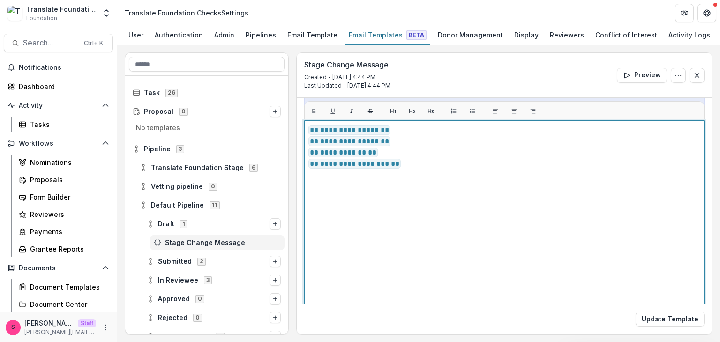
scroll to position [141, 0]
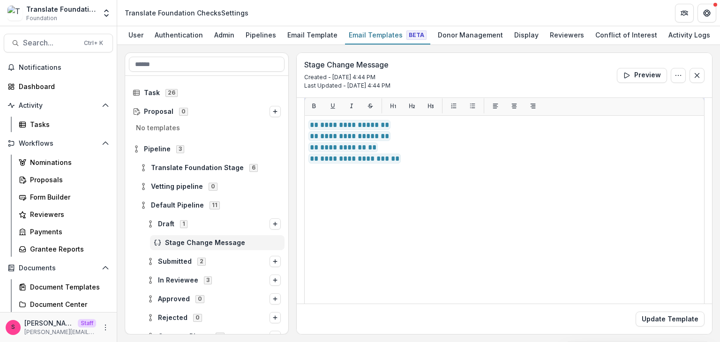
click at [682, 310] on div "Update Template" at bounding box center [504, 319] width 415 height 30
click at [686, 313] on button "Update Template" at bounding box center [670, 319] width 69 height 15
click at [143, 166] on circle at bounding box center [144, 166] width 2 height 2
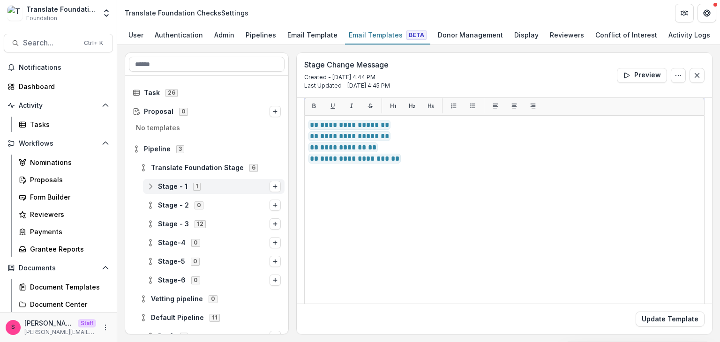
click at [152, 186] on icon at bounding box center [151, 187] width 8 height 8
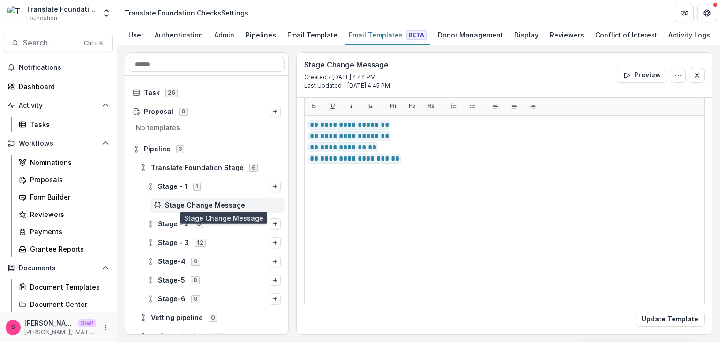
click at [213, 202] on span "Stage Change Message" at bounding box center [223, 206] width 116 height 8
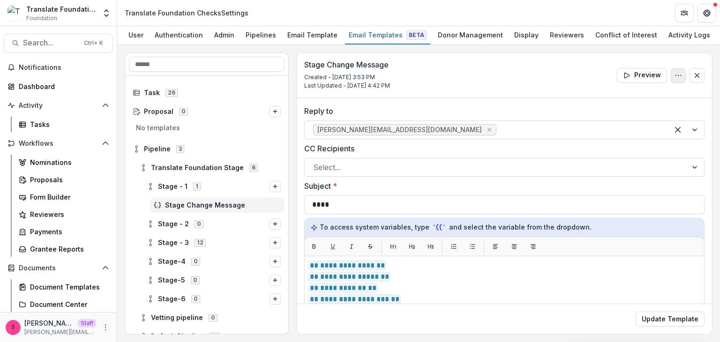
click at [671, 76] on button "Options" at bounding box center [678, 75] width 15 height 15
click at [630, 108] on button "Delete Template" at bounding box center [633, 112] width 100 height 15
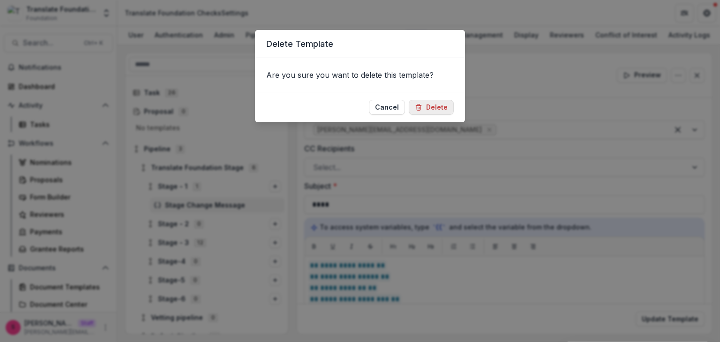
click at [429, 108] on button "Delete" at bounding box center [431, 107] width 45 height 15
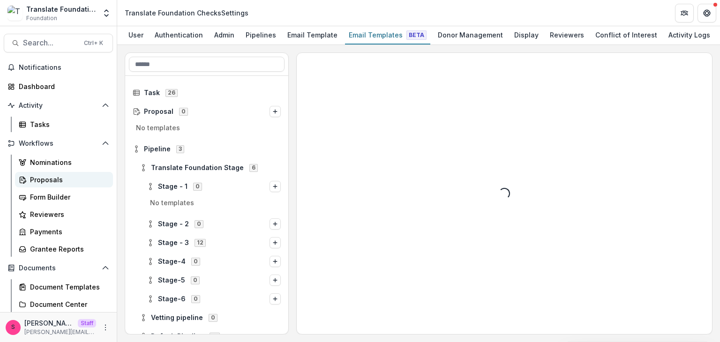
click at [54, 178] on div "Proposals" at bounding box center [67, 180] width 75 height 10
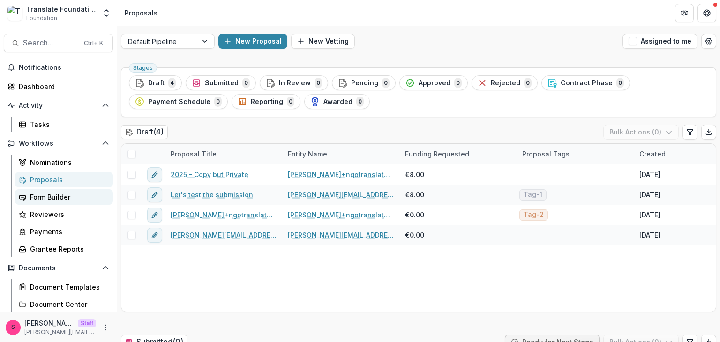
click at [51, 193] on div "Form Builder" at bounding box center [67, 197] width 75 height 10
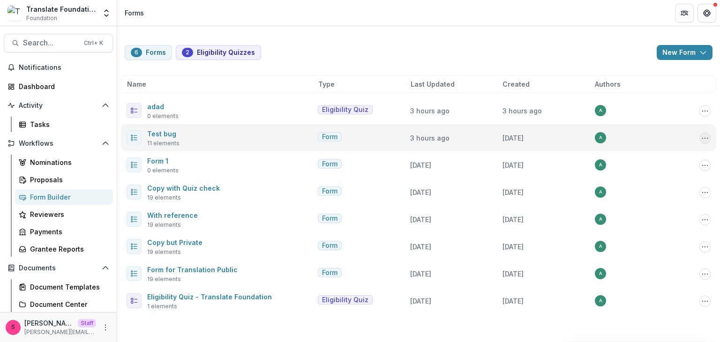
click at [705, 138] on circle "Options" at bounding box center [705, 138] width 0 height 0
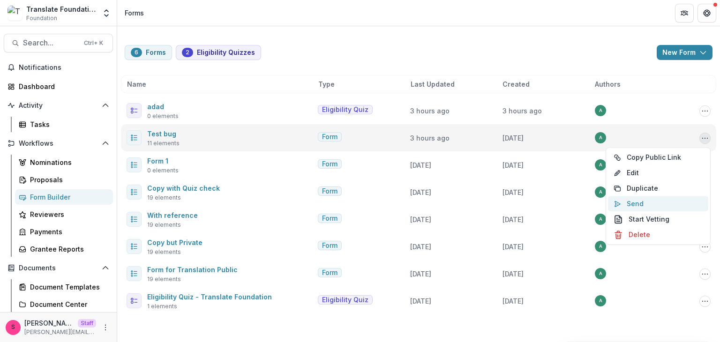
click at [646, 199] on button "Send" at bounding box center [658, 203] width 100 height 15
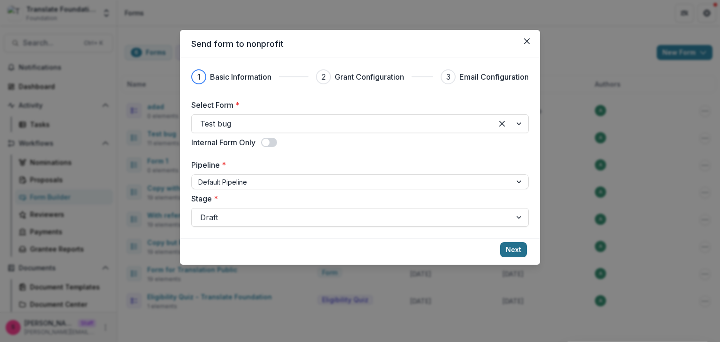
click at [508, 246] on button "Next" at bounding box center [513, 249] width 27 height 15
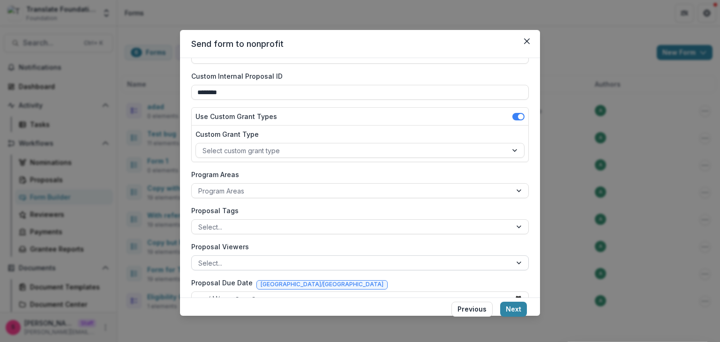
scroll to position [84, 0]
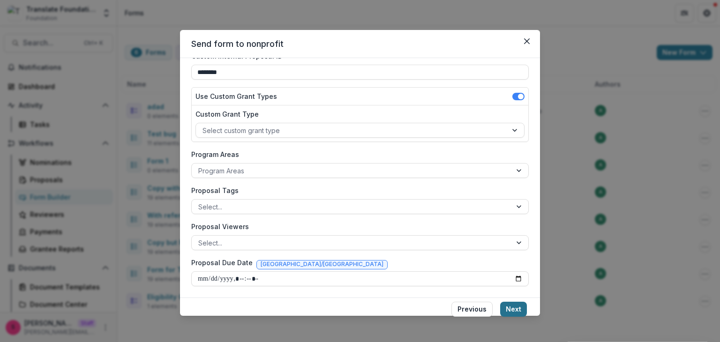
click at [514, 308] on button "Next" at bounding box center [513, 309] width 27 height 15
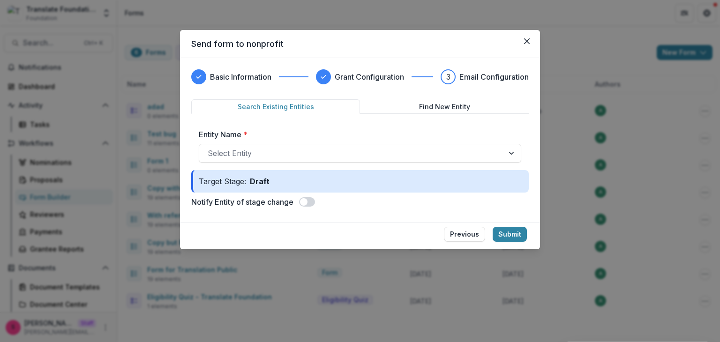
click at [311, 203] on span at bounding box center [307, 201] width 16 height 9
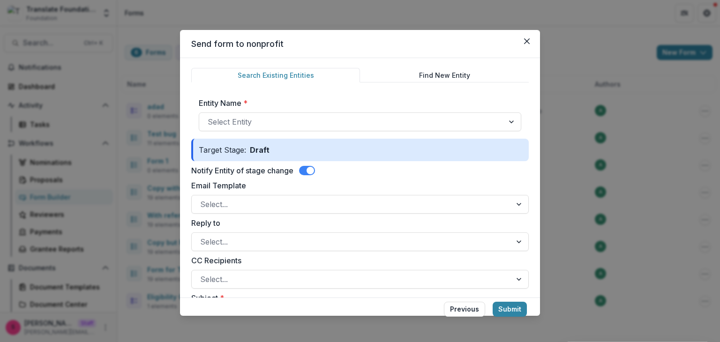
scroll to position [47, 0]
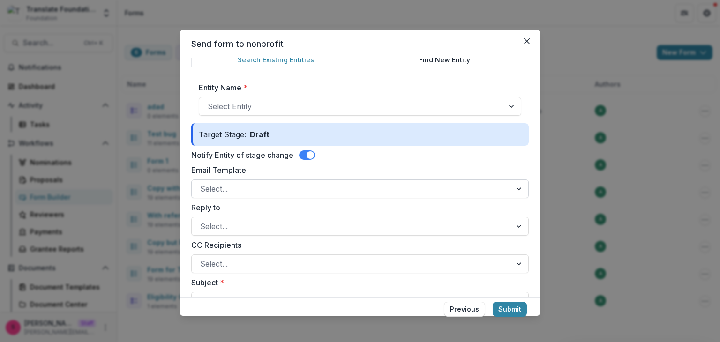
click at [239, 193] on div at bounding box center [351, 188] width 303 height 13
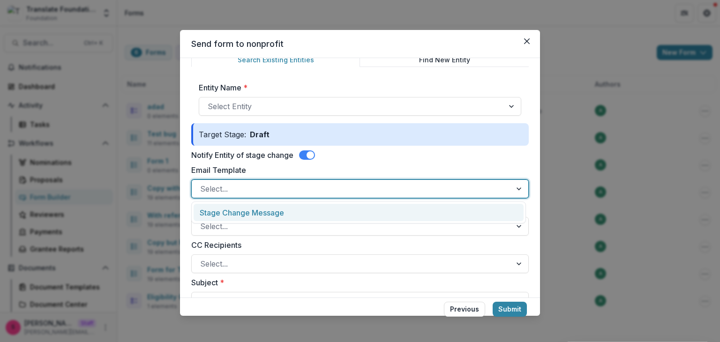
click at [244, 215] on div "Stage Change Message" at bounding box center [359, 212] width 330 height 17
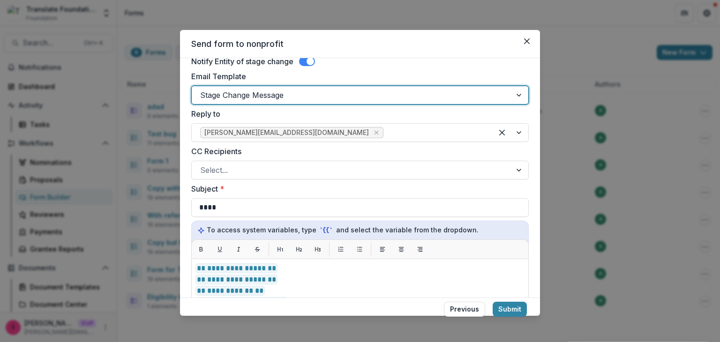
scroll to position [234, 0]
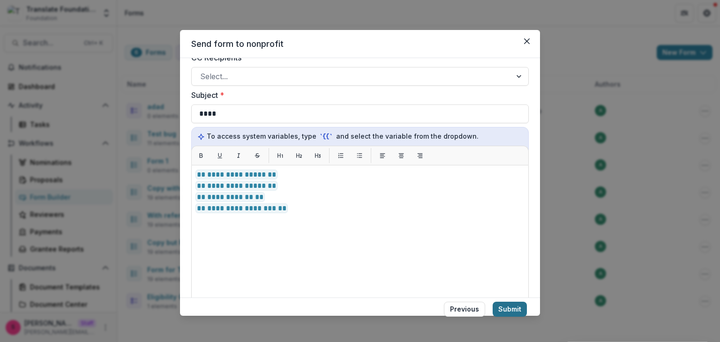
click at [514, 302] on button "Submit" at bounding box center [510, 309] width 34 height 15
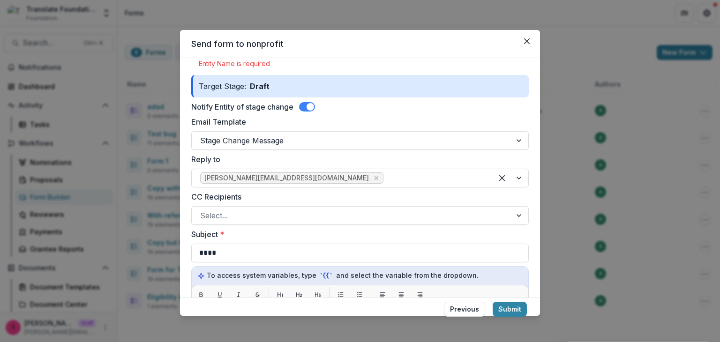
scroll to position [0, 0]
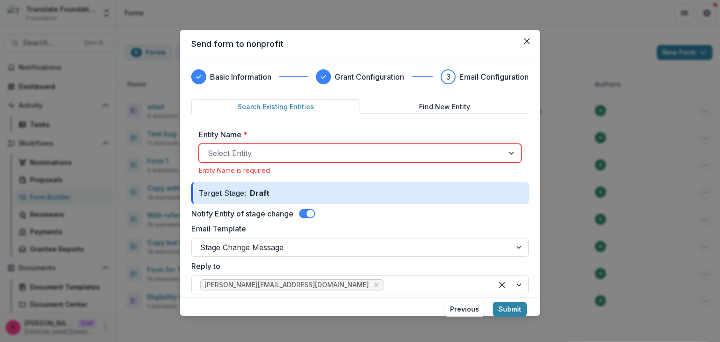
click at [274, 137] on label "Entity Name *" at bounding box center [357, 134] width 317 height 11
click at [210, 148] on input "Entity Name *" at bounding box center [209, 153] width 2 height 11
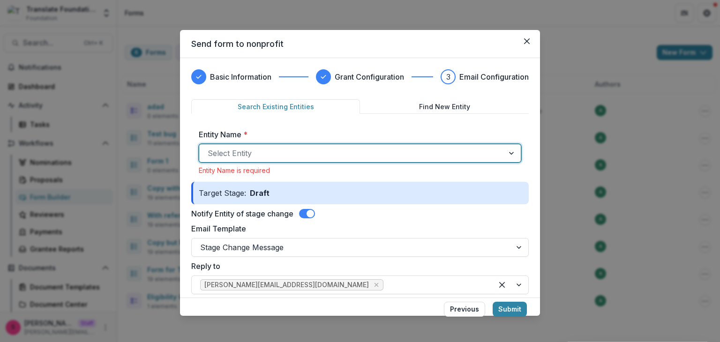
click at [270, 150] on div at bounding box center [352, 153] width 288 height 13
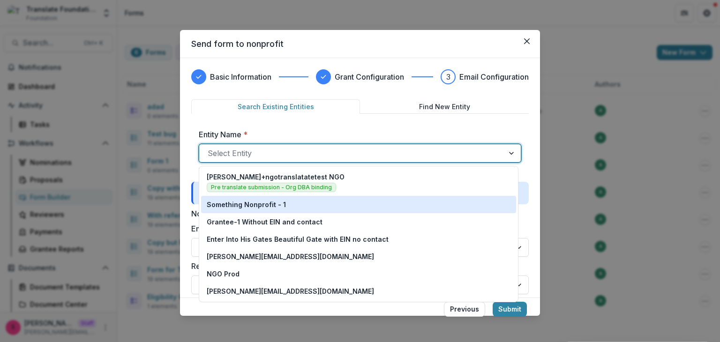
click at [259, 201] on p "Something Nonprofit - 1" at bounding box center [246, 205] width 79 height 10
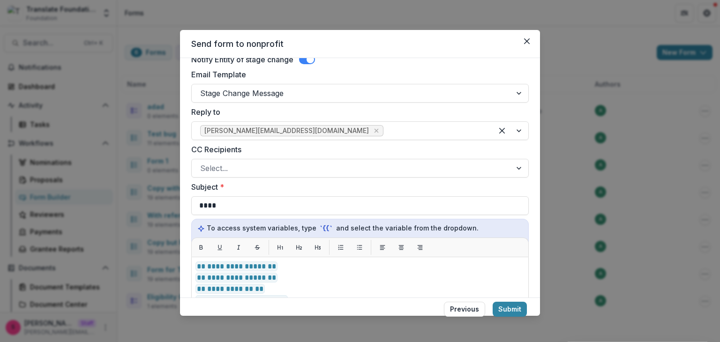
scroll to position [281, 0]
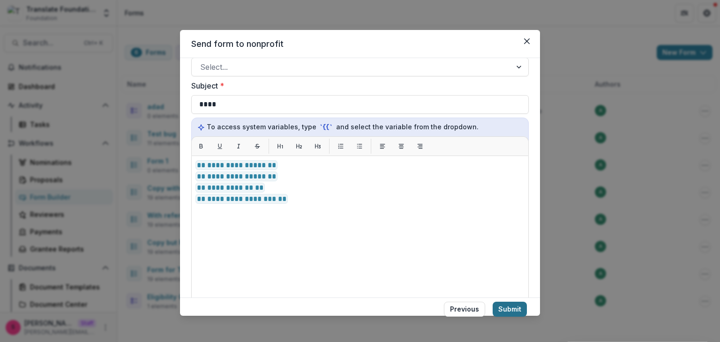
click at [516, 306] on button "Submit" at bounding box center [510, 309] width 34 height 15
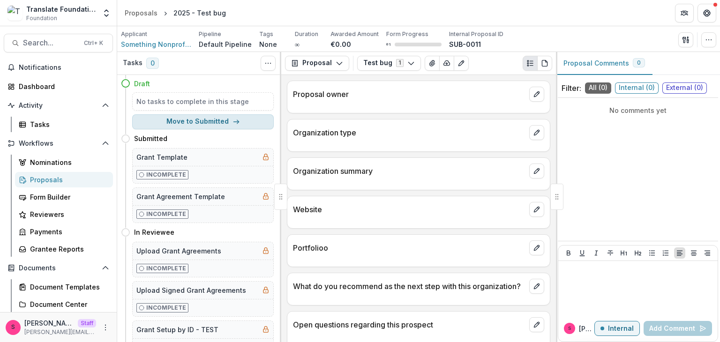
click at [201, 121] on button "Move to Submitted" at bounding box center [203, 121] width 142 height 15
select select "*********"
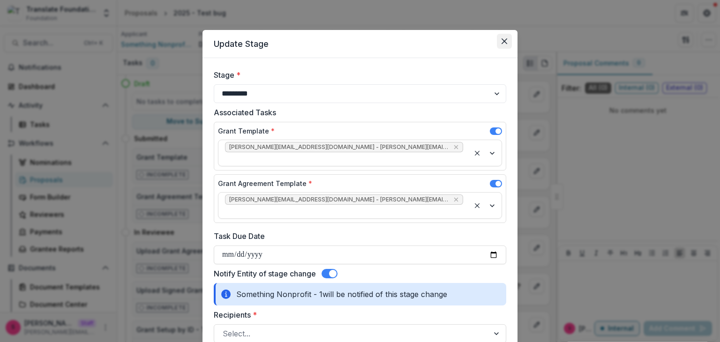
click at [500, 45] on button "Close" at bounding box center [504, 41] width 15 height 15
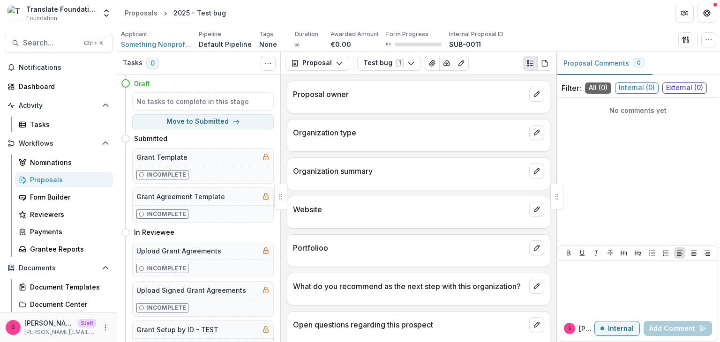
click at [42, 183] on div "Proposals" at bounding box center [67, 180] width 75 height 10
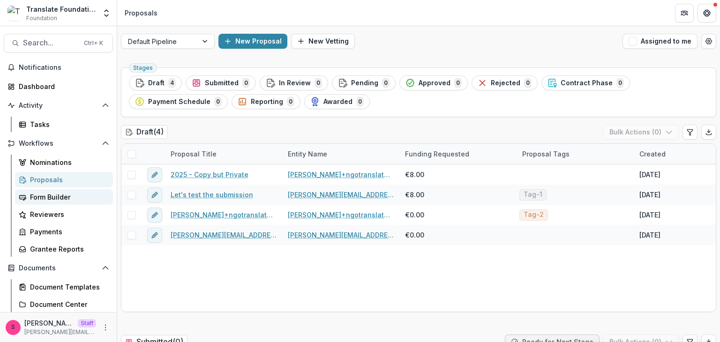
click at [40, 203] on link "Form Builder" at bounding box center [64, 196] width 98 height 15
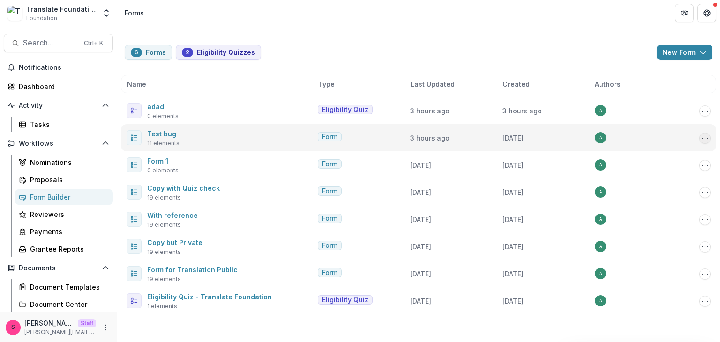
click at [710, 139] on button "Options" at bounding box center [705, 138] width 11 height 11
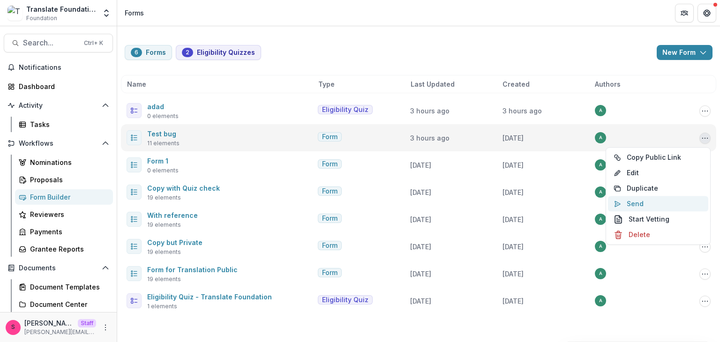
click at [645, 203] on button "Send" at bounding box center [658, 203] width 100 height 15
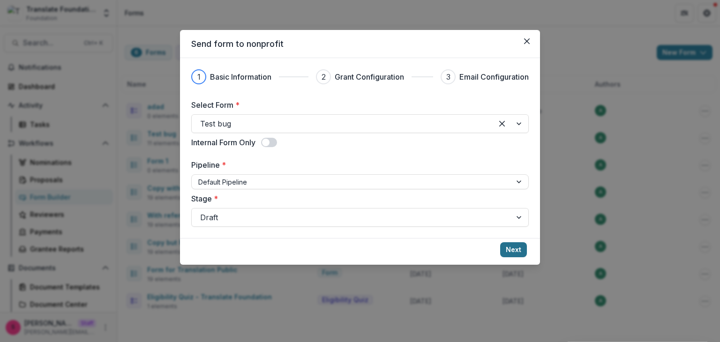
click at [506, 253] on button "Next" at bounding box center [513, 249] width 27 height 15
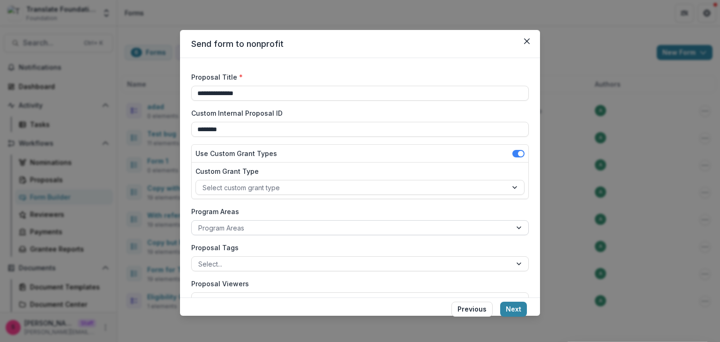
scroll to position [84, 0]
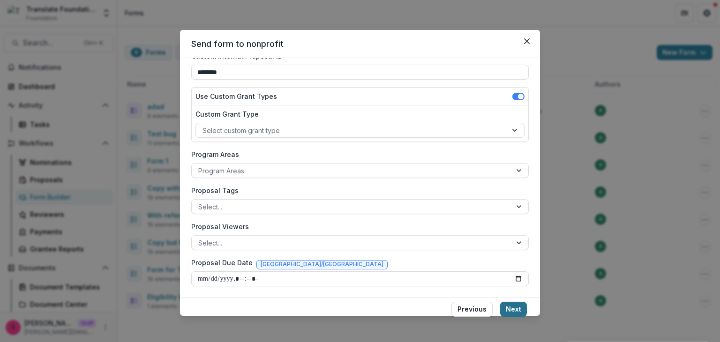
click at [513, 308] on button "Next" at bounding box center [513, 309] width 27 height 15
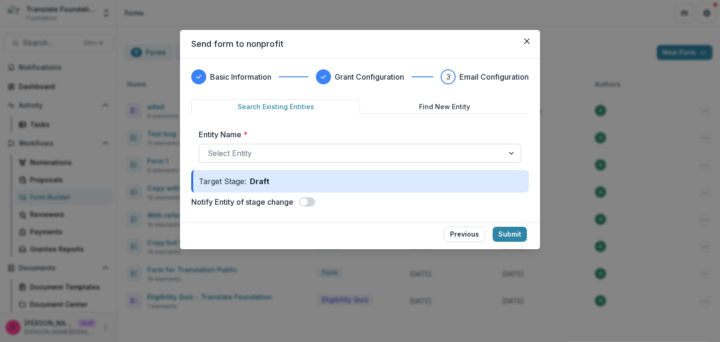
click at [268, 151] on div at bounding box center [352, 153] width 288 height 13
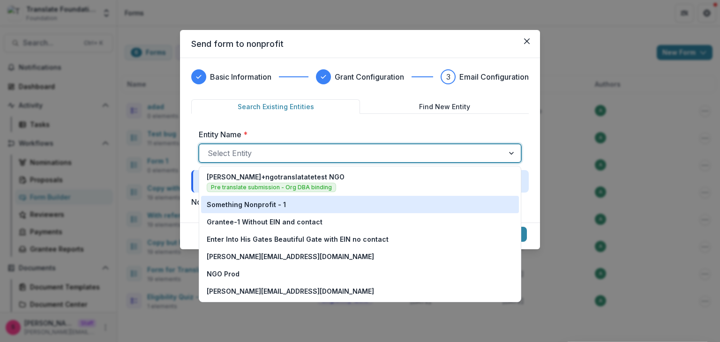
click at [241, 211] on div "Something Nonprofit - 1" at bounding box center [360, 204] width 318 height 17
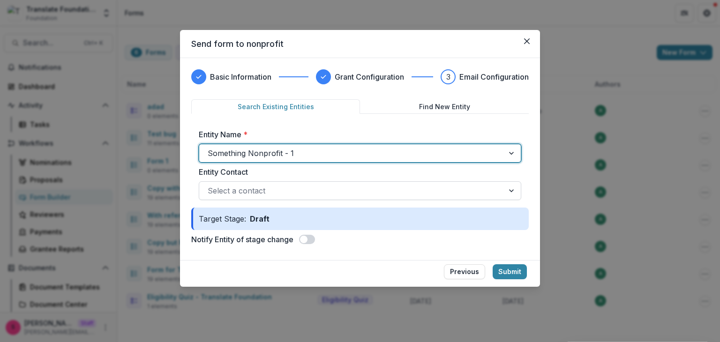
click at [251, 190] on div at bounding box center [352, 190] width 288 height 13
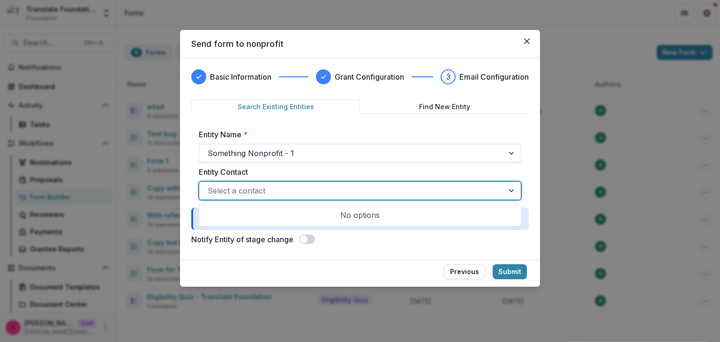
click at [251, 190] on div at bounding box center [352, 190] width 288 height 13
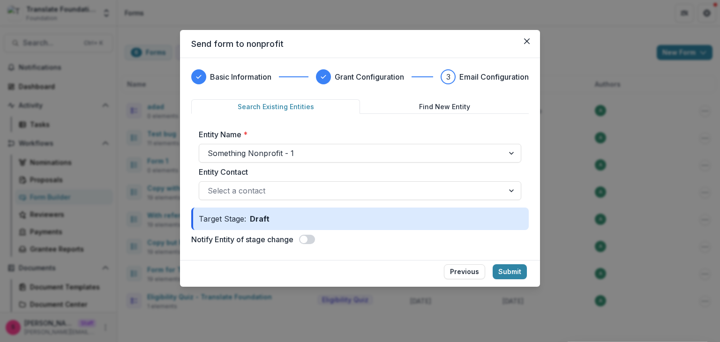
click at [294, 233] on form "Search Existing Entities Find New Entity Entity Name * Something Nonprofit - 1 …" at bounding box center [360, 174] width 338 height 150
click at [302, 245] on form "Search Existing Entities Find New Entity Entity Name * Something Nonprofit - 1 …" at bounding box center [360, 174] width 338 height 150
click at [307, 242] on span at bounding box center [304, 240] width 8 height 8
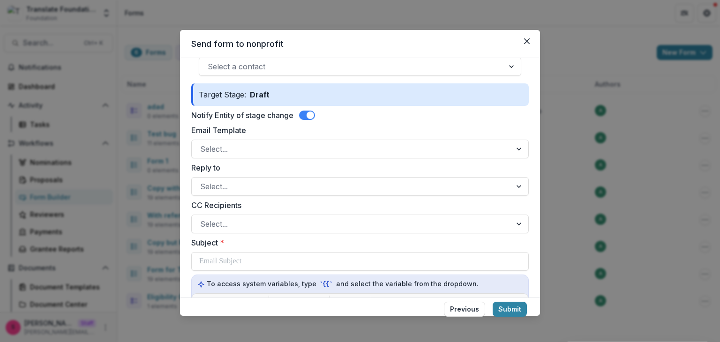
scroll to position [141, 0]
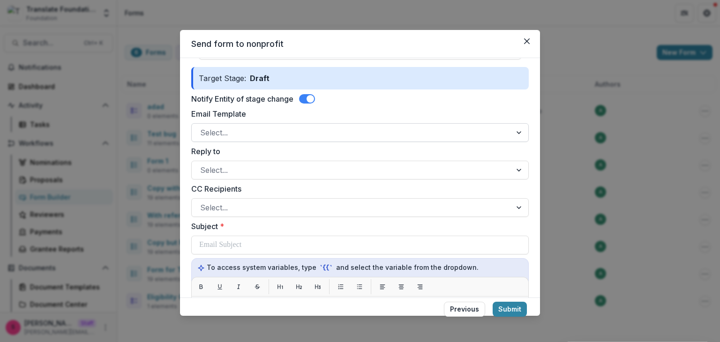
click at [212, 128] on div at bounding box center [351, 132] width 303 height 13
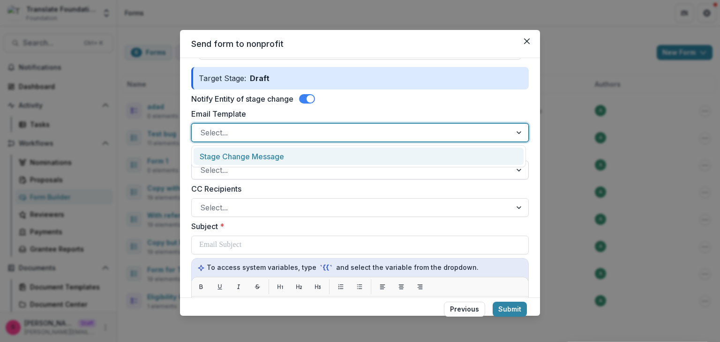
click at [230, 160] on div "Stage Change Message" at bounding box center [359, 156] width 330 height 17
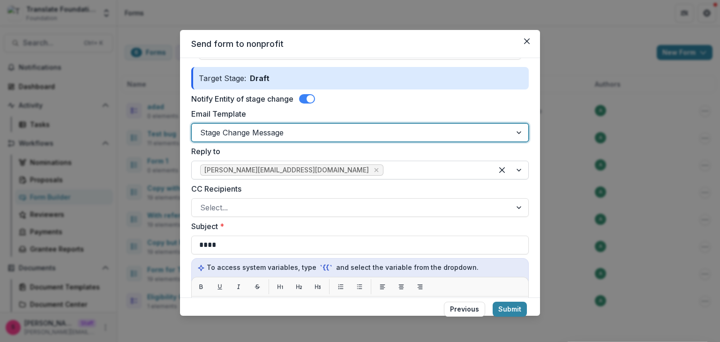
scroll to position [188, 0]
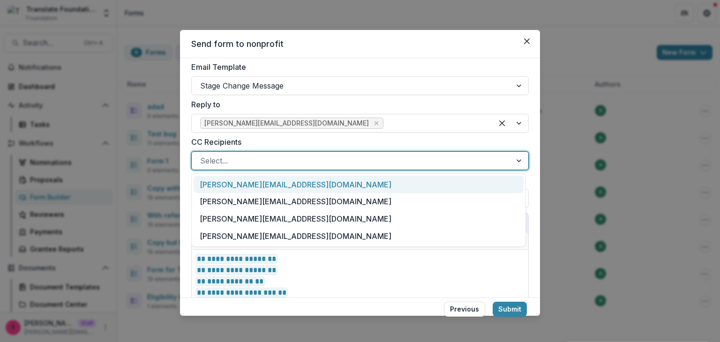
click at [235, 165] on div at bounding box center [351, 160] width 303 height 13
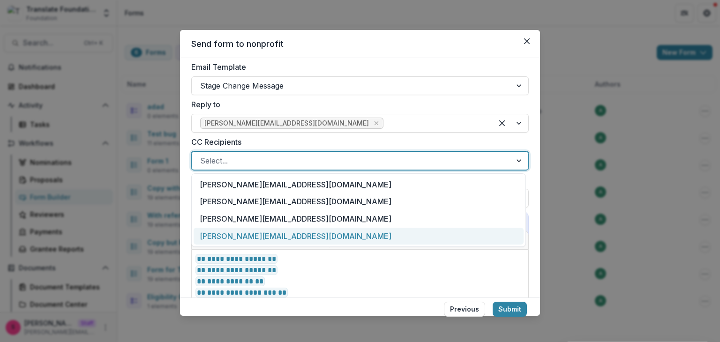
click at [237, 237] on div "[PERSON_NAME][EMAIL_ADDRESS][DOMAIN_NAME]" at bounding box center [359, 236] width 330 height 17
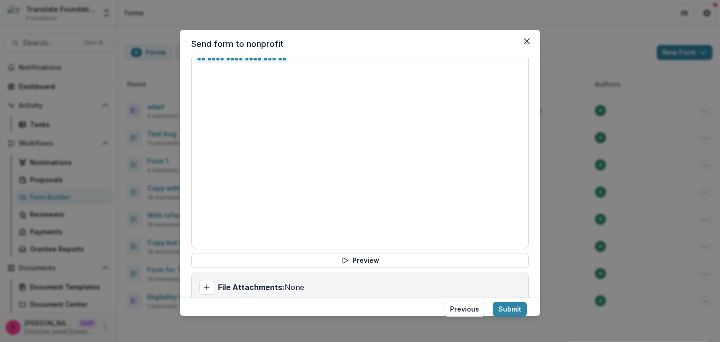
scroll to position [454, 0]
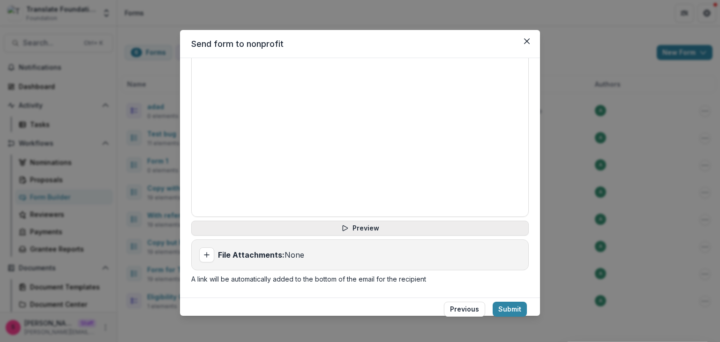
click at [360, 226] on button "Preview" at bounding box center [360, 228] width 338 height 15
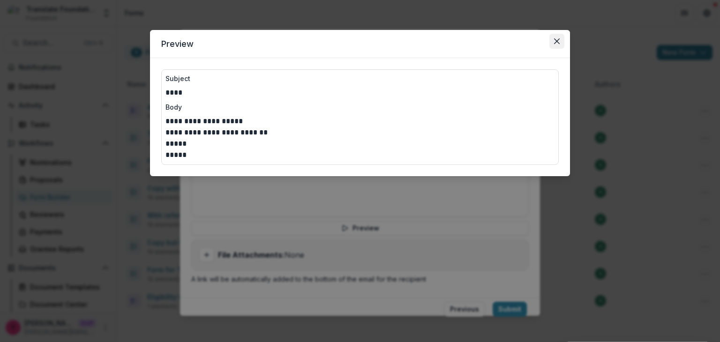
click at [555, 45] on button "Close" at bounding box center [557, 41] width 15 height 15
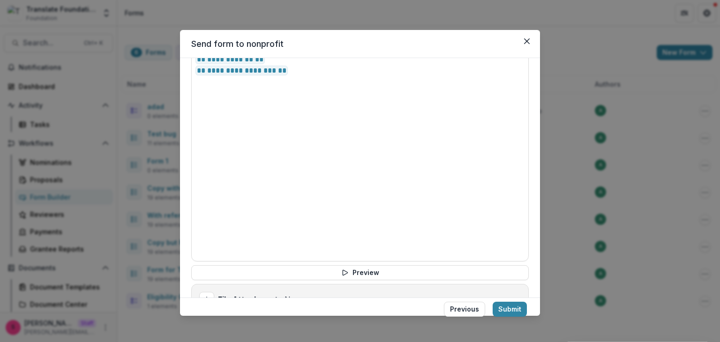
scroll to position [361, 0]
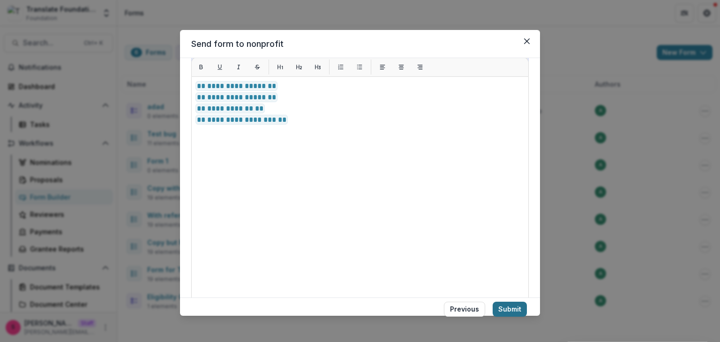
click at [509, 313] on button "Submit" at bounding box center [510, 309] width 34 height 15
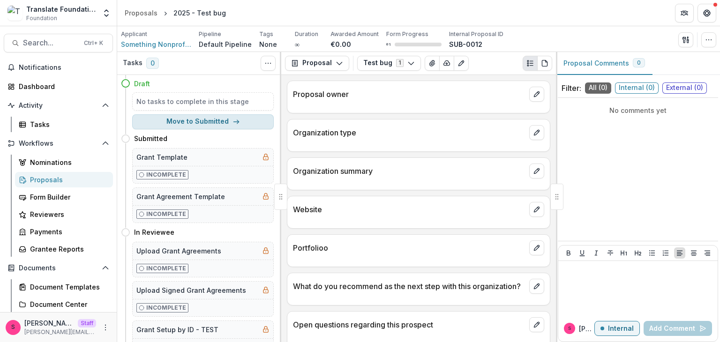
click at [244, 117] on button "Move to Submitted" at bounding box center [203, 121] width 142 height 15
select select "*********"
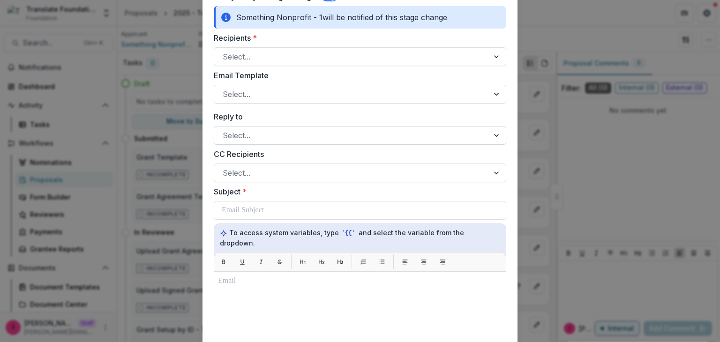
scroll to position [298, 0]
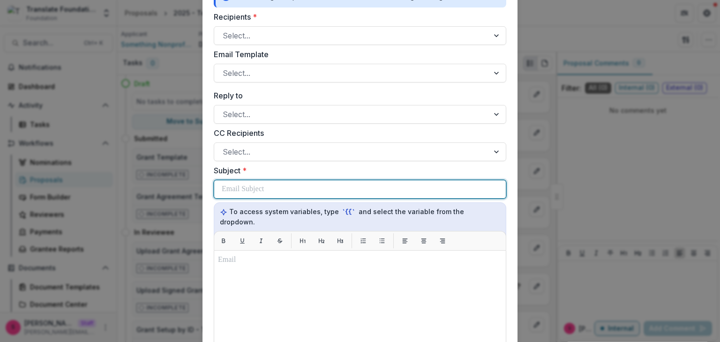
click at [254, 184] on p at bounding box center [243, 189] width 42 height 11
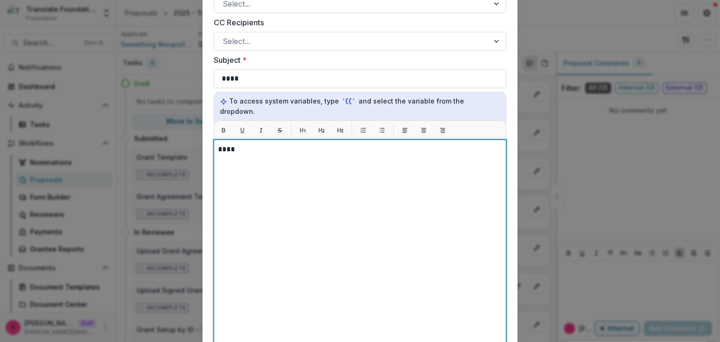
scroll to position [486, 0]
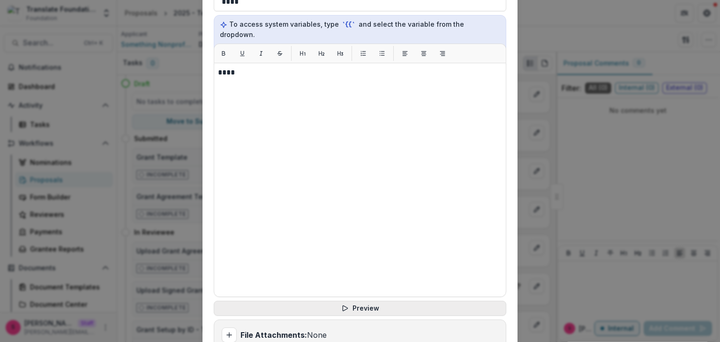
click at [360, 301] on button "Preview" at bounding box center [360, 308] width 293 height 15
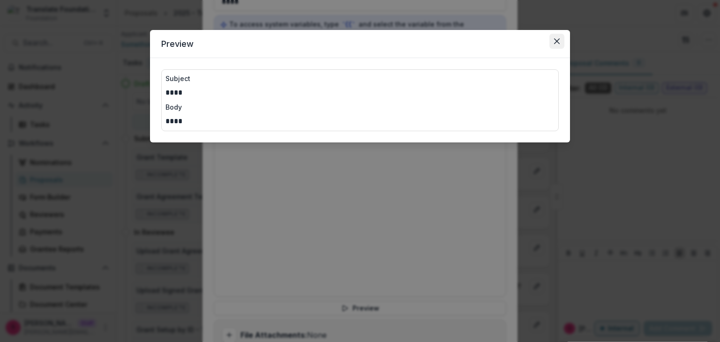
click at [560, 41] on button "Close" at bounding box center [557, 41] width 15 height 15
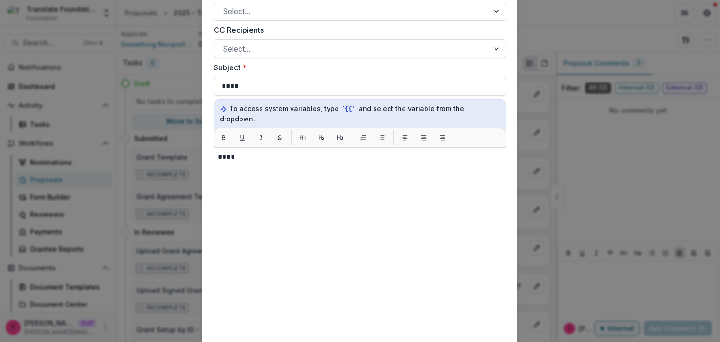
scroll to position [298, 0]
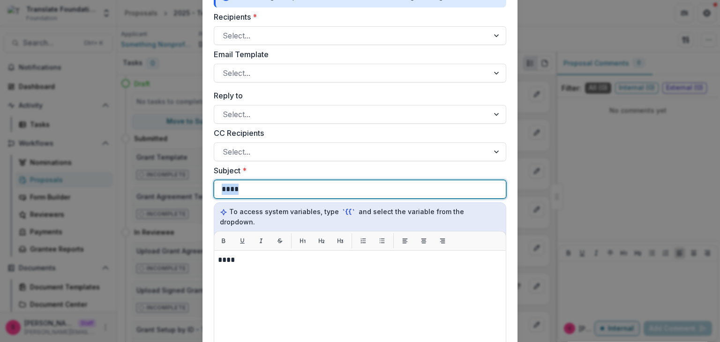
drag, startPoint x: 149, startPoint y: 160, endPoint x: 135, endPoint y: 159, distance: 13.6
click at [135, 159] on div "**********" at bounding box center [360, 171] width 720 height 342
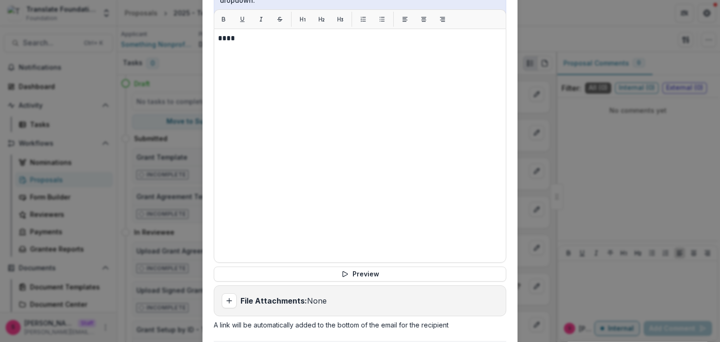
scroll to position [533, 0]
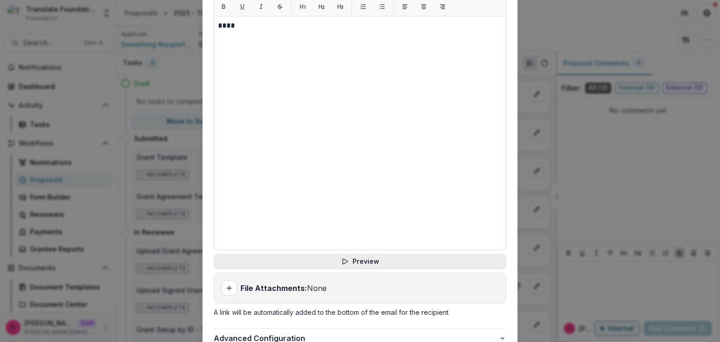
click at [361, 254] on button "Preview" at bounding box center [360, 261] width 293 height 15
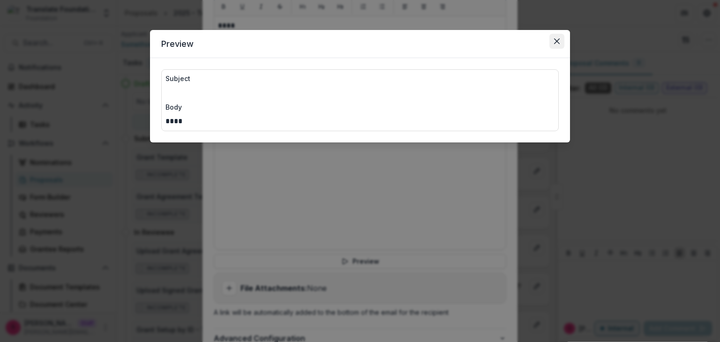
click at [562, 40] on button "Close" at bounding box center [557, 41] width 15 height 15
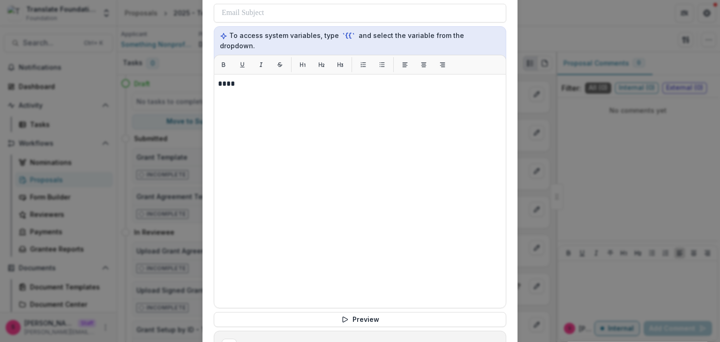
scroll to position [439, 0]
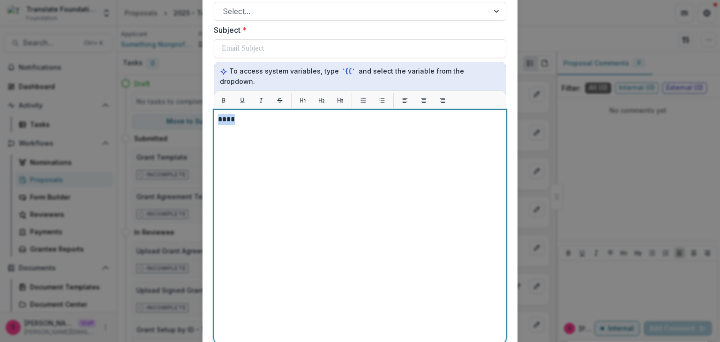
drag, startPoint x: 243, startPoint y: 89, endPoint x: 180, endPoint y: 98, distance: 63.5
click at [180, 98] on div "**********" at bounding box center [360, 171] width 720 height 342
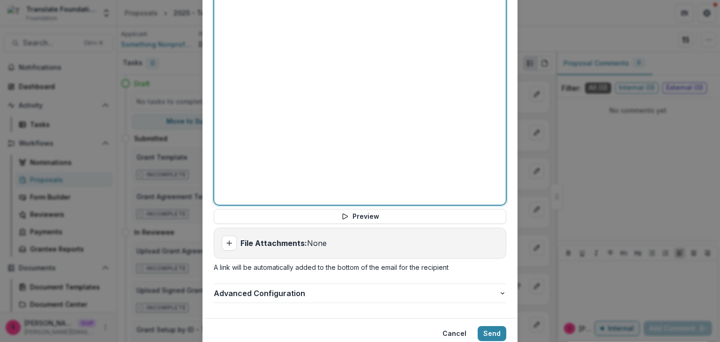
scroll to position [580, 0]
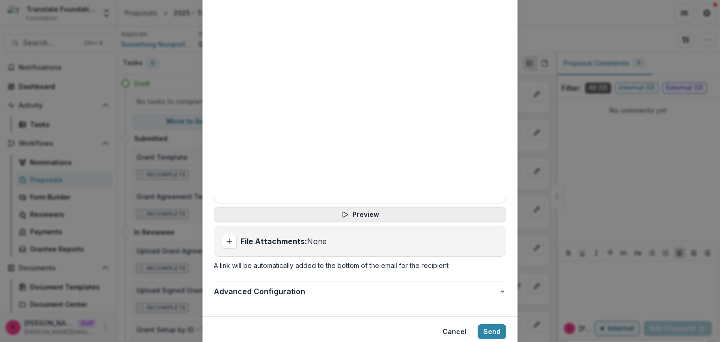
click at [359, 207] on button "Preview" at bounding box center [360, 214] width 293 height 15
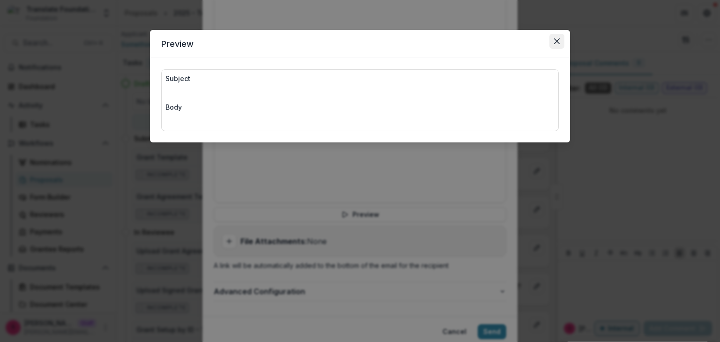
click at [559, 42] on icon "Close" at bounding box center [557, 41] width 6 height 6
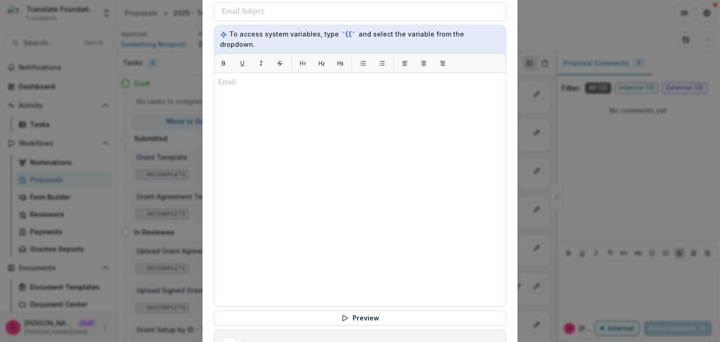
scroll to position [392, 0]
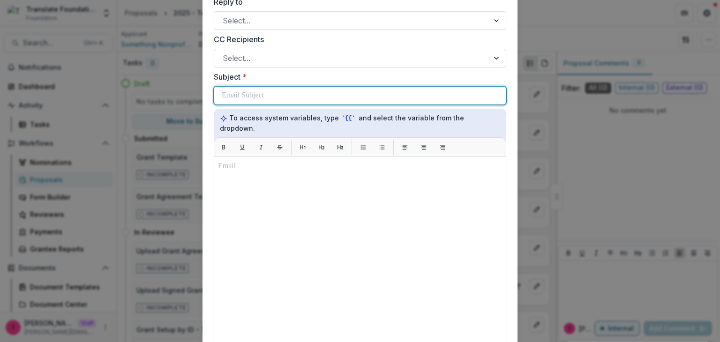
click at [239, 90] on p at bounding box center [246, 95] width 48 height 11
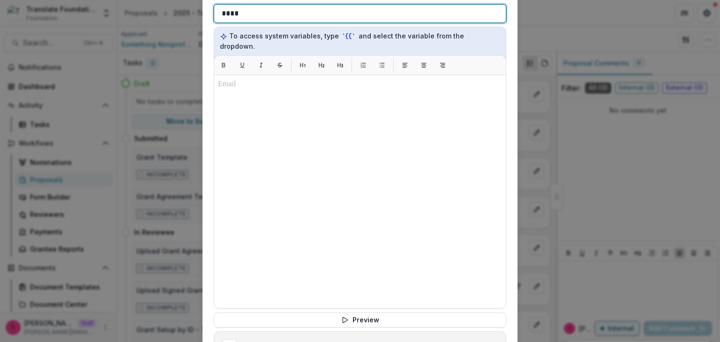
scroll to position [580, 0]
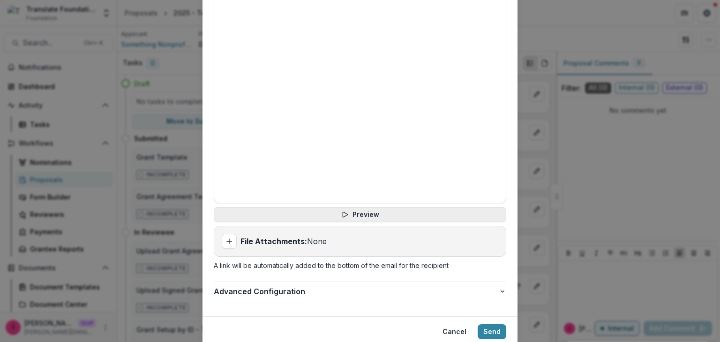
click at [360, 207] on button "Preview" at bounding box center [360, 214] width 293 height 15
